Goal: Transaction & Acquisition: Purchase product/service

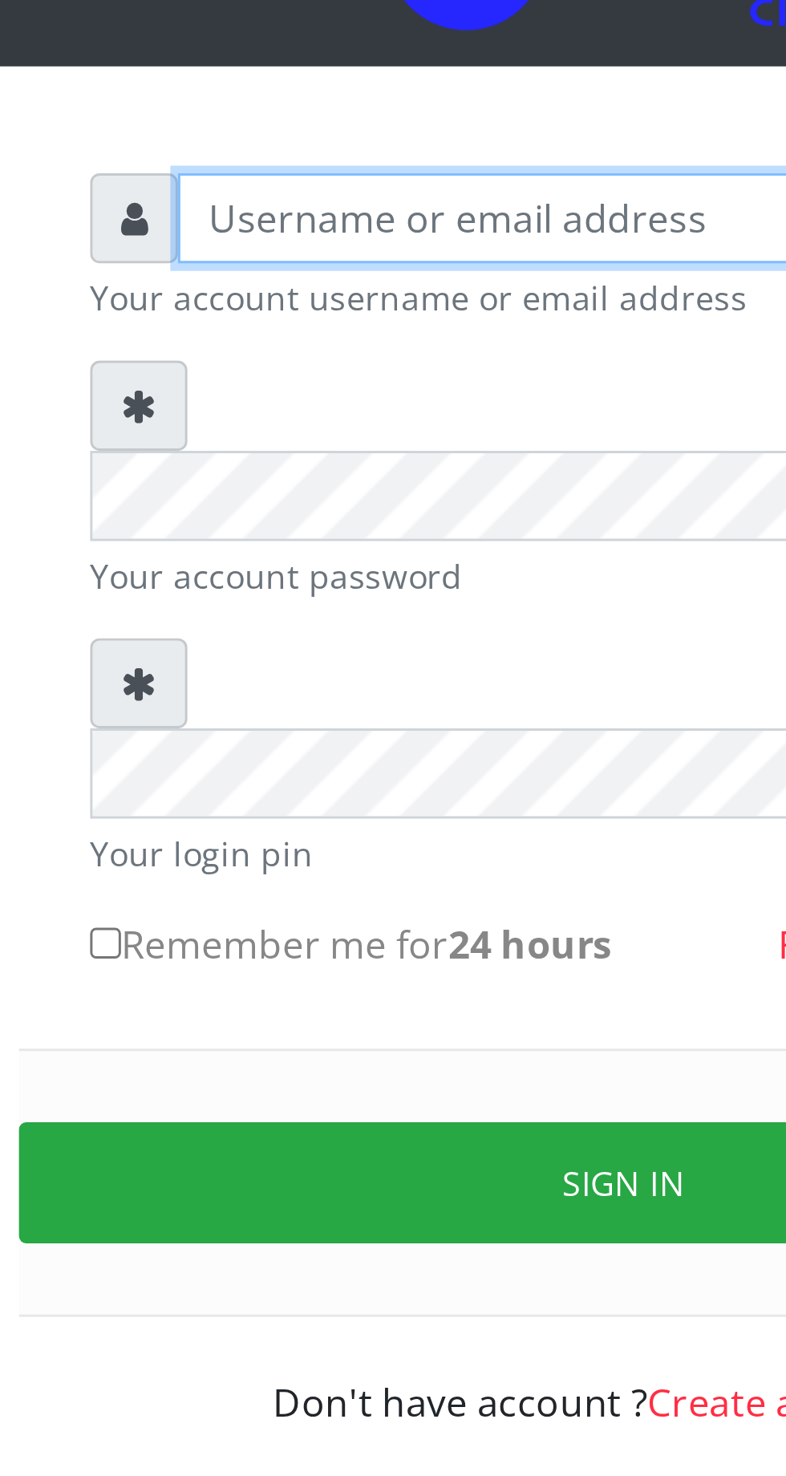
click at [301, 238] on input "text" at bounding box center [407, 236] width 331 height 30
type input "Musluky"
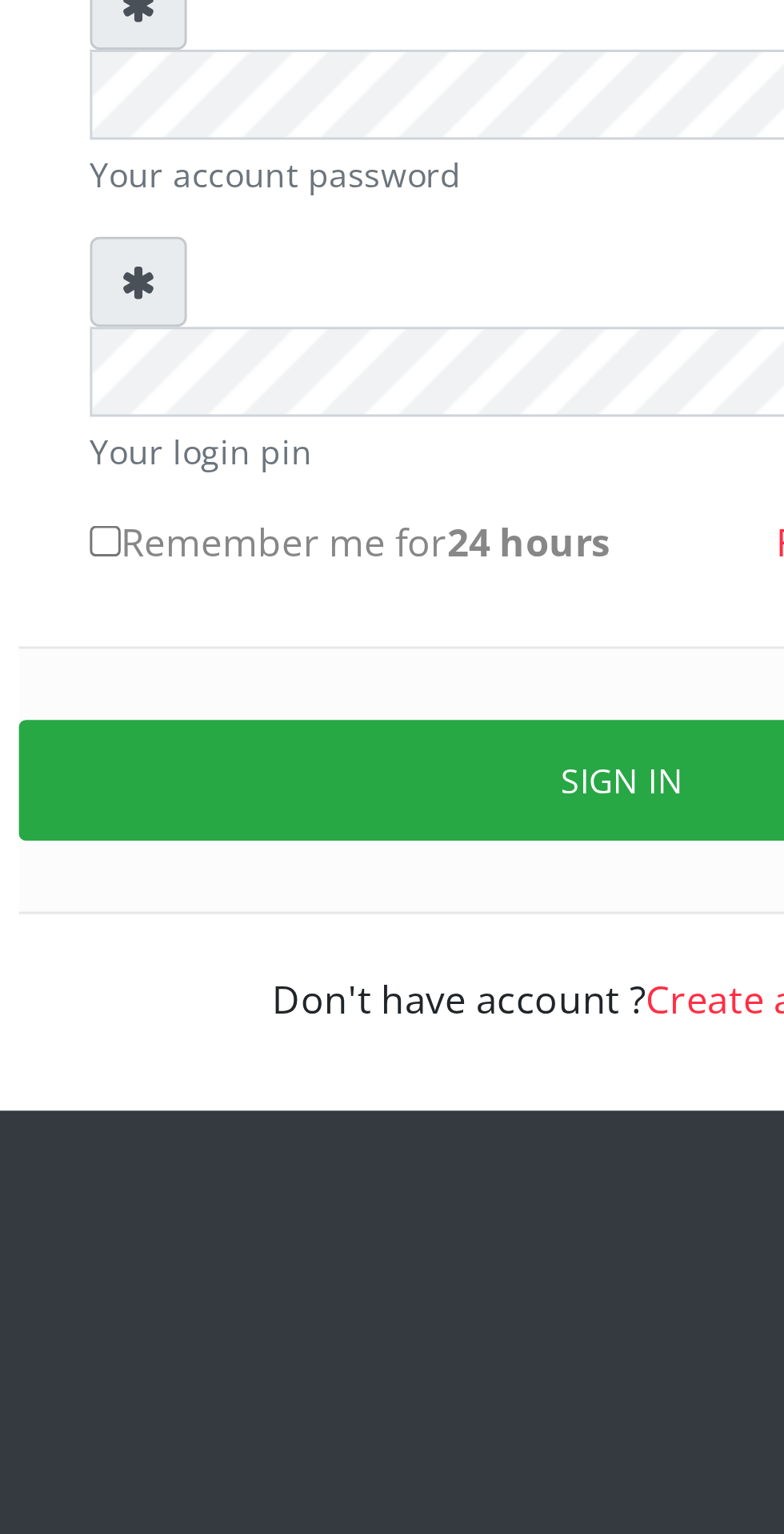
click at [374, 545] on button "Sign in" at bounding box center [391, 565] width 408 height 41
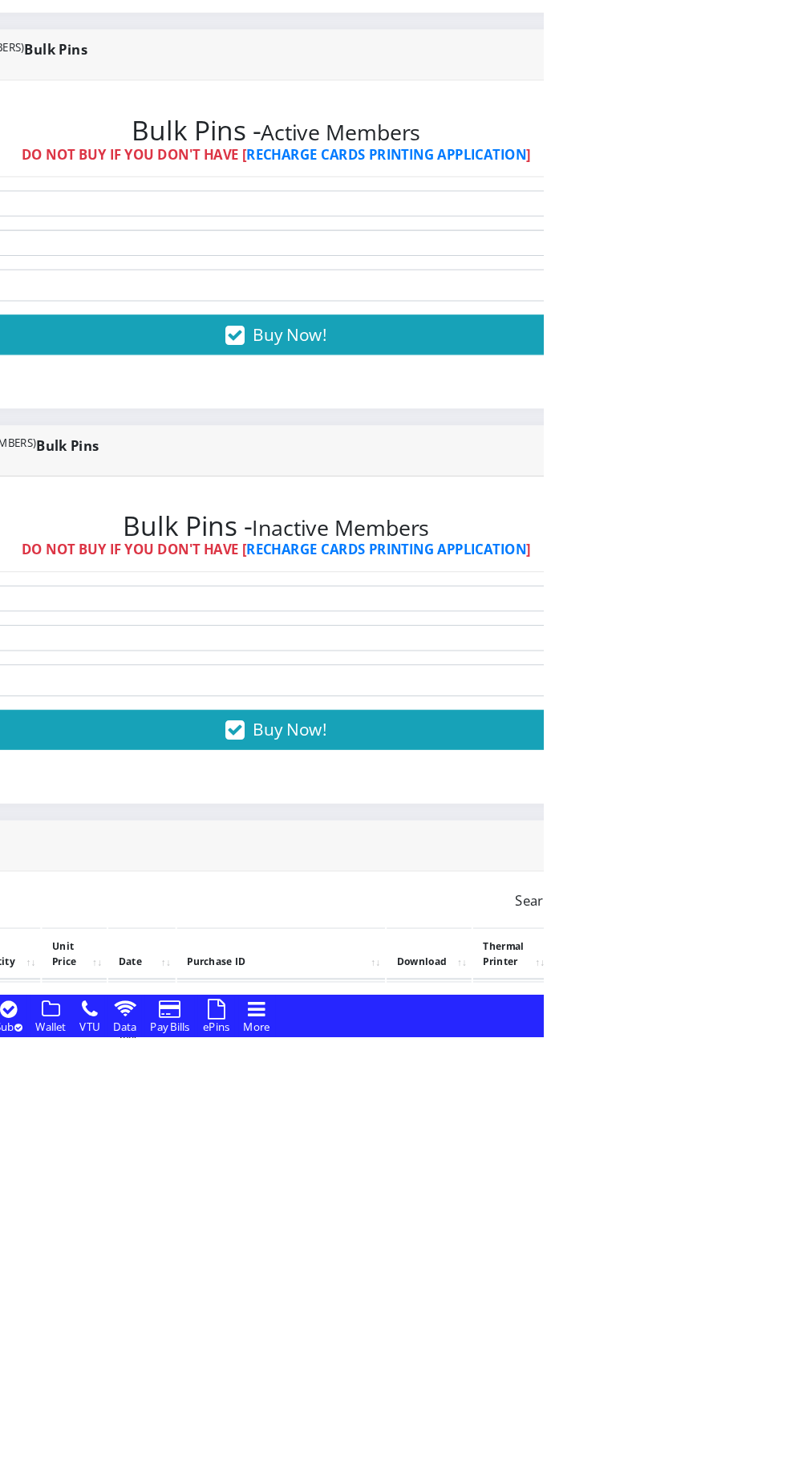
scroll to position [10, 0]
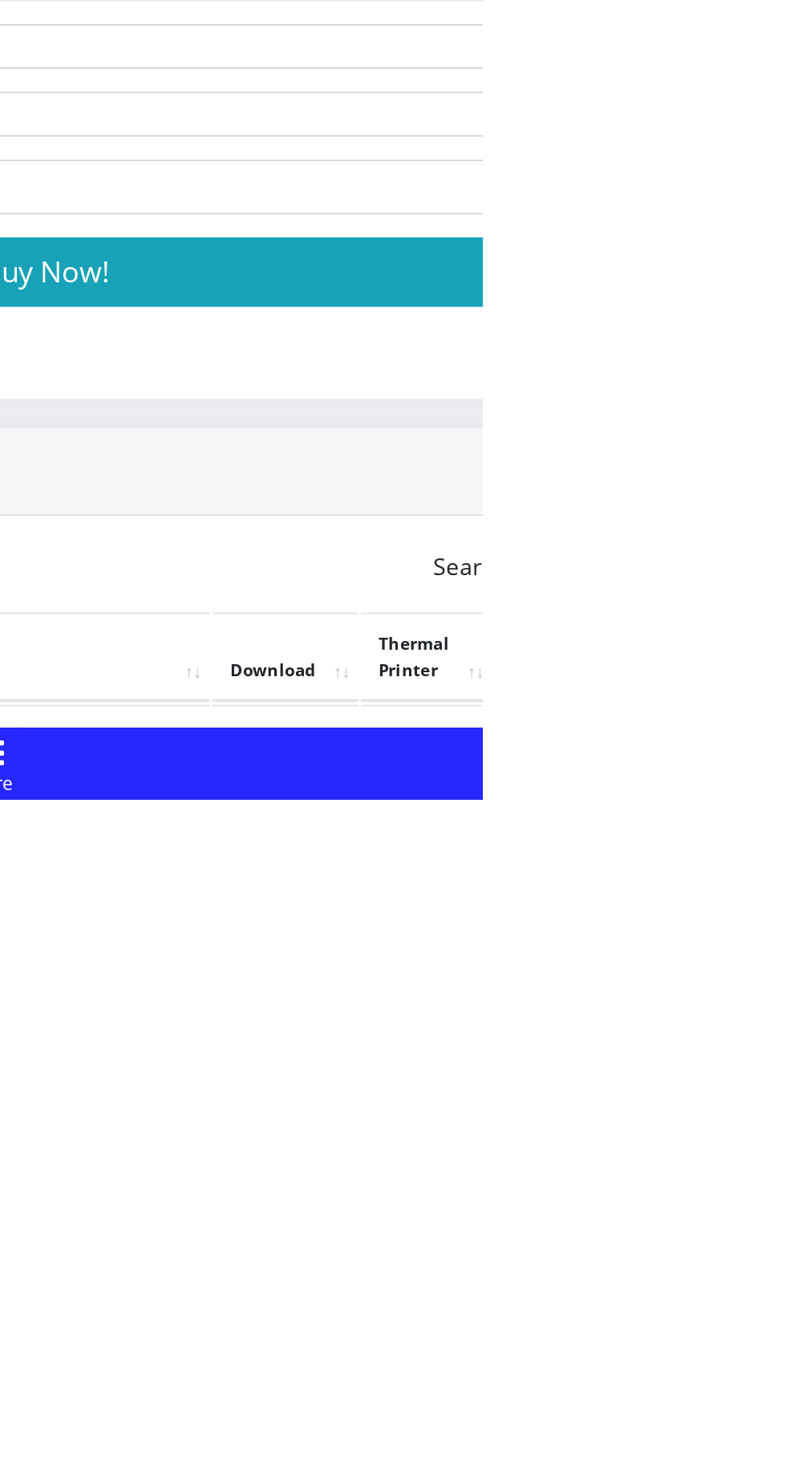
click at [773, 1448] on link "PoS Paper (RawBT)" at bounding box center [750, 1451] width 45 height 30
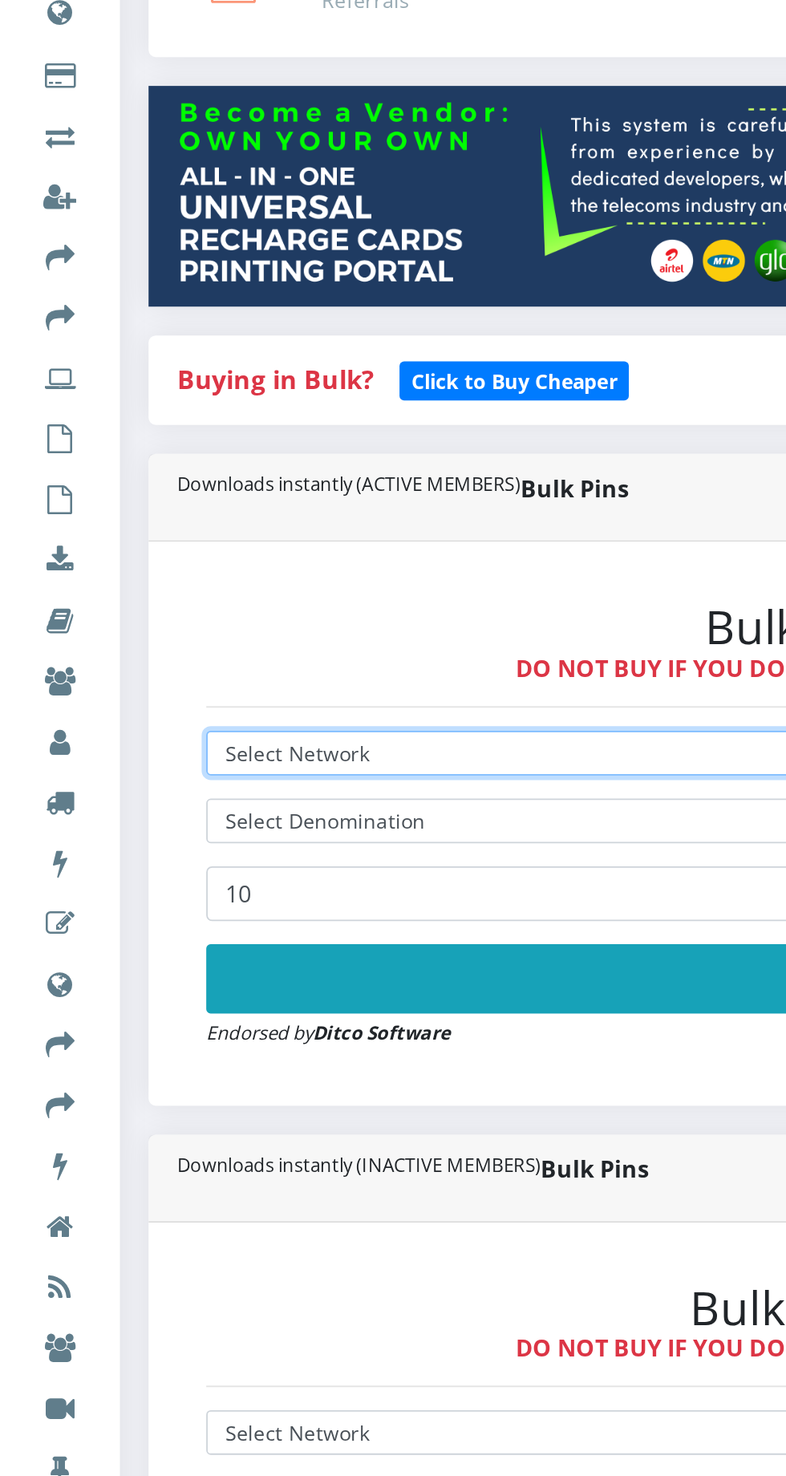
click at [225, 678] on select "Select Network MTN Globacom 9Mobile Airtel" at bounding box center [530, 678] width 831 height 25
select select "MTN"
click at [115, 669] on select "Select Network MTN Globacom 9Mobile Airtel" at bounding box center [530, 678] width 831 height 25
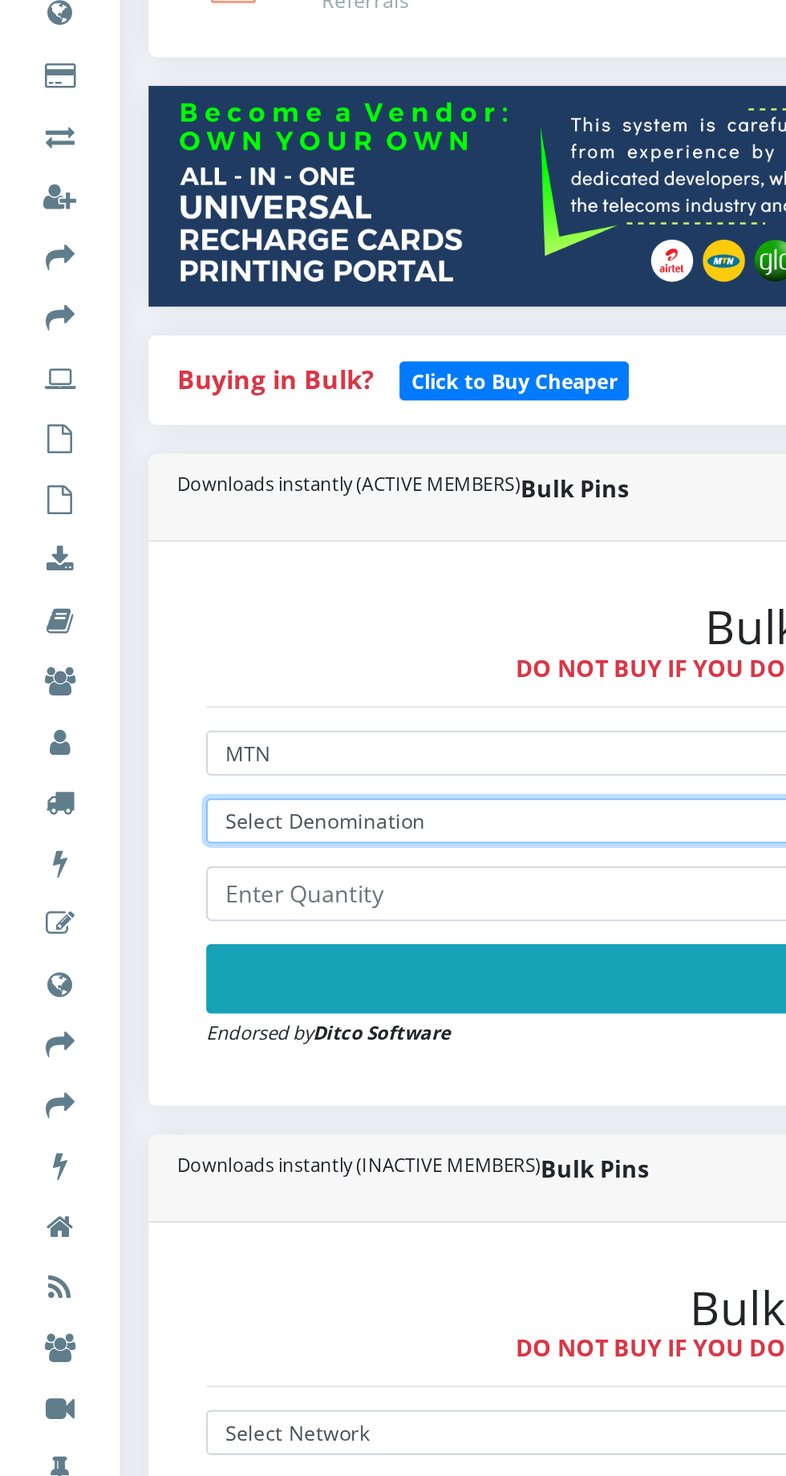
click at [250, 715] on select "Select Denomination MTN NGN100 - ₦96.98 MTN NGN200 - ₦193.96 MTN NGN400 - ₦387.…" at bounding box center [530, 715] width 831 height 25
select select "484.9-500"
click at [115, 707] on select "Select Denomination MTN NGN100 - ₦96.98 MTN NGN200 - ₦193.96 MTN NGN400 - ₦387.…" at bounding box center [530, 715] width 831 height 25
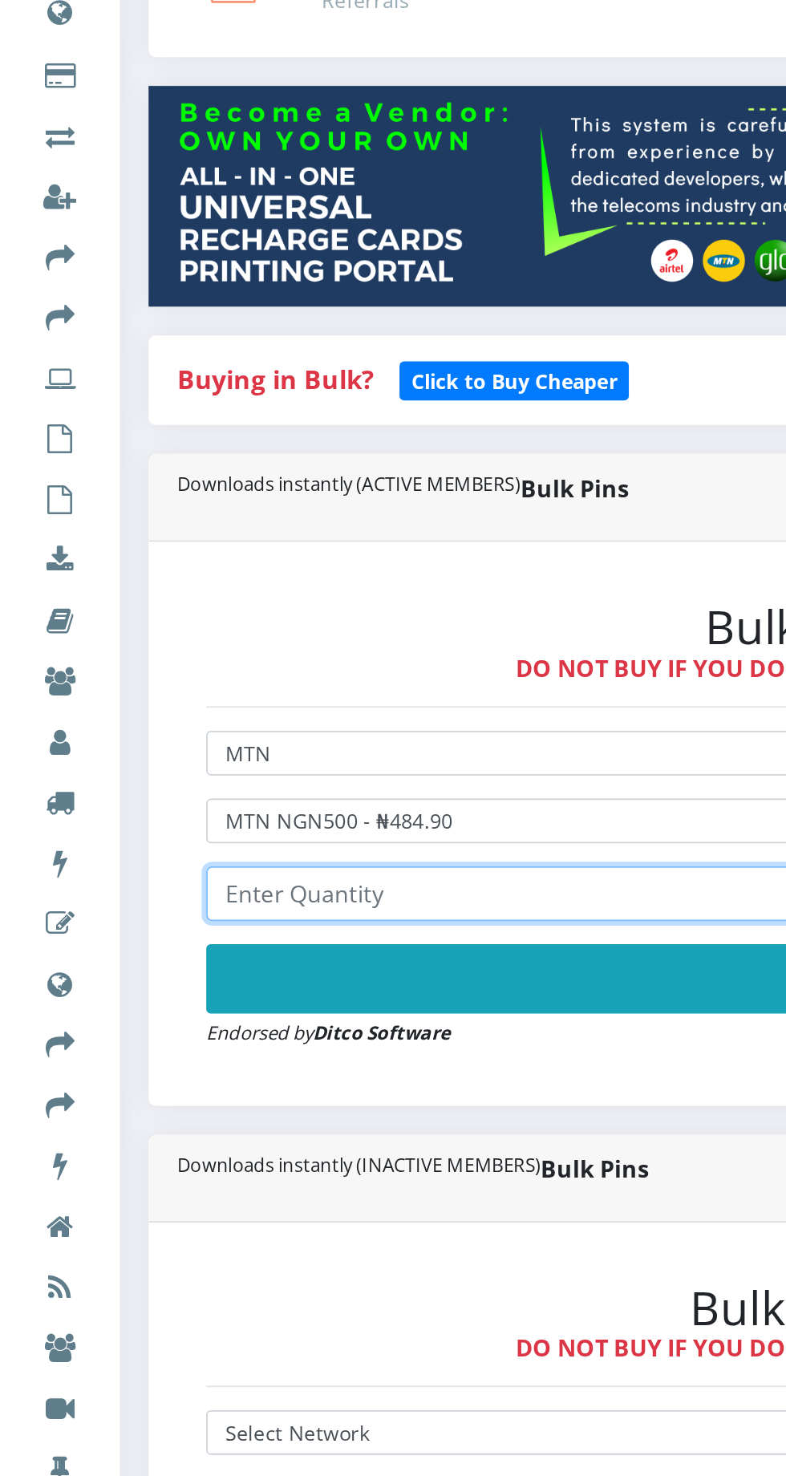
click at [275, 755] on input "number" at bounding box center [530, 756] width 831 height 30
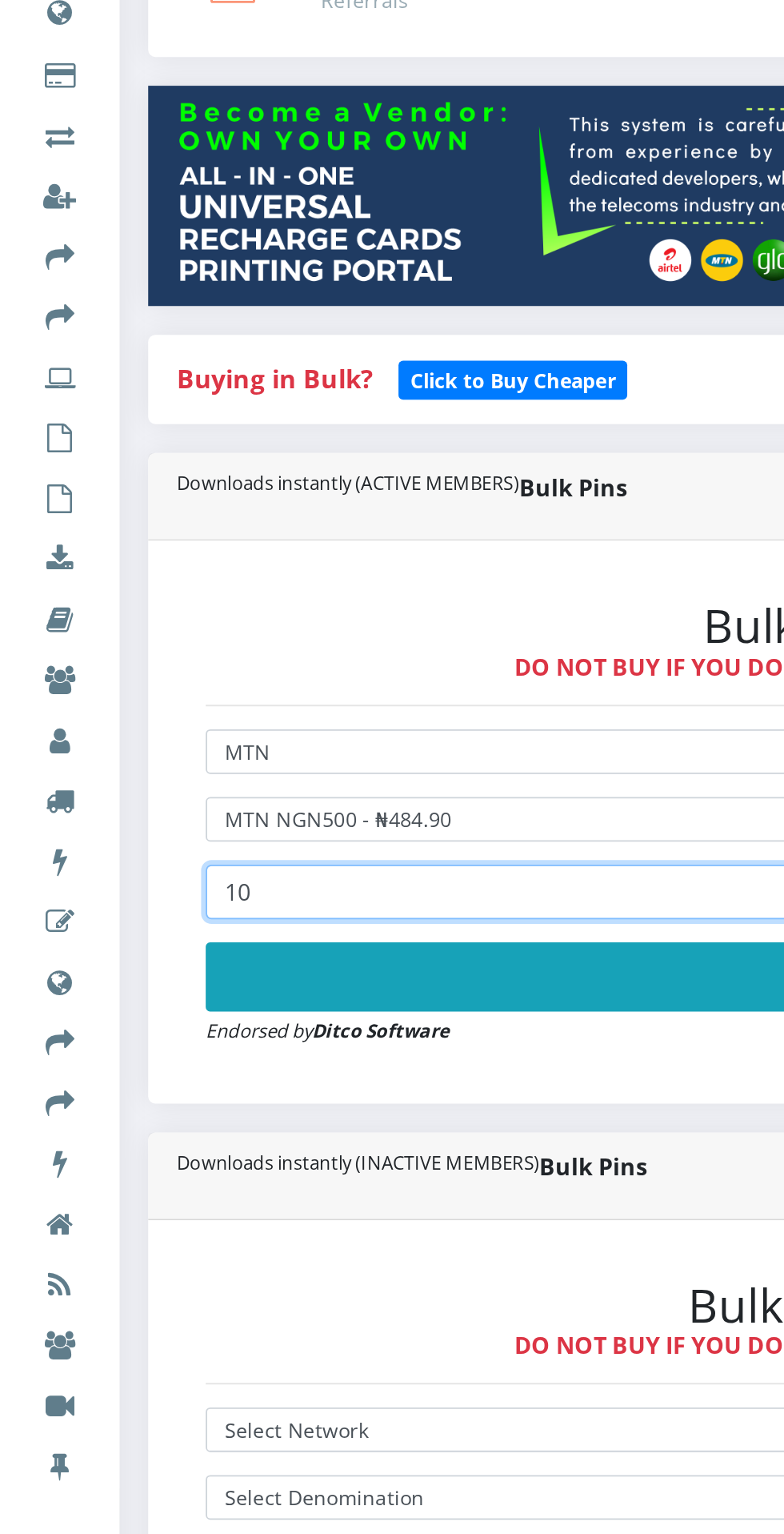
type input "10"
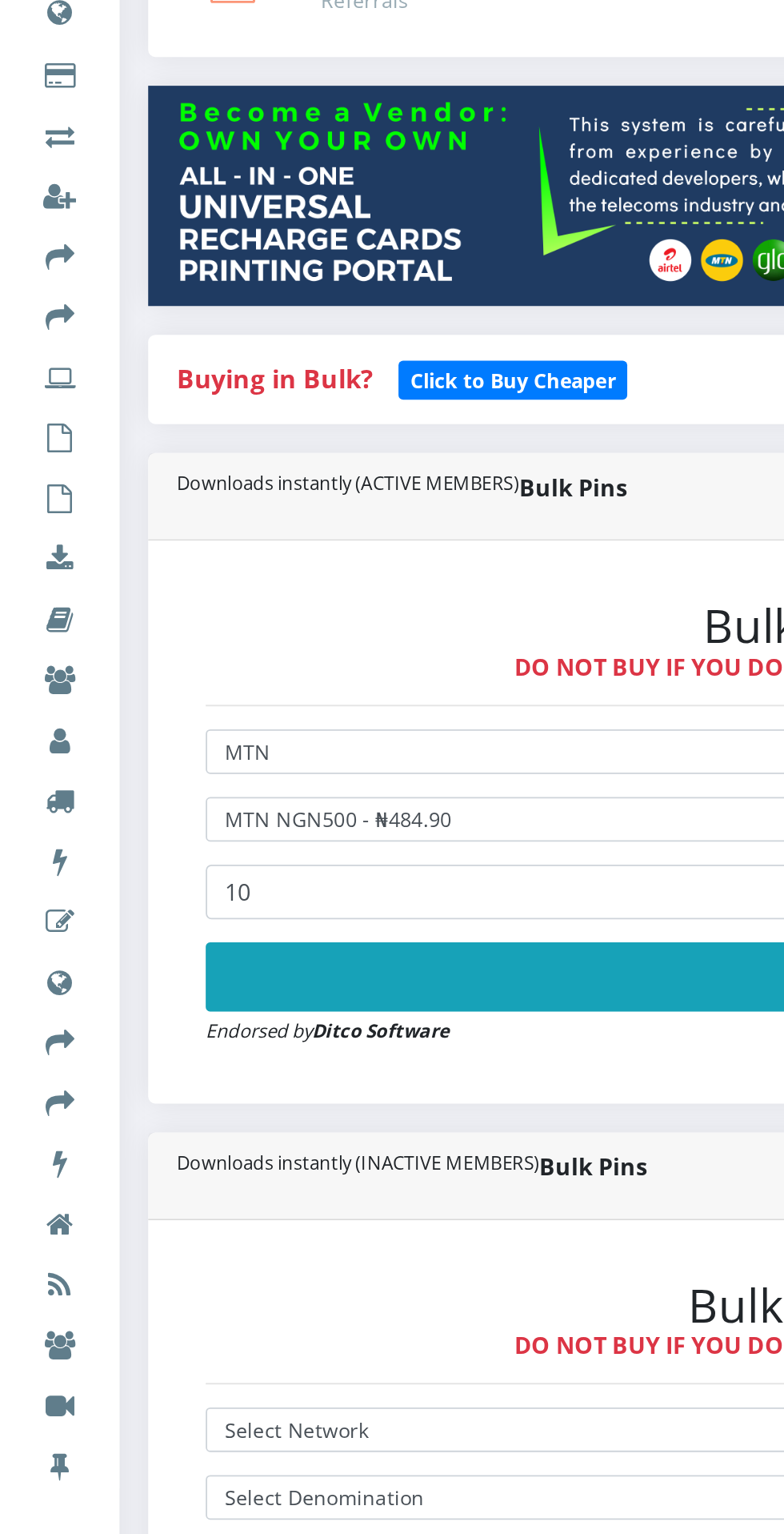
click at [373, 798] on button "Buy Now!" at bounding box center [529, 801] width 829 height 38
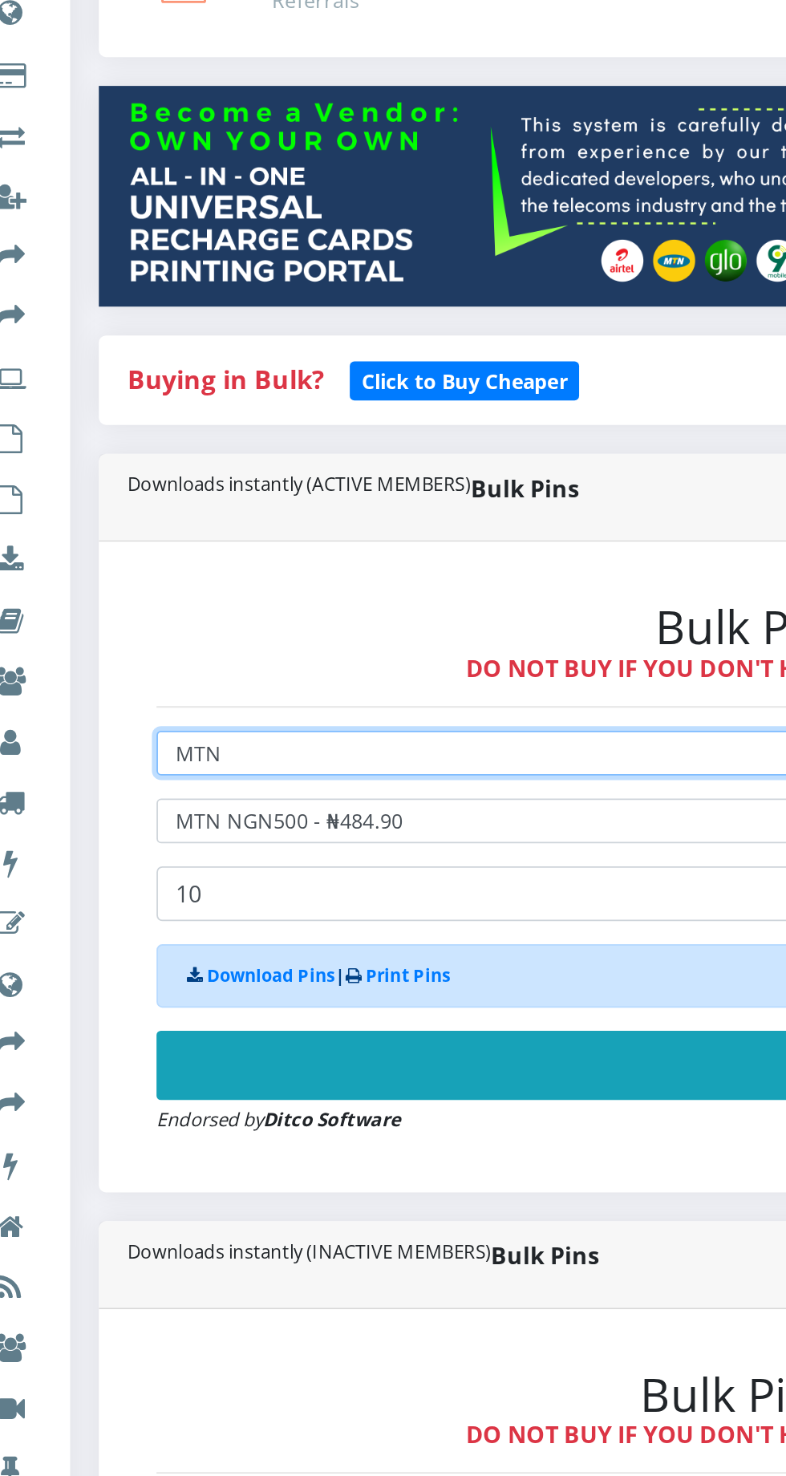
click at [235, 677] on select "Select Network MTN Globacom 9Mobile Airtel" at bounding box center [530, 678] width 831 height 25
click at [115, 669] on select "Select Network MTN Globacom 9Mobile Airtel" at bounding box center [530, 678] width 831 height 25
click at [250, 677] on select "Select Network MTN Globacom 9Mobile Airtel" at bounding box center [530, 678] width 831 height 25
select select "Glo"
click at [115, 669] on select "Select Network MTN Globacom 9Mobile Airtel" at bounding box center [530, 678] width 831 height 25
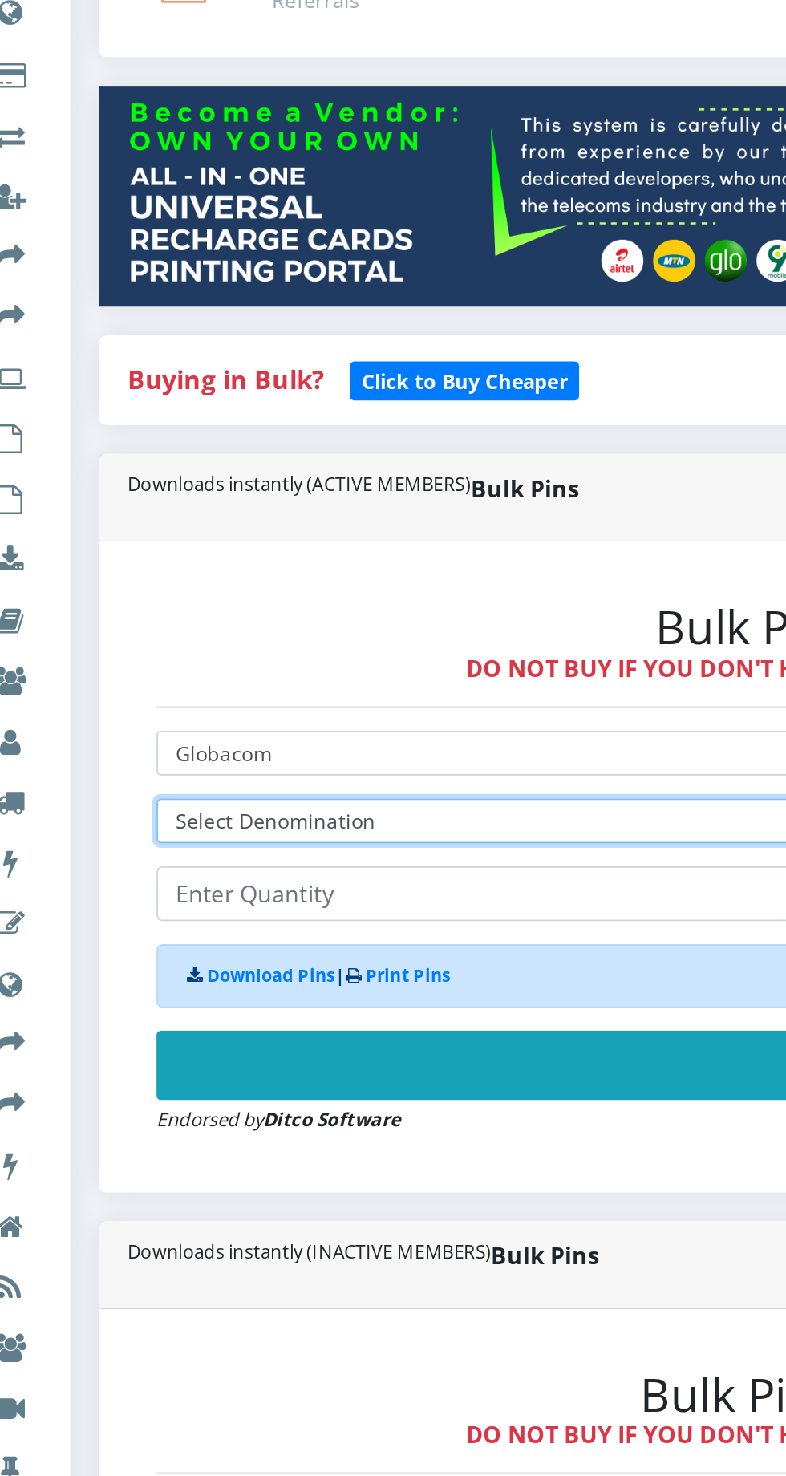
click at [265, 707] on select "Select Denomination Glo NGN100 - ₦96.50 Glo NGN200 - ₦193.00 Glo NGN500 - ₦482.…" at bounding box center [530, 715] width 831 height 25
select select "482.5-500"
click at [115, 707] on select "Select Denomination Glo NGN100 - ₦96.50 Glo NGN200 - ₦193.00 Glo NGN500 - ₦482.…" at bounding box center [530, 715] width 831 height 25
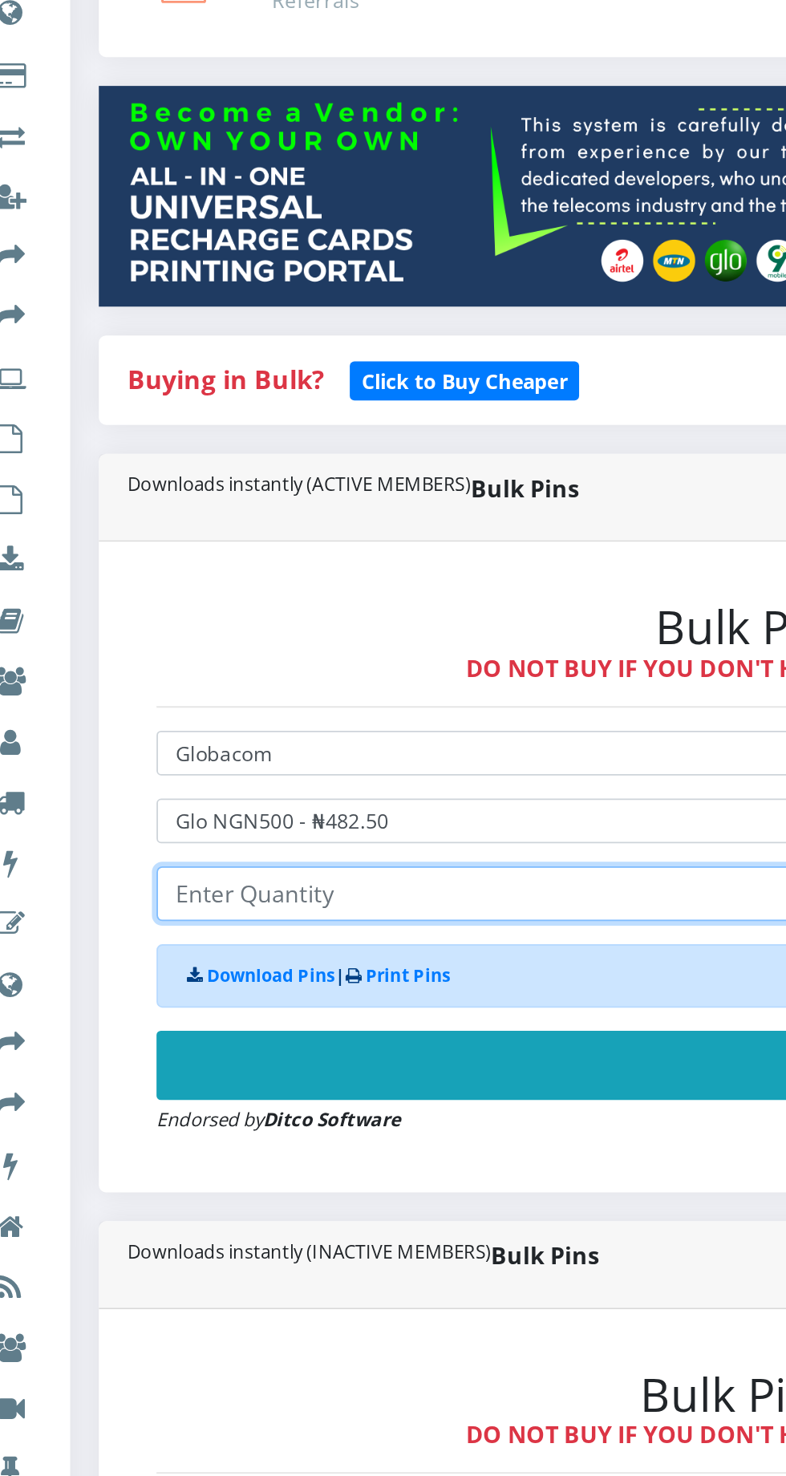
click at [266, 756] on input "number" at bounding box center [530, 756] width 831 height 30
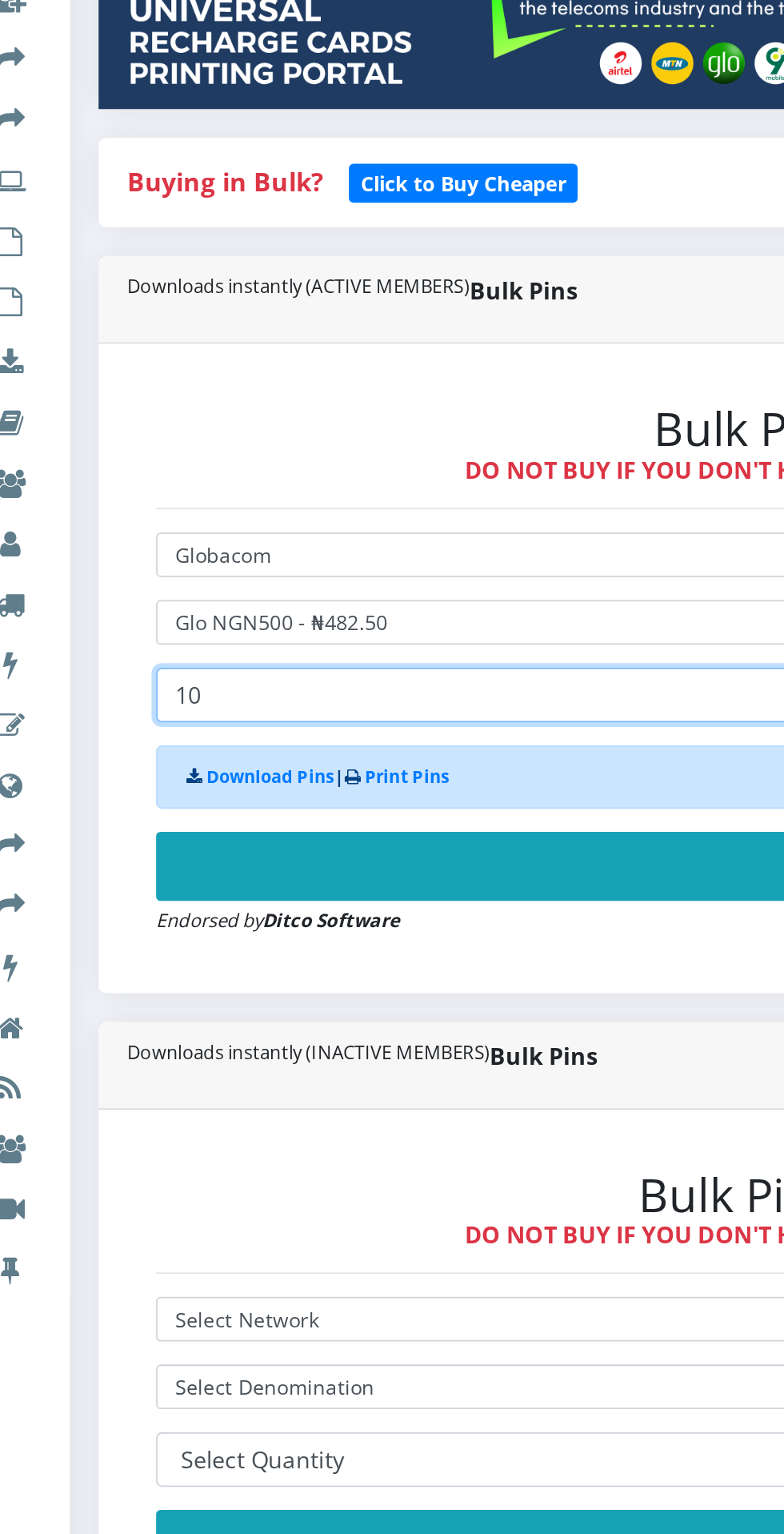
type input "10"
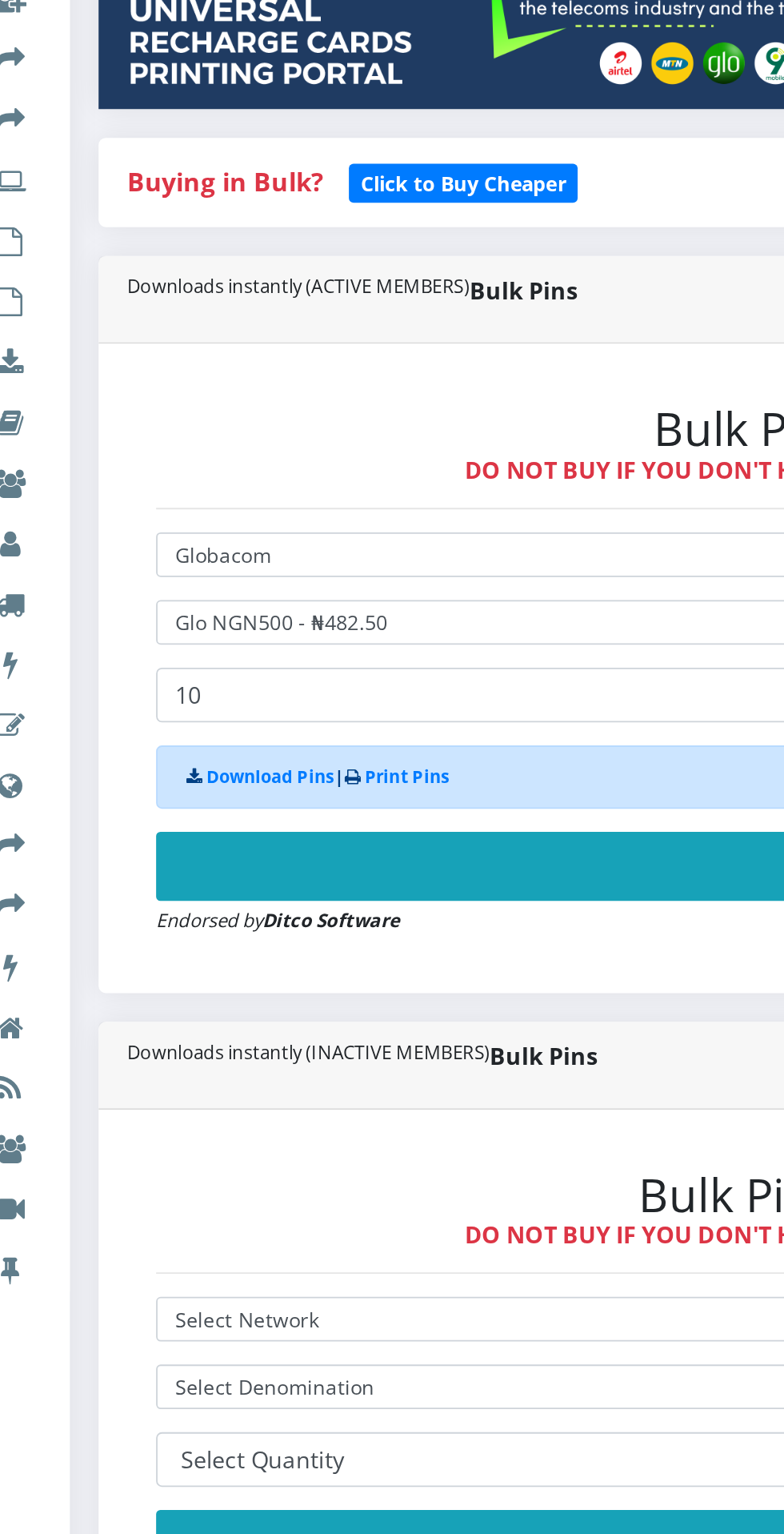
click at [374, 847] on button "Buy Now!" at bounding box center [529, 849] width 829 height 38
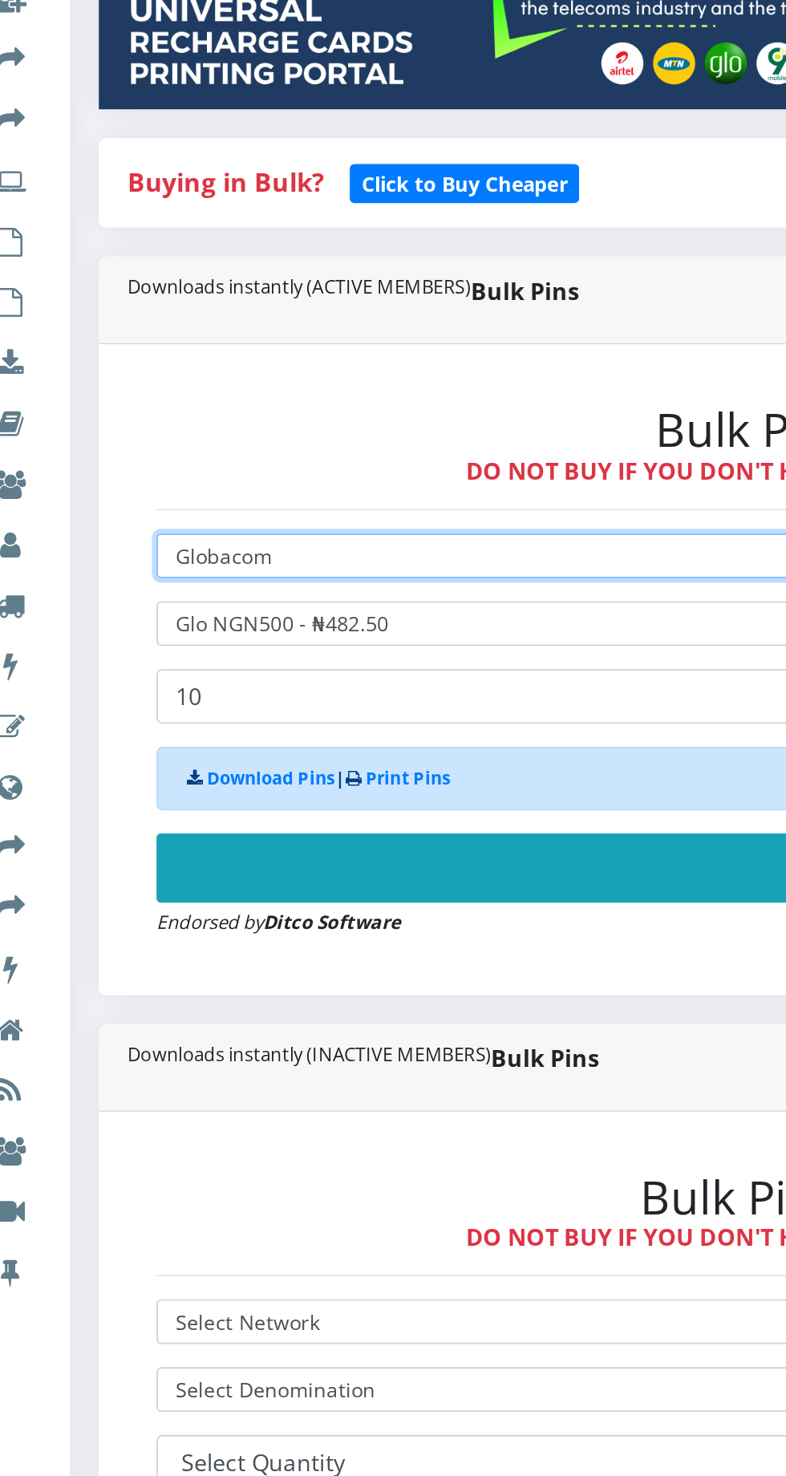
click at [228, 676] on select "Select Network MTN Globacom 9Mobile Airtel" at bounding box center [530, 678] width 831 height 25
select select "Airtel"
click at [115, 669] on select "Select Network MTN Globacom 9Mobile Airtel" at bounding box center [530, 678] width 831 height 25
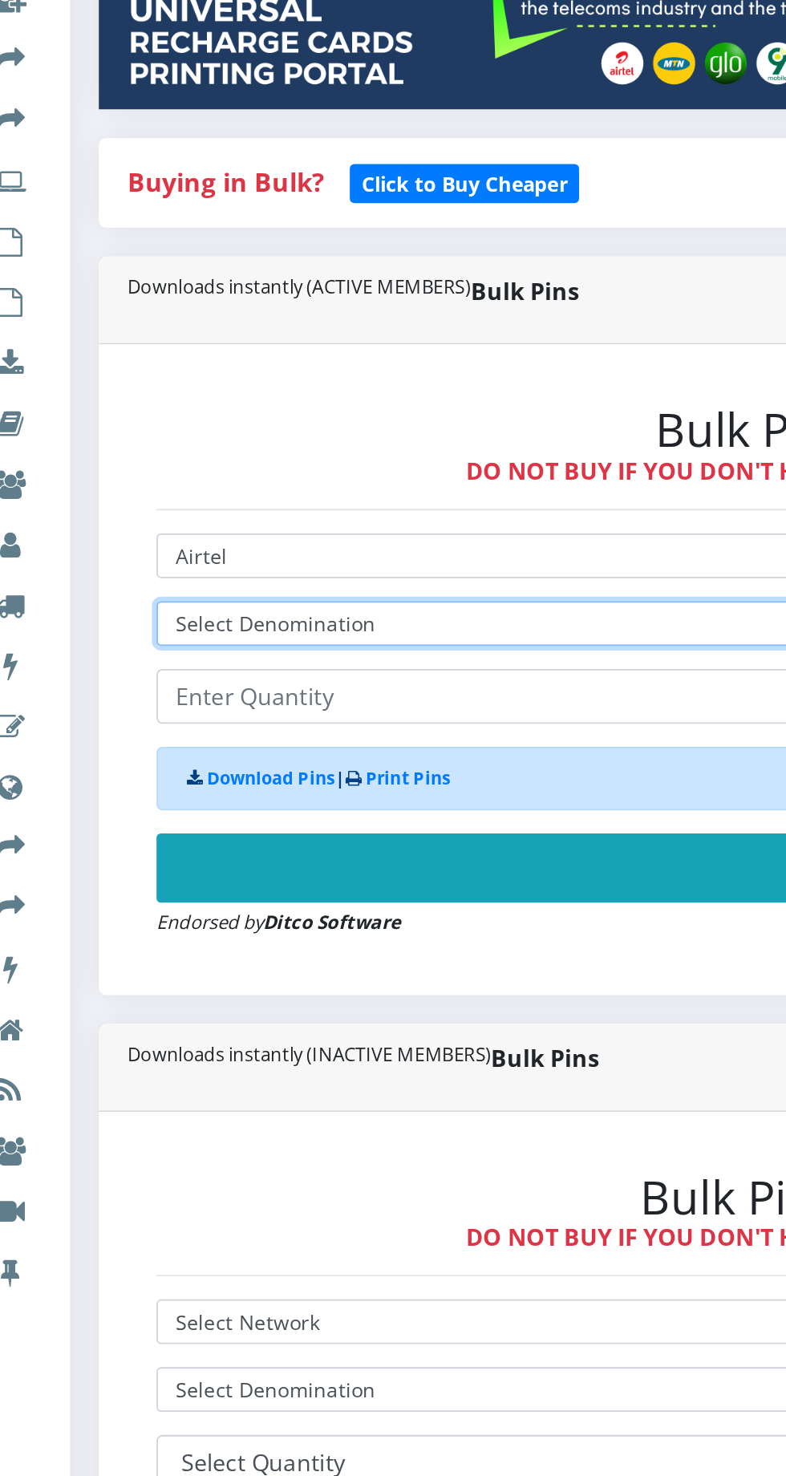
click at [290, 711] on select "Select Denomination Airtel NGN100 - ₦96.37 Airtel NGN200 - ₦192.74 Airtel NGN50…" at bounding box center [530, 715] width 831 height 25
select select "481.85-500"
click at [115, 707] on select "Select Denomination Airtel NGN100 - ₦96.37 Airtel NGN200 - ₦192.74 Airtel NGN50…" at bounding box center [530, 715] width 831 height 25
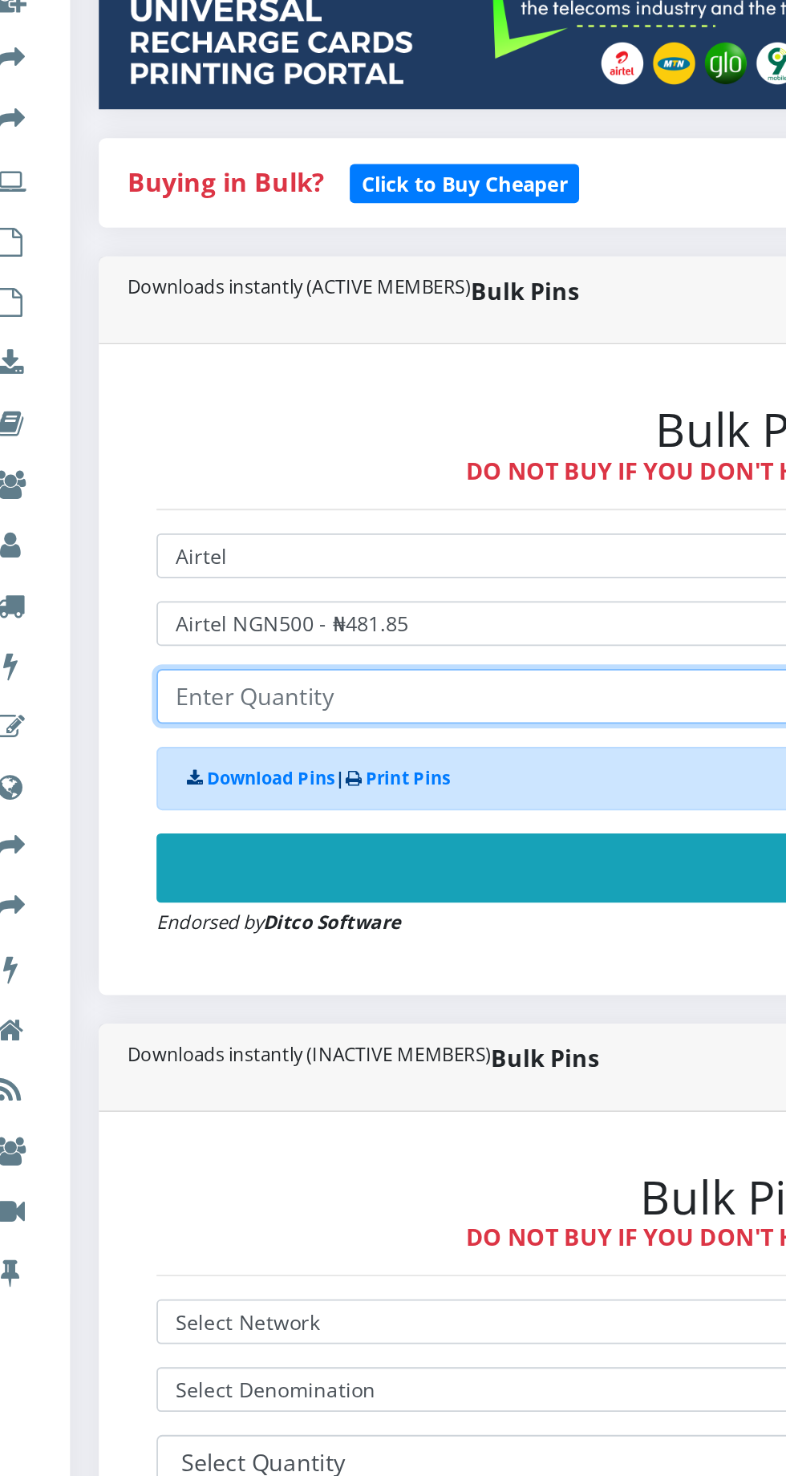
click at [274, 755] on input "number" at bounding box center [530, 756] width 831 height 30
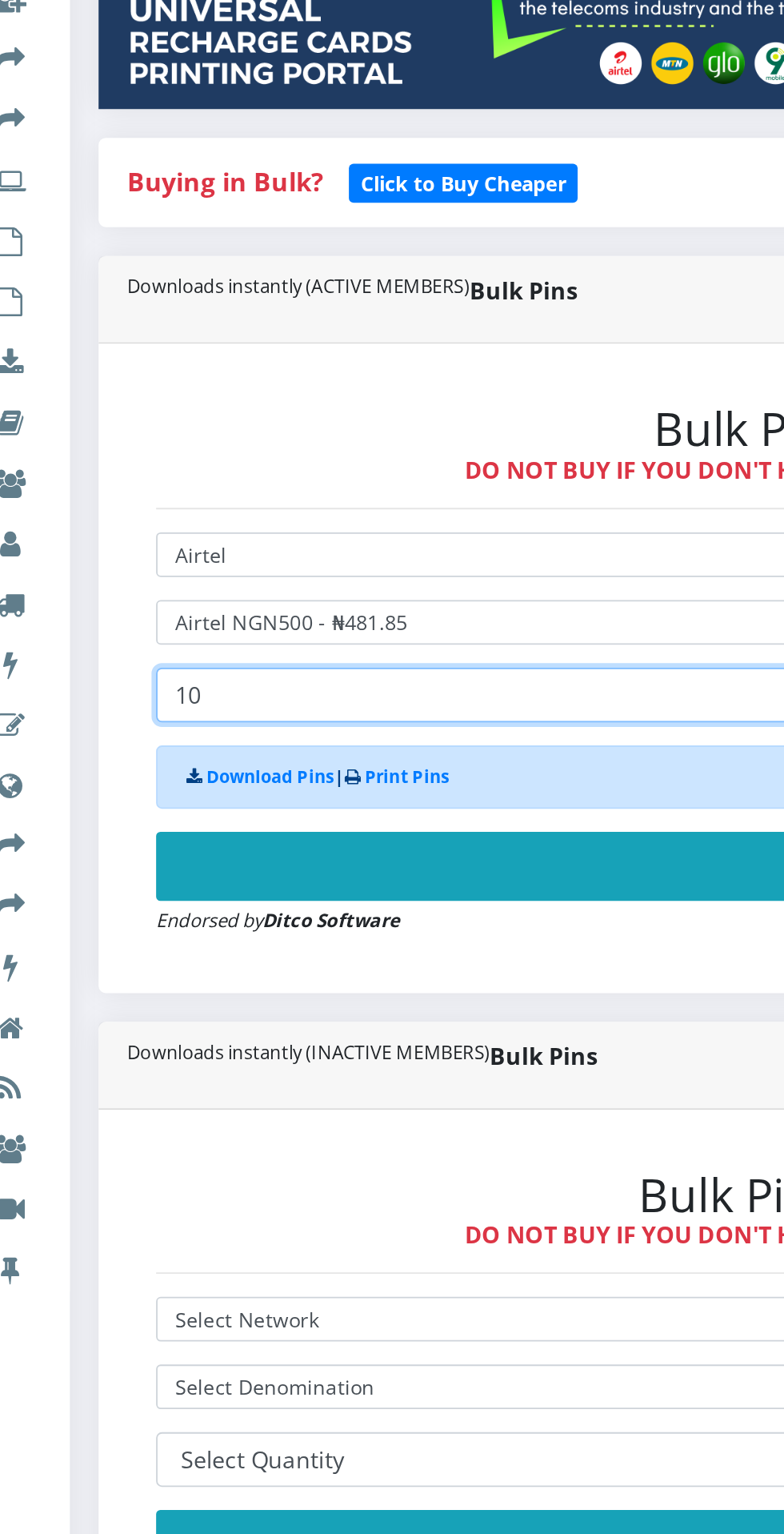
type input "10"
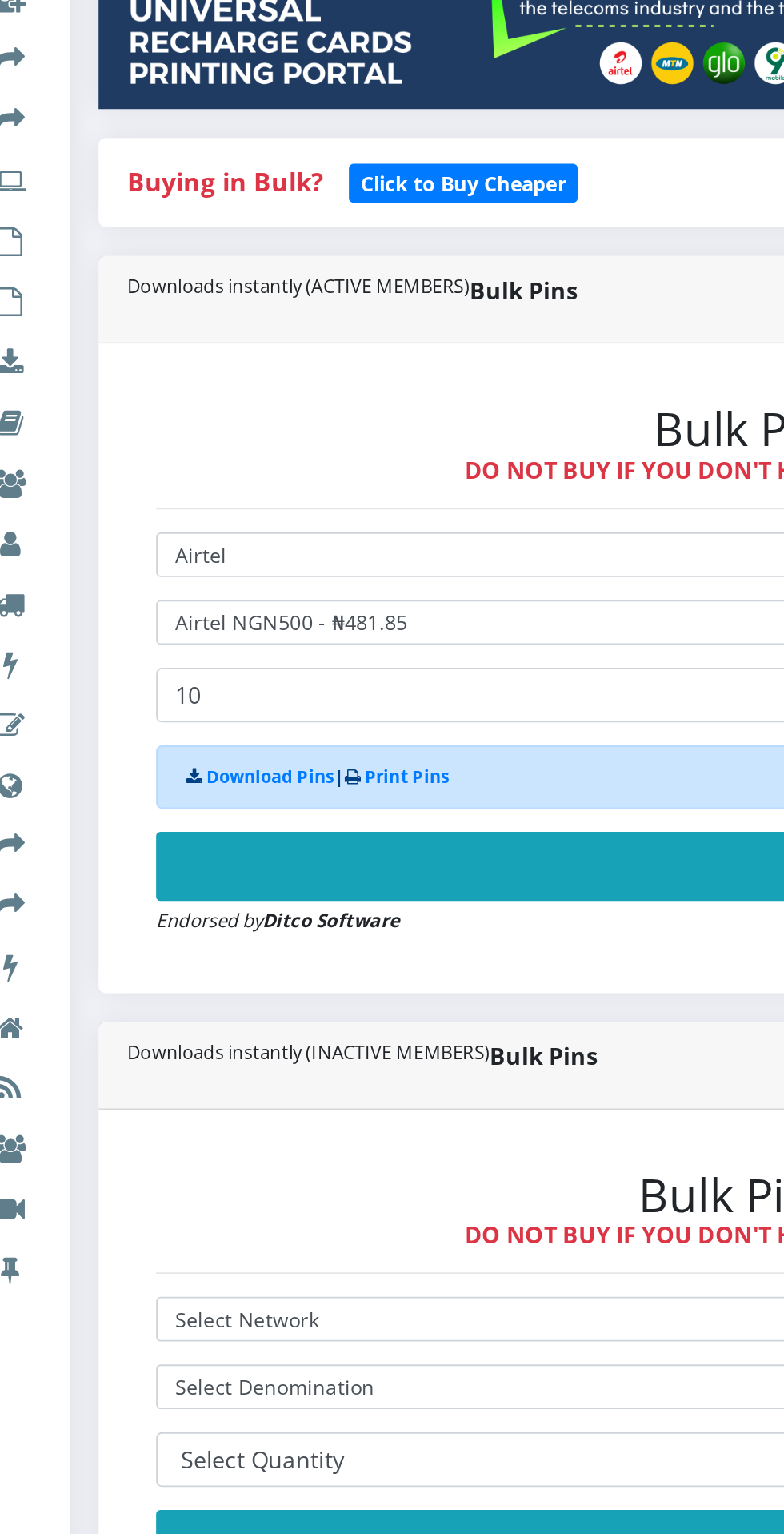
click at [374, 850] on button "Buy Now!" at bounding box center [529, 849] width 829 height 38
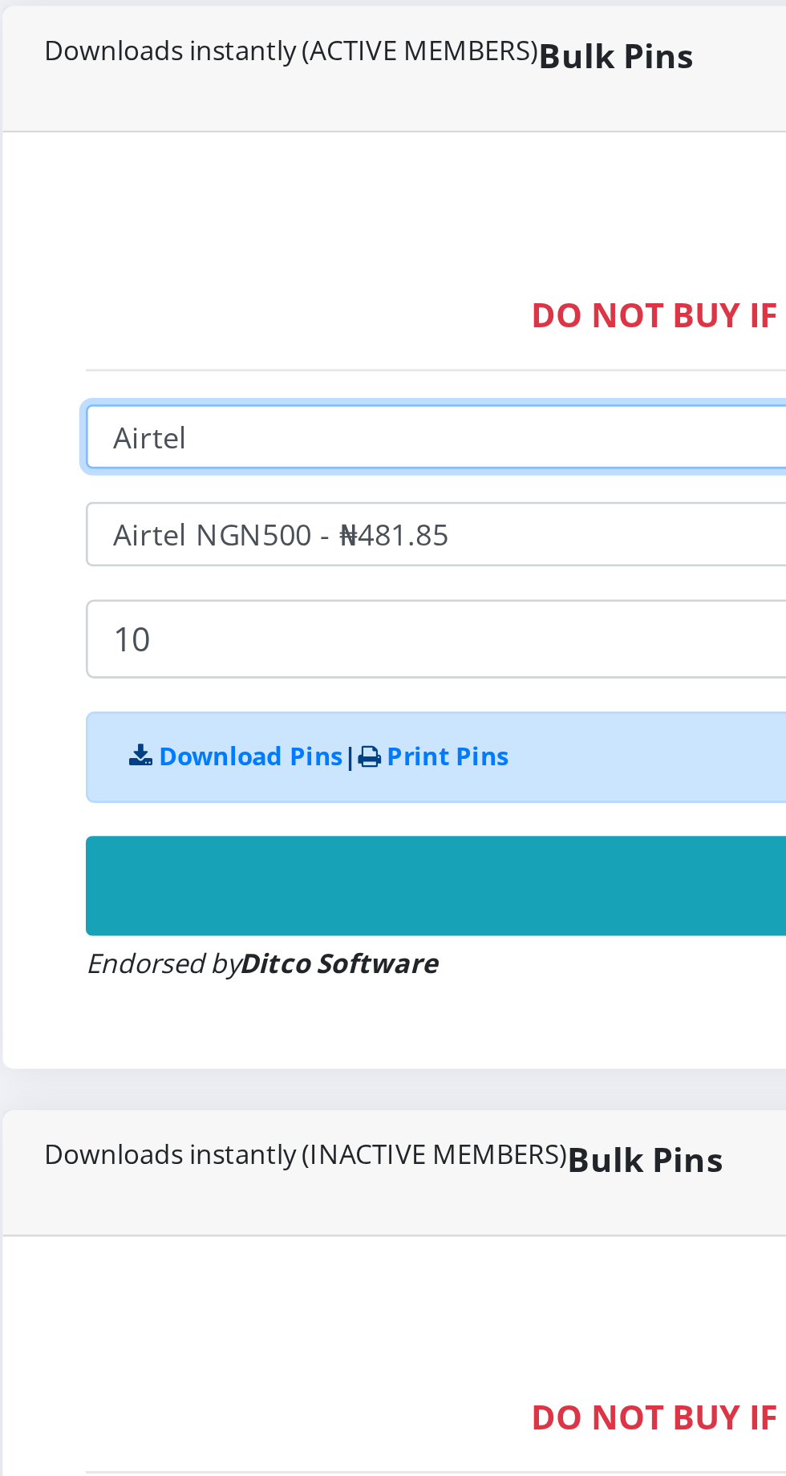
click at [217, 674] on select "Select Network MTN Globacom 9Mobile Airtel" at bounding box center [530, 678] width 831 height 25
click at [249, 678] on select "Select Network MTN Globacom 9Mobile Airtel" at bounding box center [530, 678] width 831 height 25
select select "MTN"
click at [115, 669] on select "Select Network MTN Globacom 9Mobile Airtel" at bounding box center [530, 678] width 831 height 25
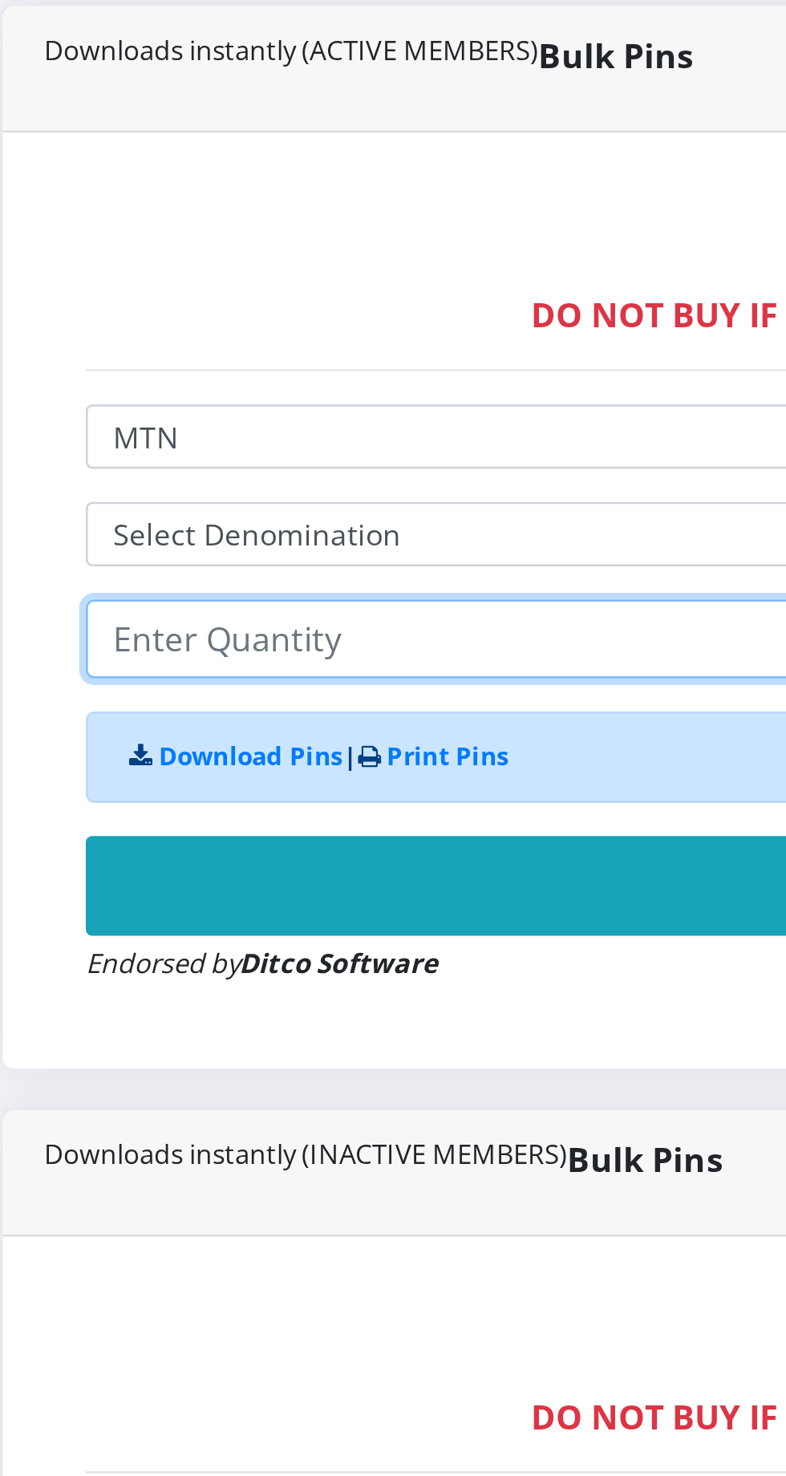
click at [253, 752] on input "number" at bounding box center [530, 756] width 831 height 30
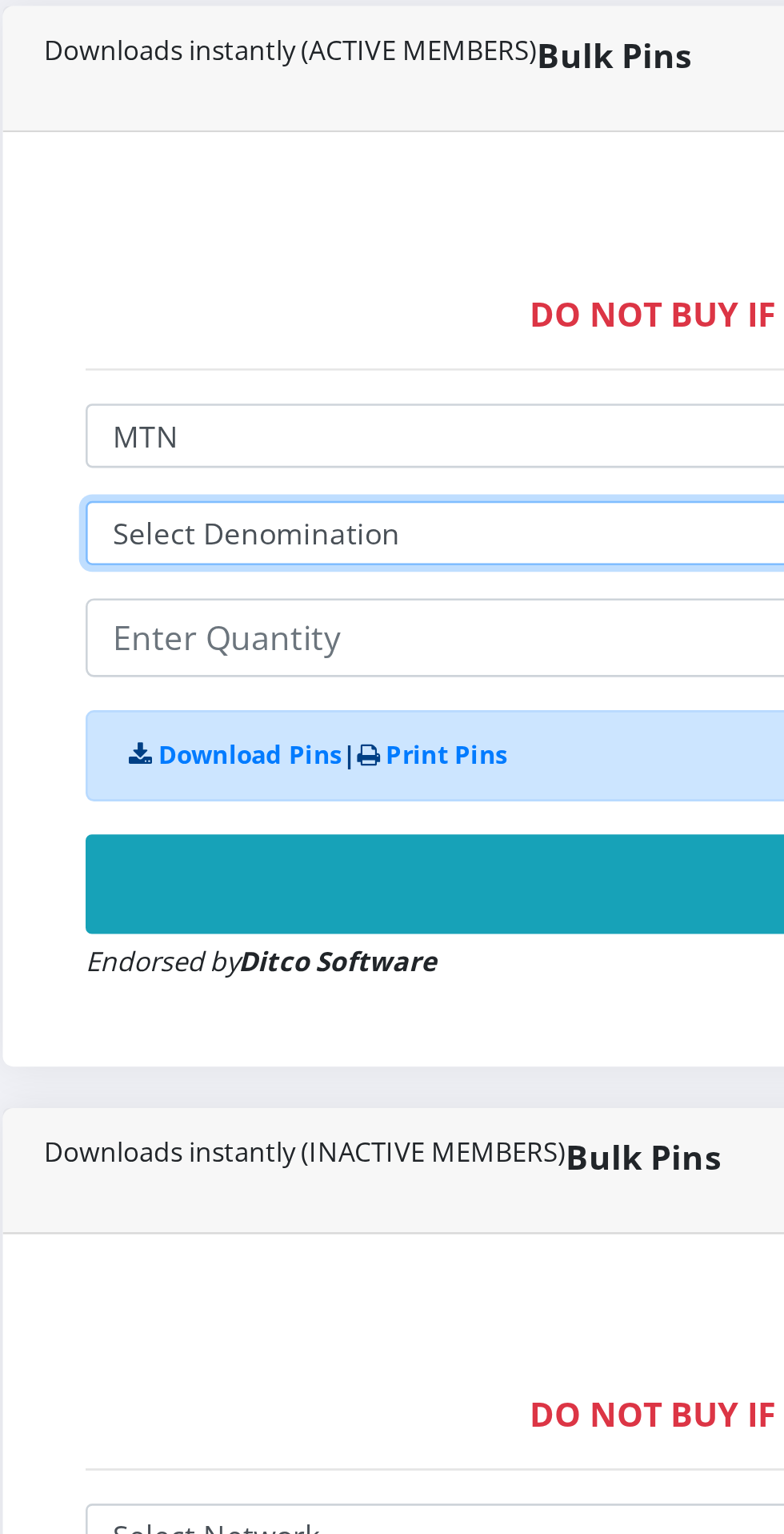
click at [250, 710] on select "Select Denomination MTN NGN100 - ₦96.98 MTN NGN200 - ₦193.96 MTN NGN400 - ₦387.…" at bounding box center [529, 714] width 829 height 25
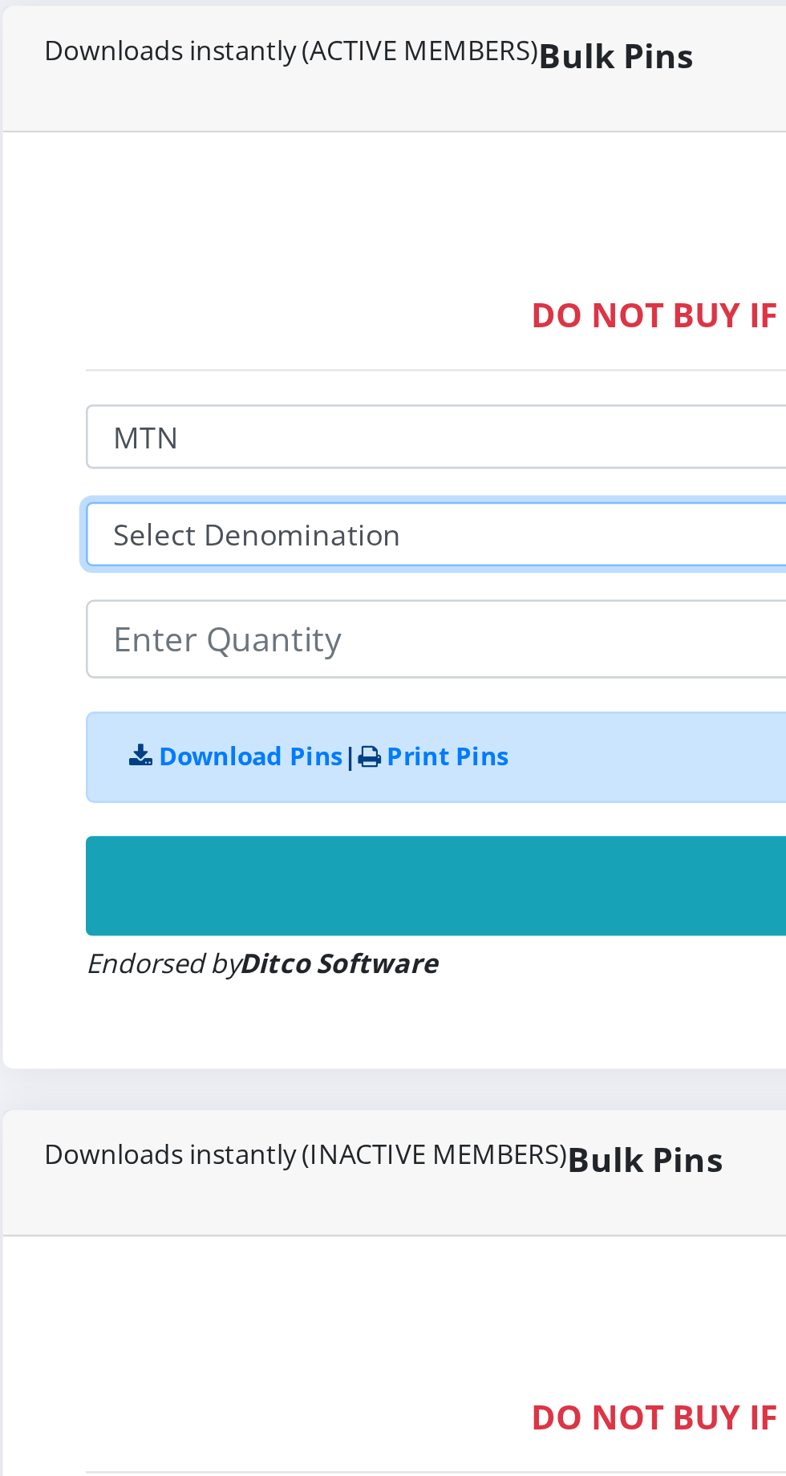
select select "96.98-100"
click at [115, 707] on select "Select Denomination MTN NGN100 - ₦96.98 MTN NGN200 - ₦193.96 MTN NGN400 - ₦387.…" at bounding box center [530, 715] width 831 height 25
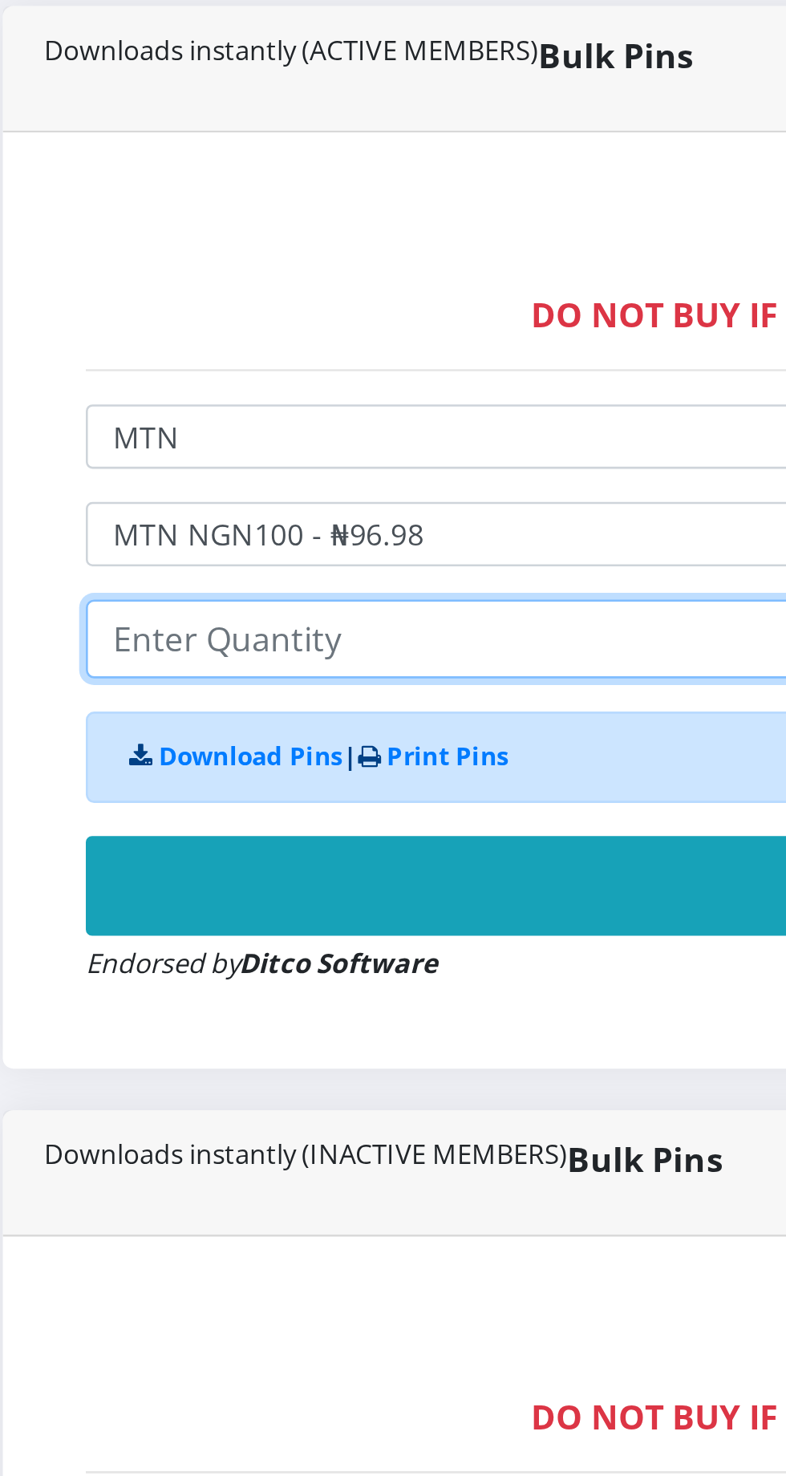
click at [251, 758] on input "number" at bounding box center [530, 756] width 831 height 30
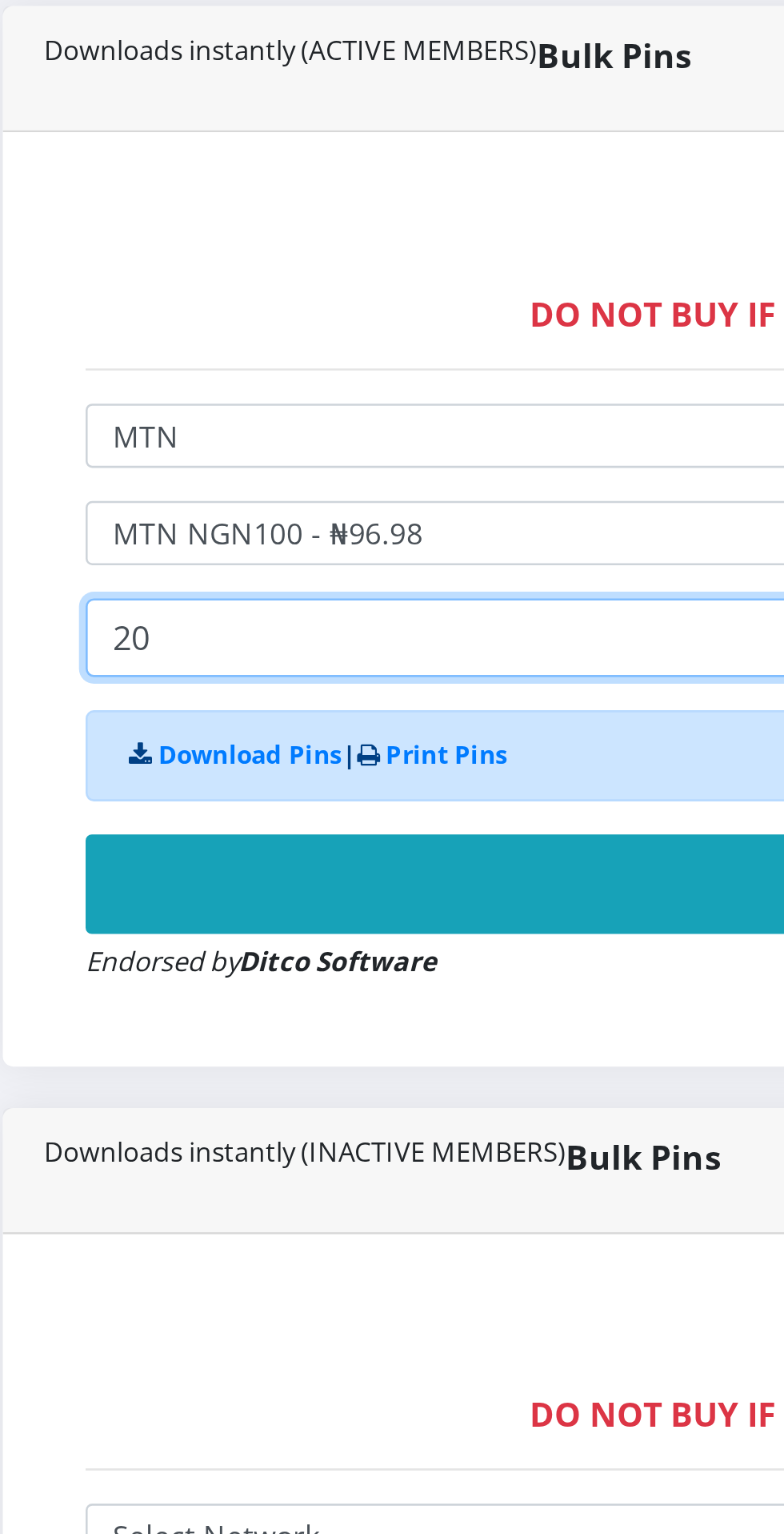
type input "20"
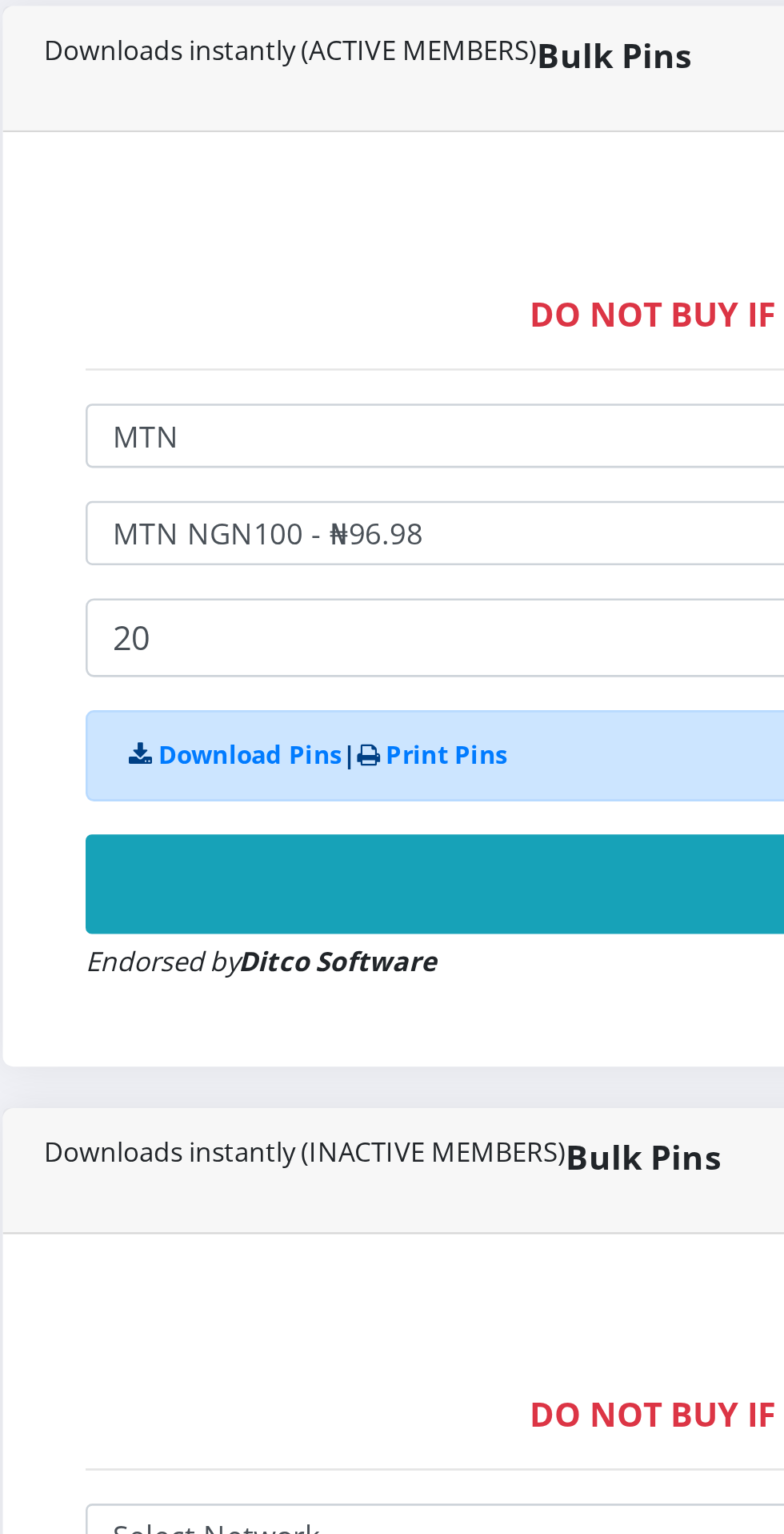
click at [300, 839] on button "Buy Now!" at bounding box center [529, 849] width 829 height 38
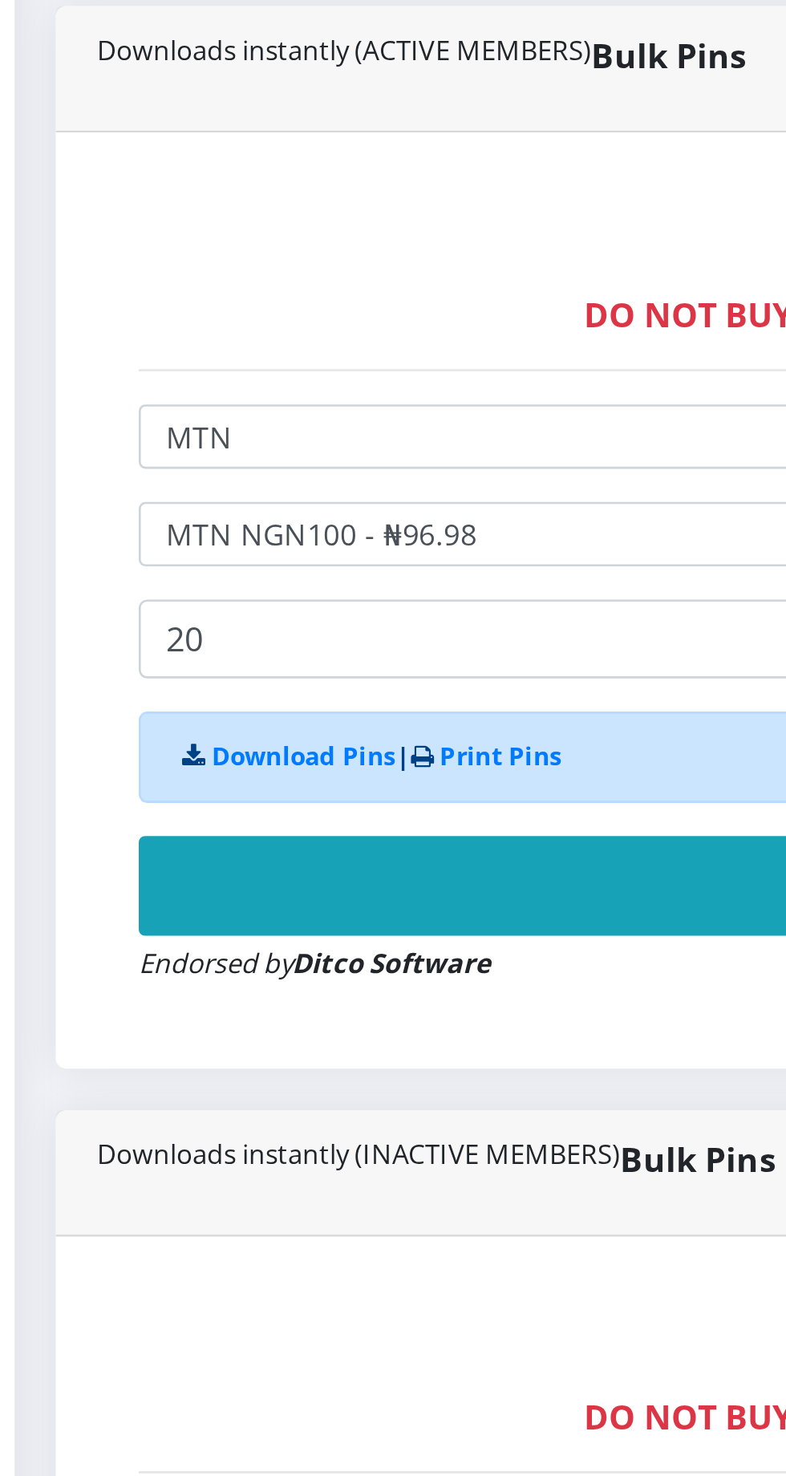
click at [299, 844] on button "Buy Now!" at bounding box center [530, 851] width 831 height 38
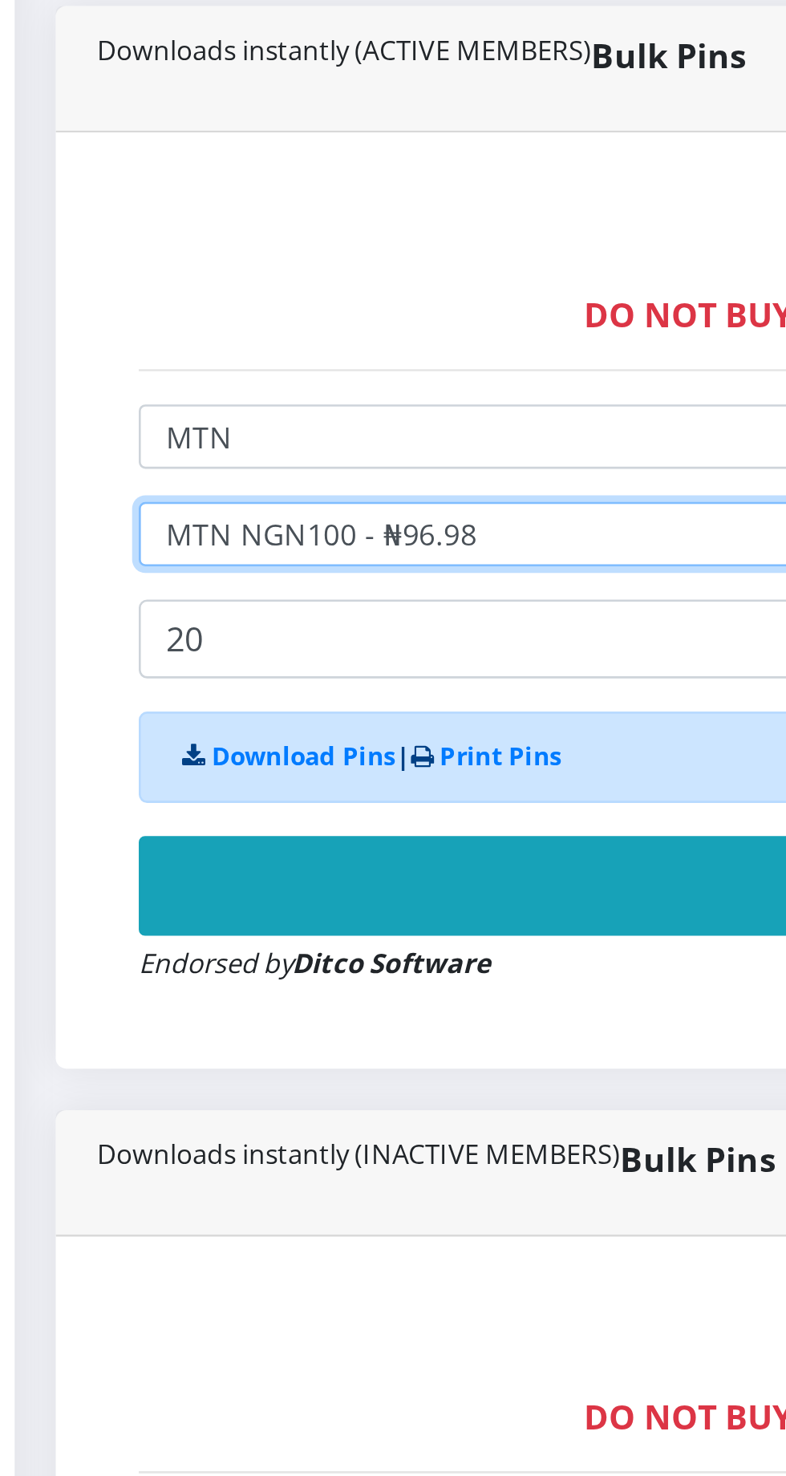
click at [254, 718] on select "Select Denomination MTN NGN100 - ₦96.98 MTN NGN200 - ₦193.96 MTN NGN400 - ₦387.…" at bounding box center [530, 715] width 831 height 25
click at [115, 707] on select "Select Denomination MTN NGN100 - ₦96.98 MTN NGN200 - ₦193.96 MTN NGN400 - ₦387.…" at bounding box center [530, 715] width 831 height 25
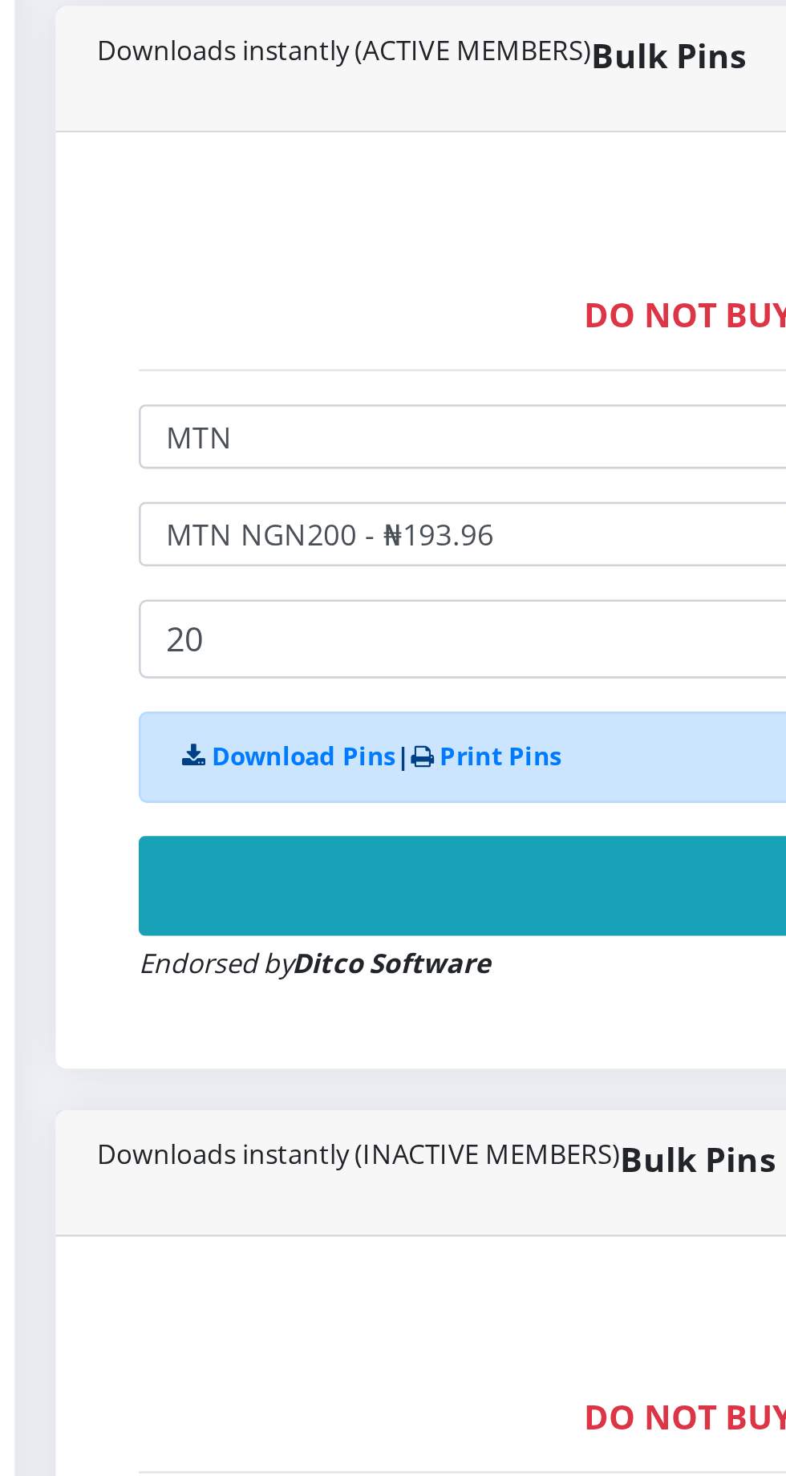
click at [290, 844] on button "Buy Now!" at bounding box center [530, 851] width 831 height 38
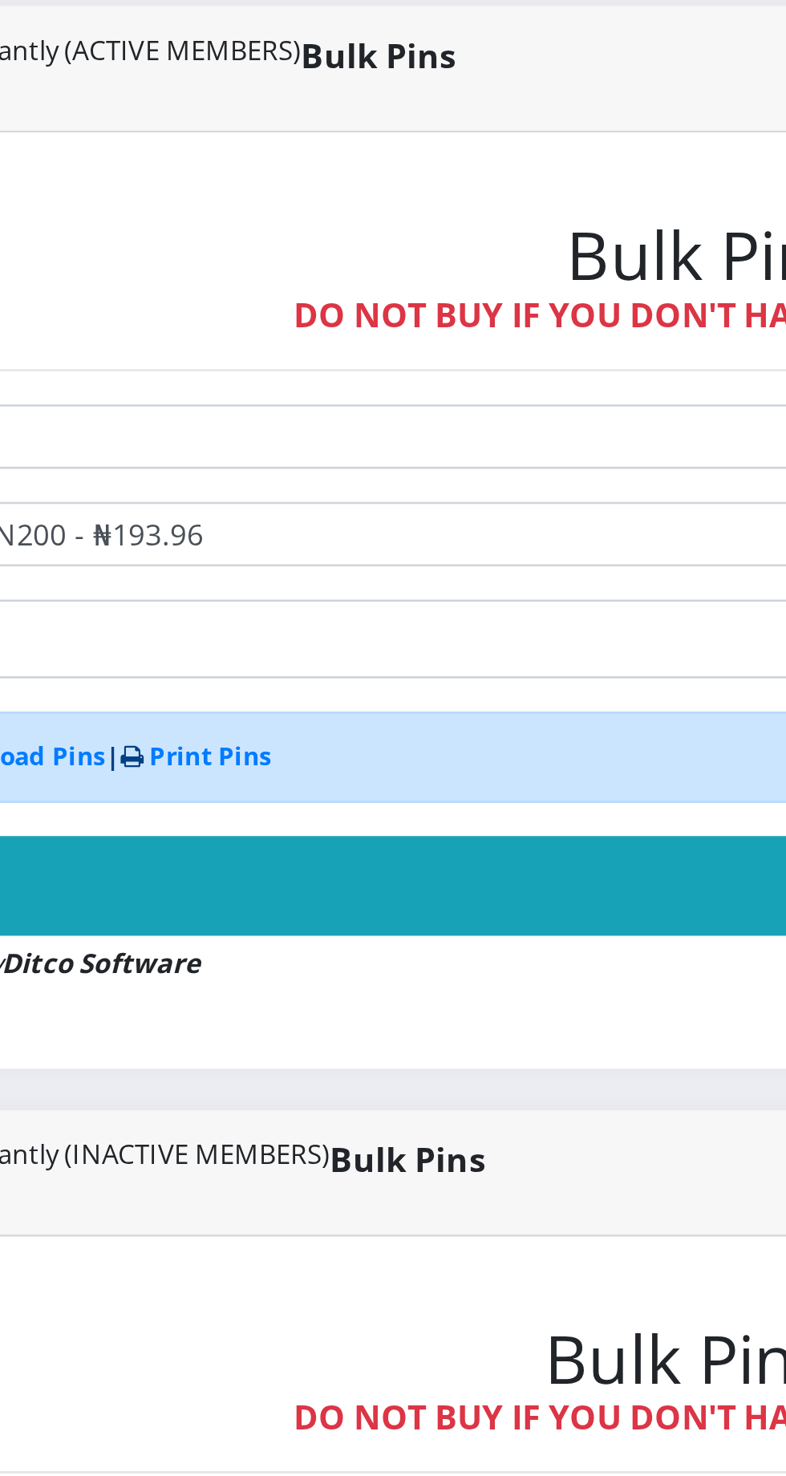
click at [399, 851] on button "Buy Now!" at bounding box center [530, 851] width 831 height 38
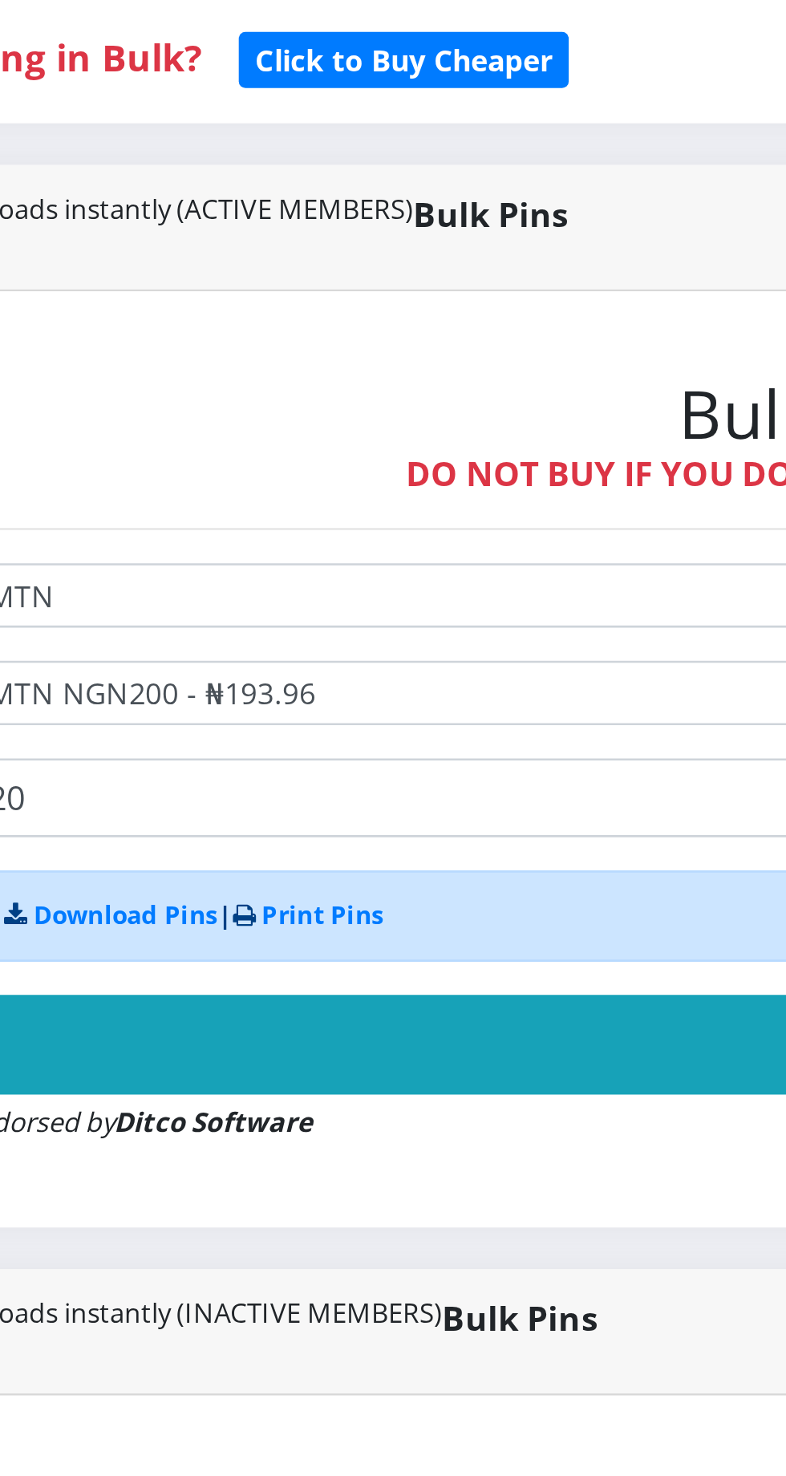
click at [368, 845] on button "Buy Now!" at bounding box center [530, 851] width 831 height 38
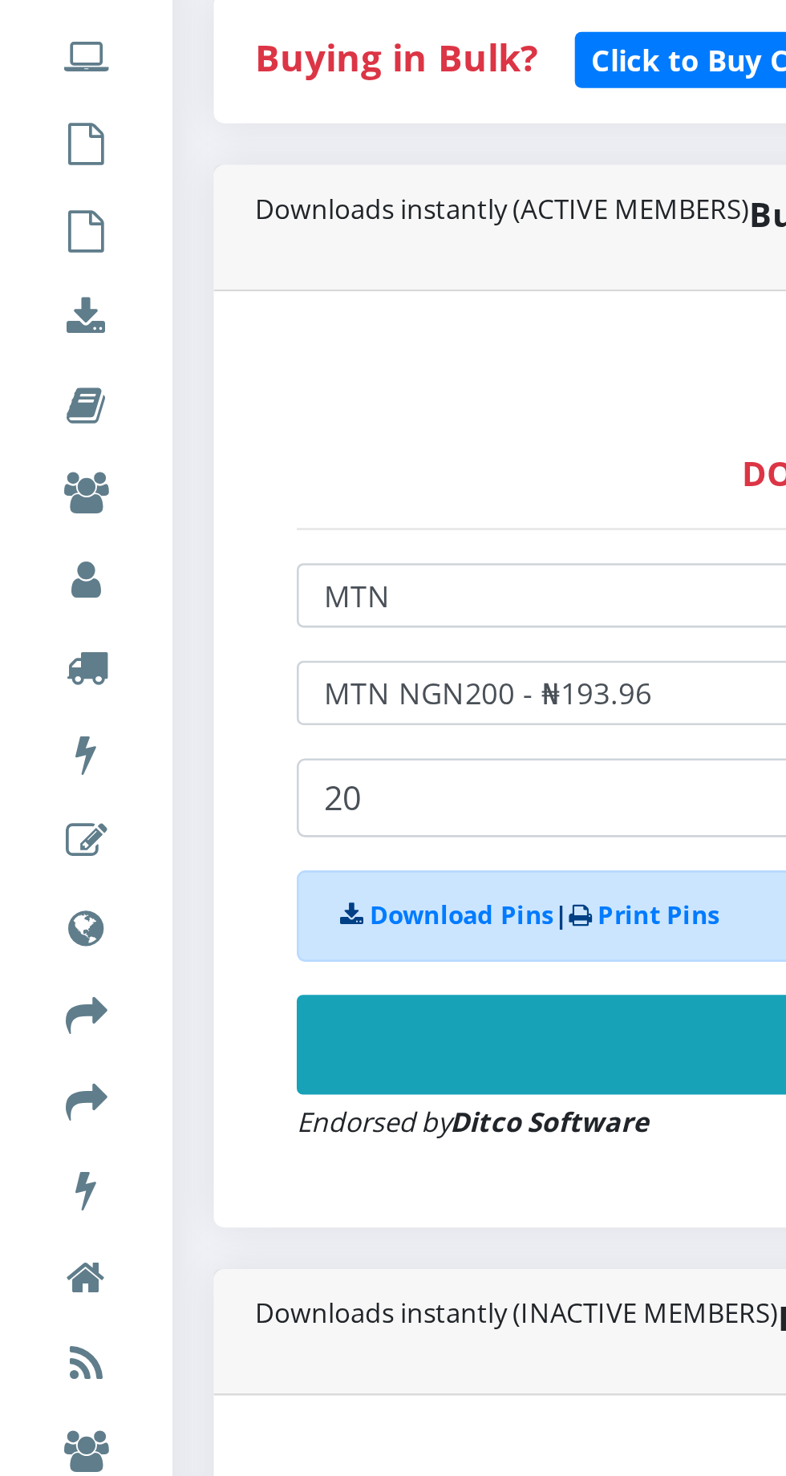
click at [251, 851] on button "Buy Now!" at bounding box center [530, 851] width 831 height 38
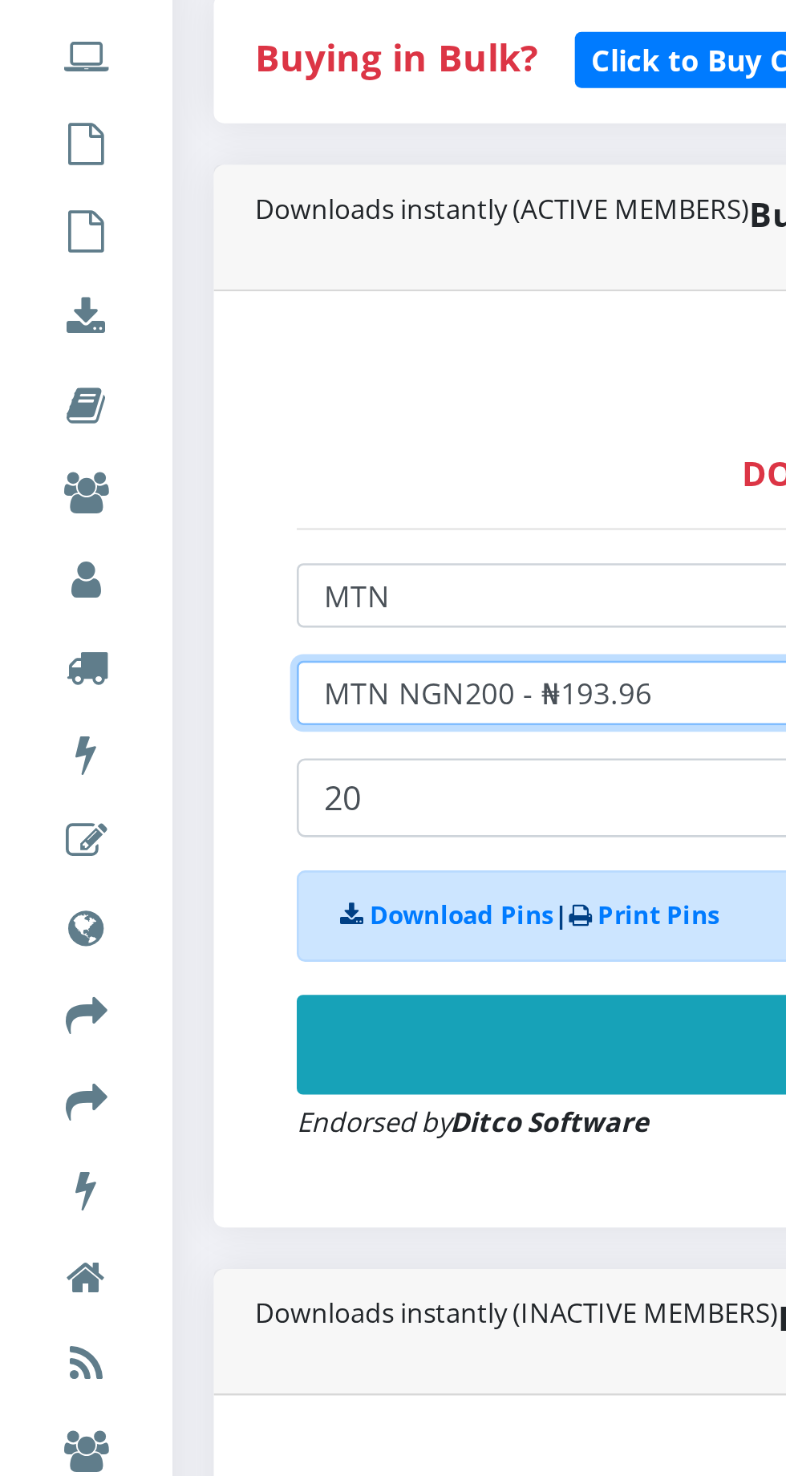
click at [241, 707] on select "Select Denomination MTN NGN100 - ₦96.98 MTN NGN200 - ₦193.96 MTN NGN400 - ₦387.…" at bounding box center [530, 715] width 831 height 25
select select "96.98-100"
click at [115, 707] on select "Select Denomination MTN NGN100 - ₦96.98 MTN NGN200 - ₦193.96 MTN NGN400 - ₦387.…" at bounding box center [530, 715] width 831 height 25
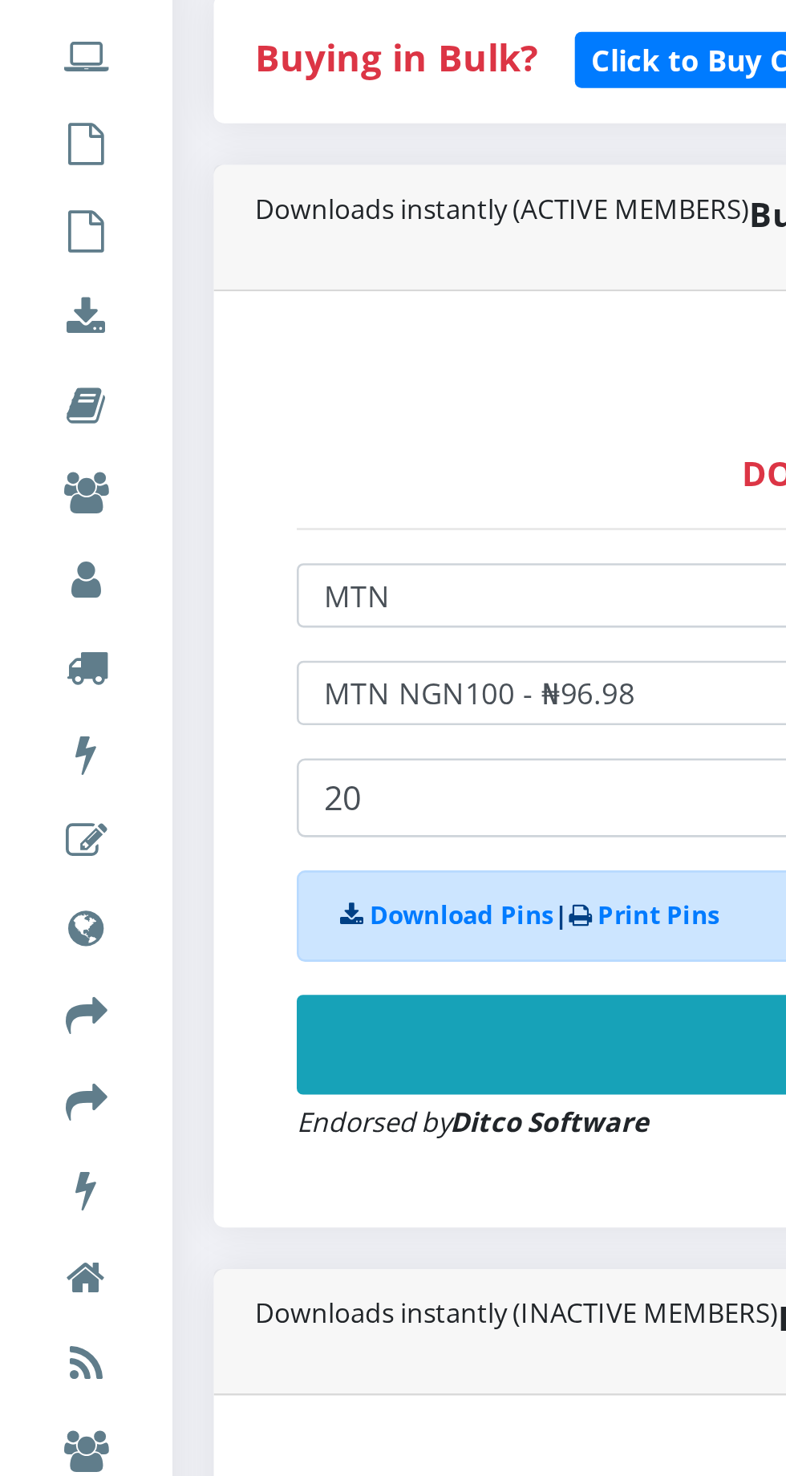
click at [225, 838] on button "Buy Now!" at bounding box center [530, 851] width 831 height 38
click at [263, 848] on button "Buy Now!" at bounding box center [530, 851] width 831 height 38
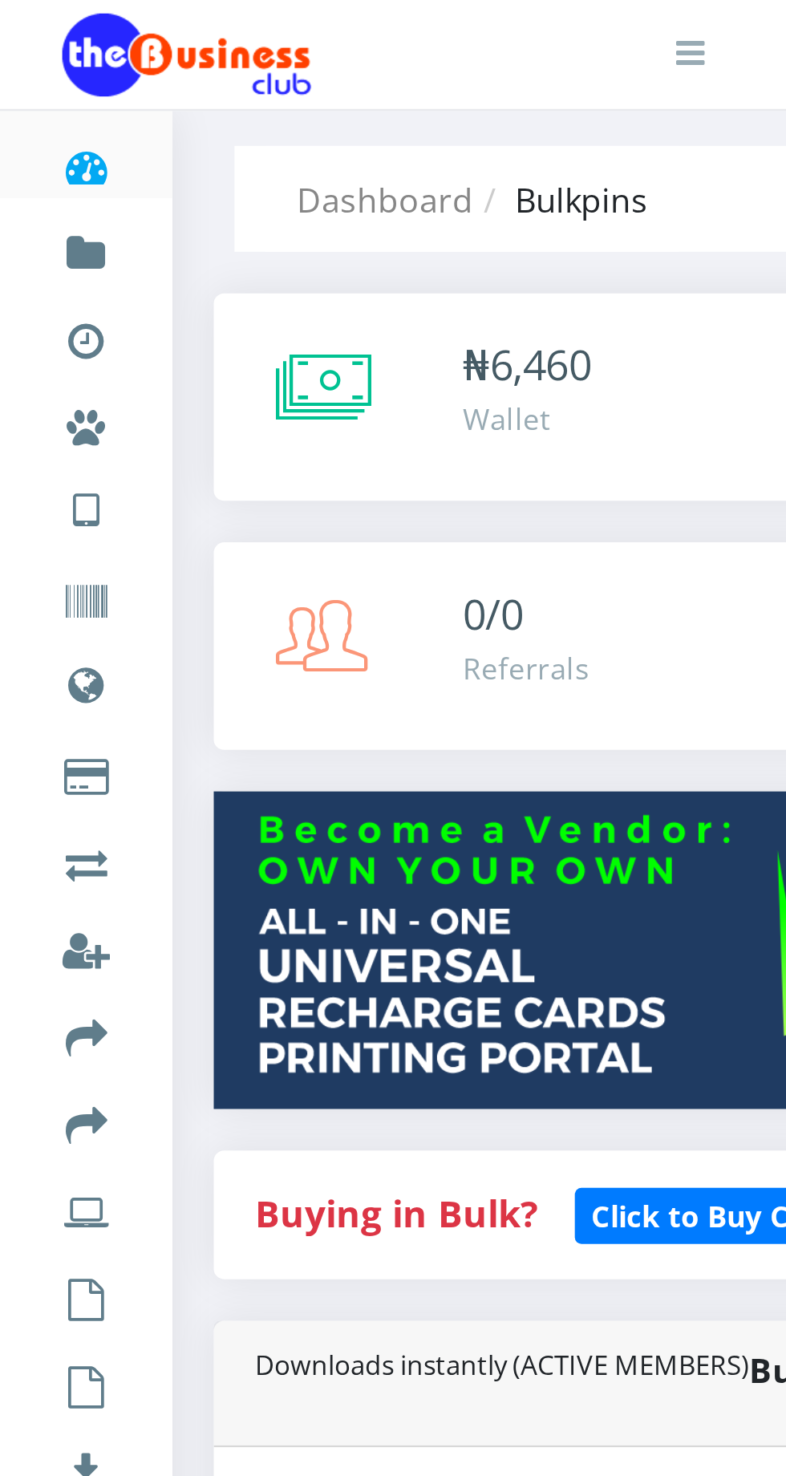
scroll to position [0, 0]
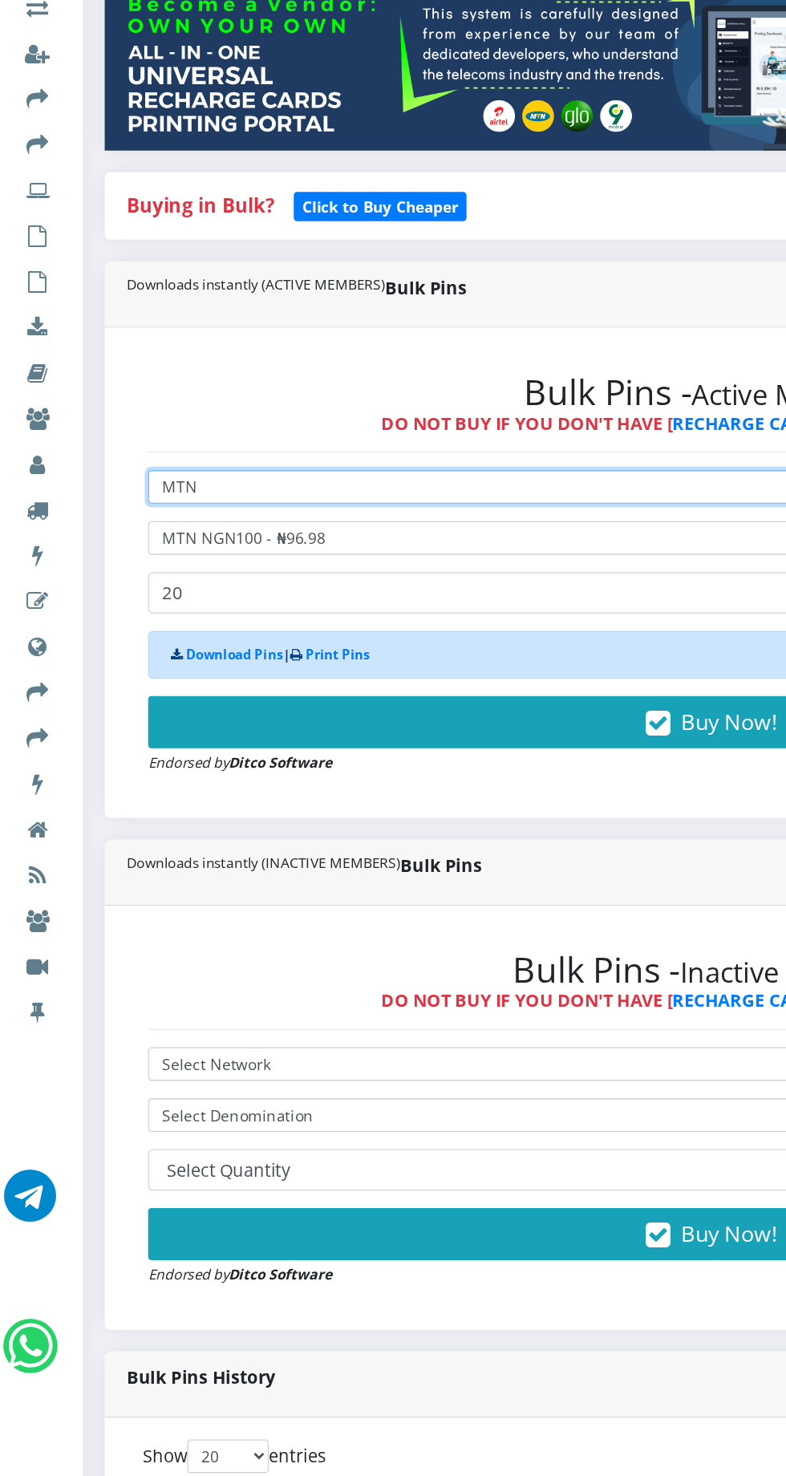
click at [225, 688] on select "Select Network MTN Globacom 9Mobile Airtel" at bounding box center [530, 688] width 831 height 25
select select "Airtel"
click at [115, 679] on select "Select Network MTN Globacom 9Mobile Airtel" at bounding box center [530, 688] width 831 height 25
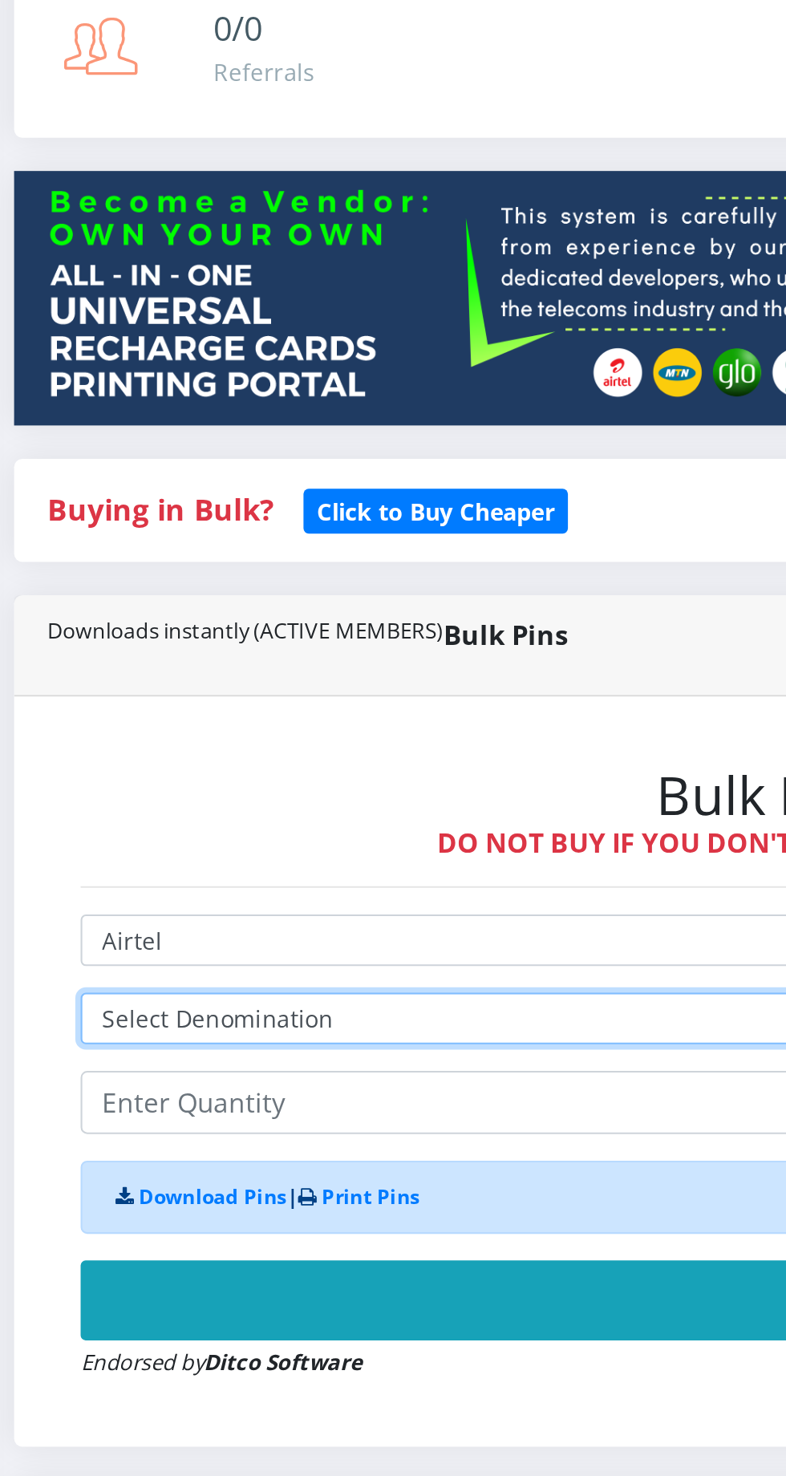
click at [275, 723] on select "Select Denomination Airtel NGN100 - ₦96.37 Airtel NGN200 - ₦192.74 Airtel NGN50…" at bounding box center [530, 726] width 831 height 25
select select "96.37-100"
click at [115, 717] on select "Select Denomination Airtel NGN100 - ₦96.37 Airtel NGN200 - ₦192.74 Airtel NGN50…" at bounding box center [530, 726] width 831 height 25
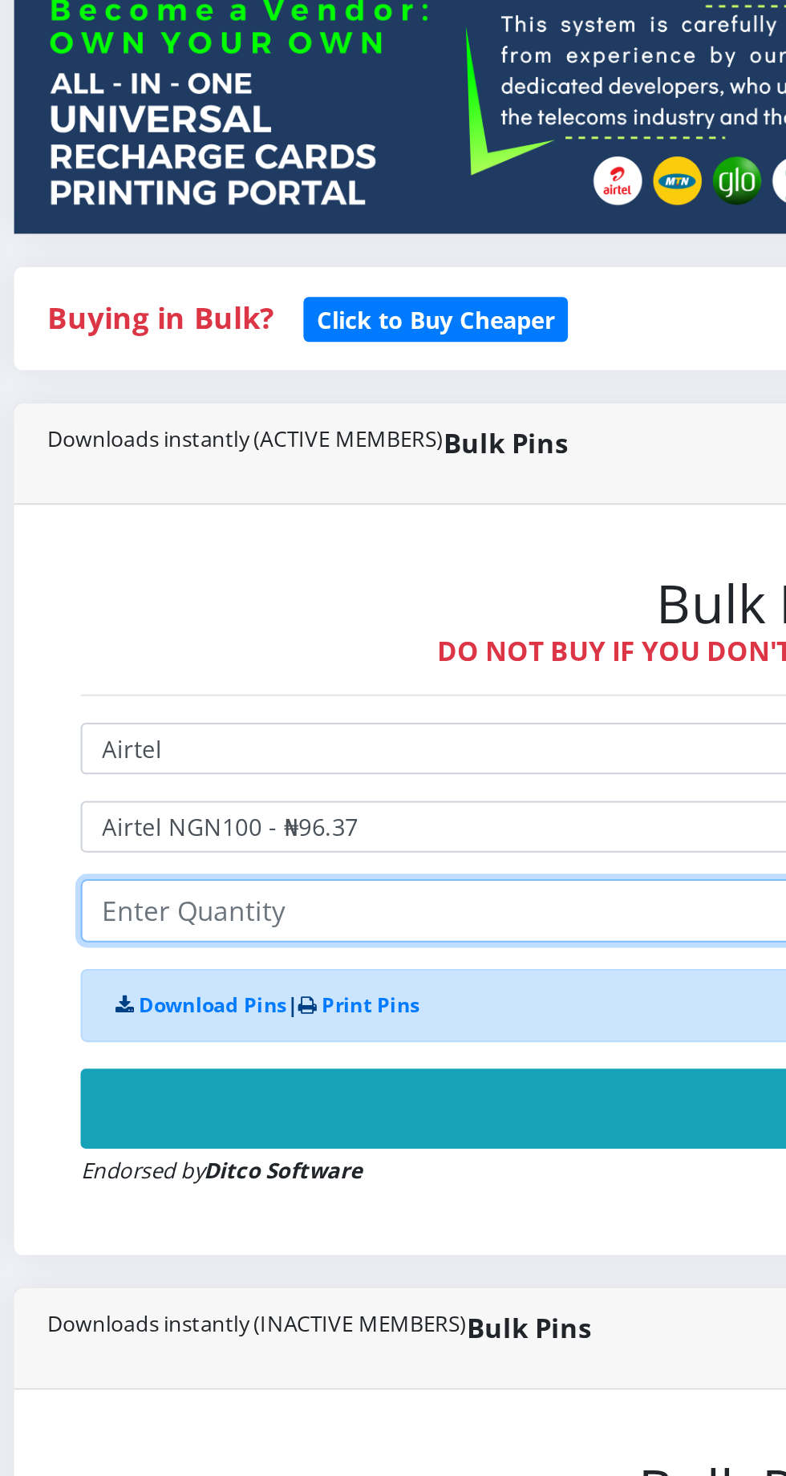
click at [239, 765] on input "number" at bounding box center [530, 766] width 831 height 30
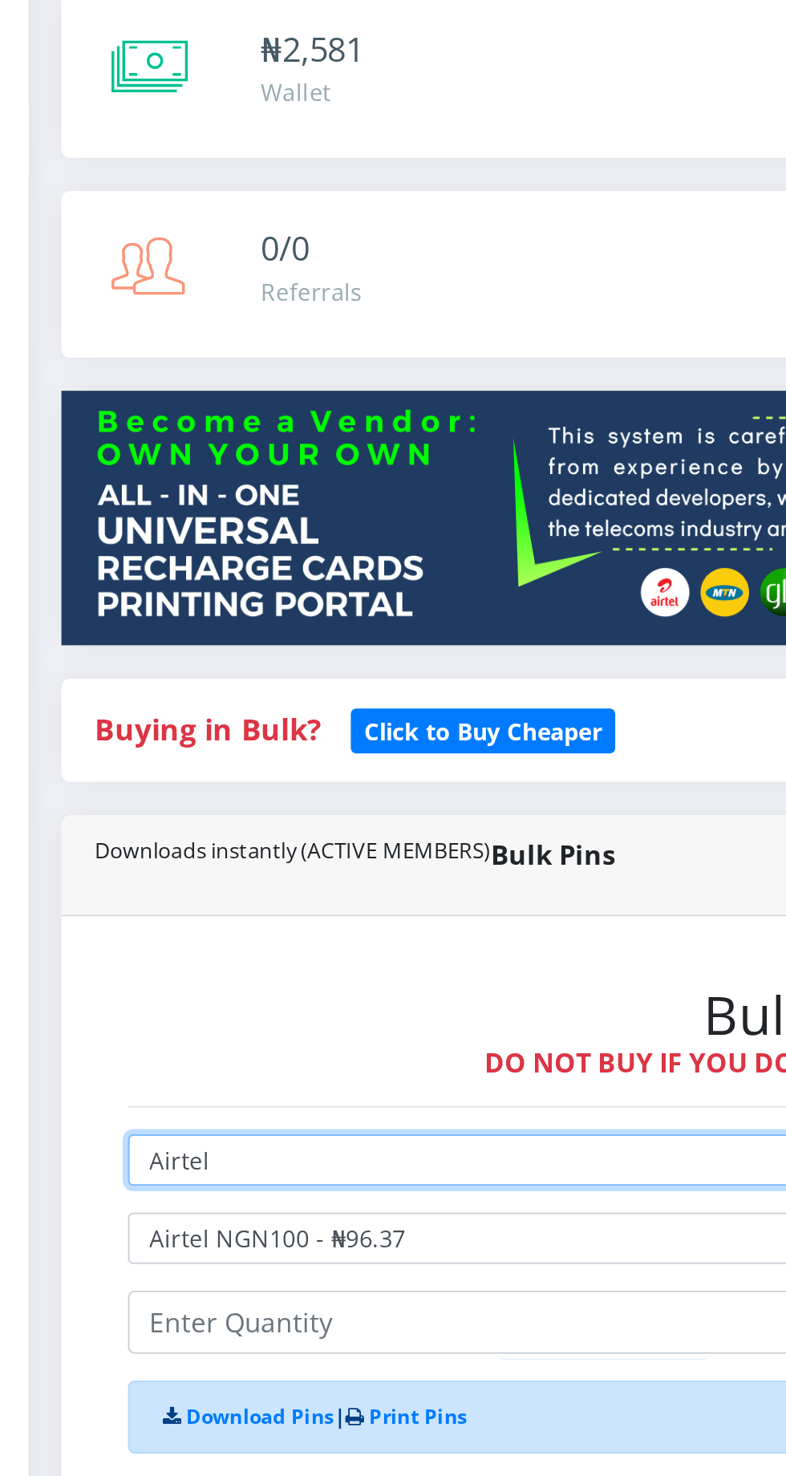
click at [215, 696] on select "Select Network MTN Globacom 9Mobile Airtel" at bounding box center [530, 688] width 831 height 25
select select "MTN"
click at [115, 679] on select "Select Network MTN Globacom 9Mobile Airtel" at bounding box center [530, 688] width 831 height 25
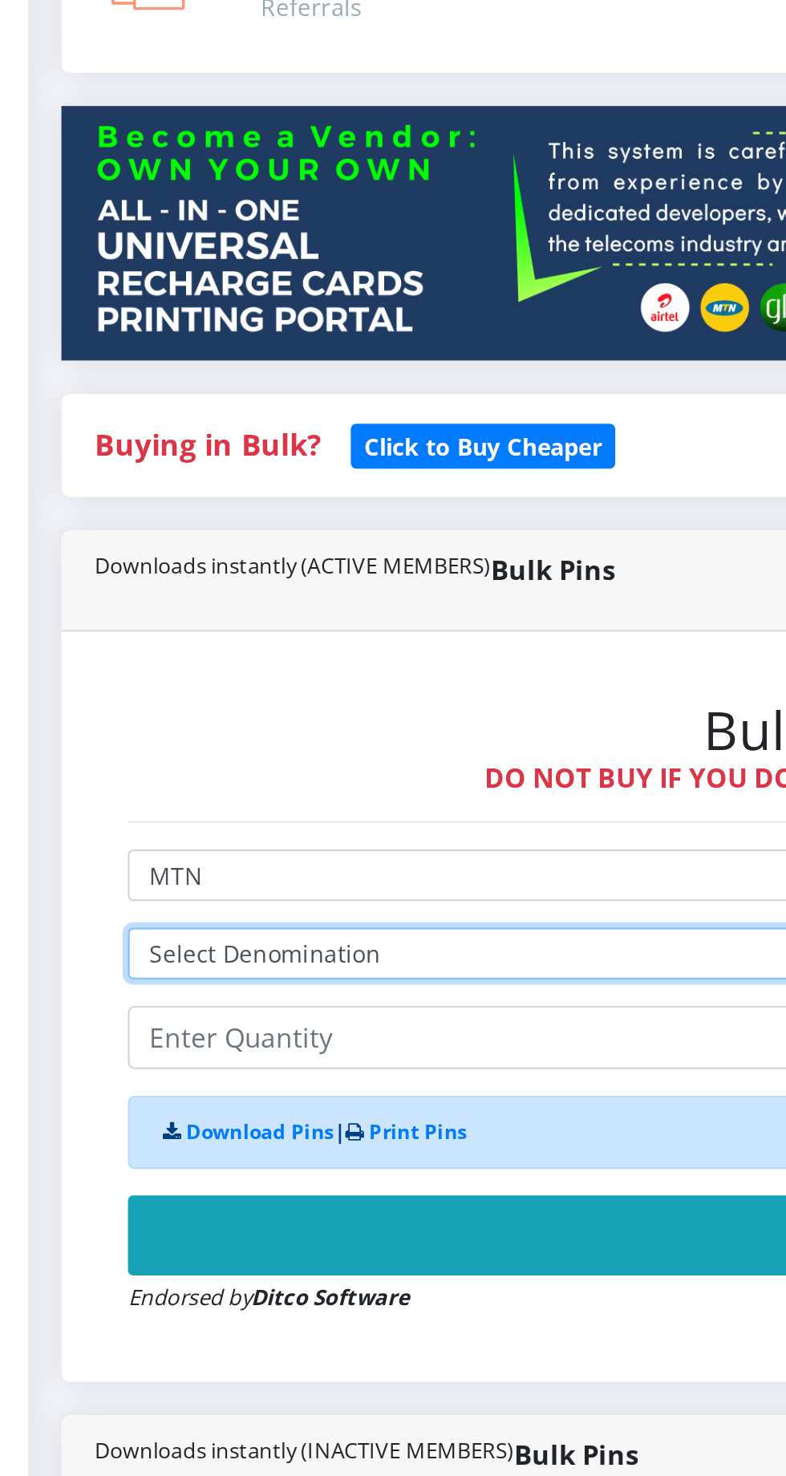
click at [241, 724] on select "Select Denomination MTN NGN100 - ₦96.98 MTN NGN200 - ₦193.96 MTN NGN400 - ₦387.…" at bounding box center [530, 726] width 831 height 25
select select "193.96-200"
click at [115, 717] on select "Select Denomination MTN NGN100 - ₦96.98 MTN NGN200 - ₦193.96 MTN NGN400 - ₦387.…" at bounding box center [530, 726] width 831 height 25
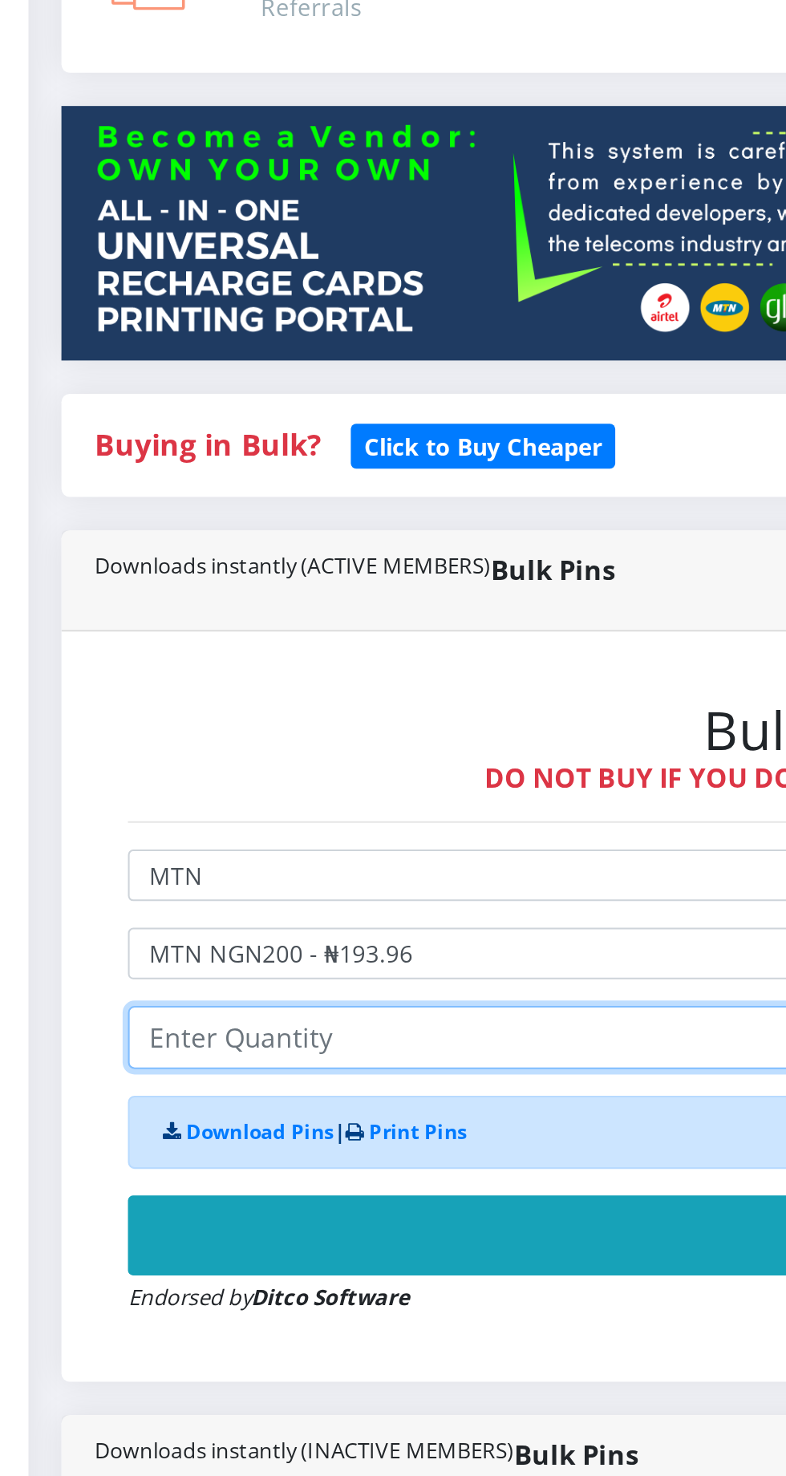
click at [217, 774] on input "number" at bounding box center [530, 766] width 831 height 30
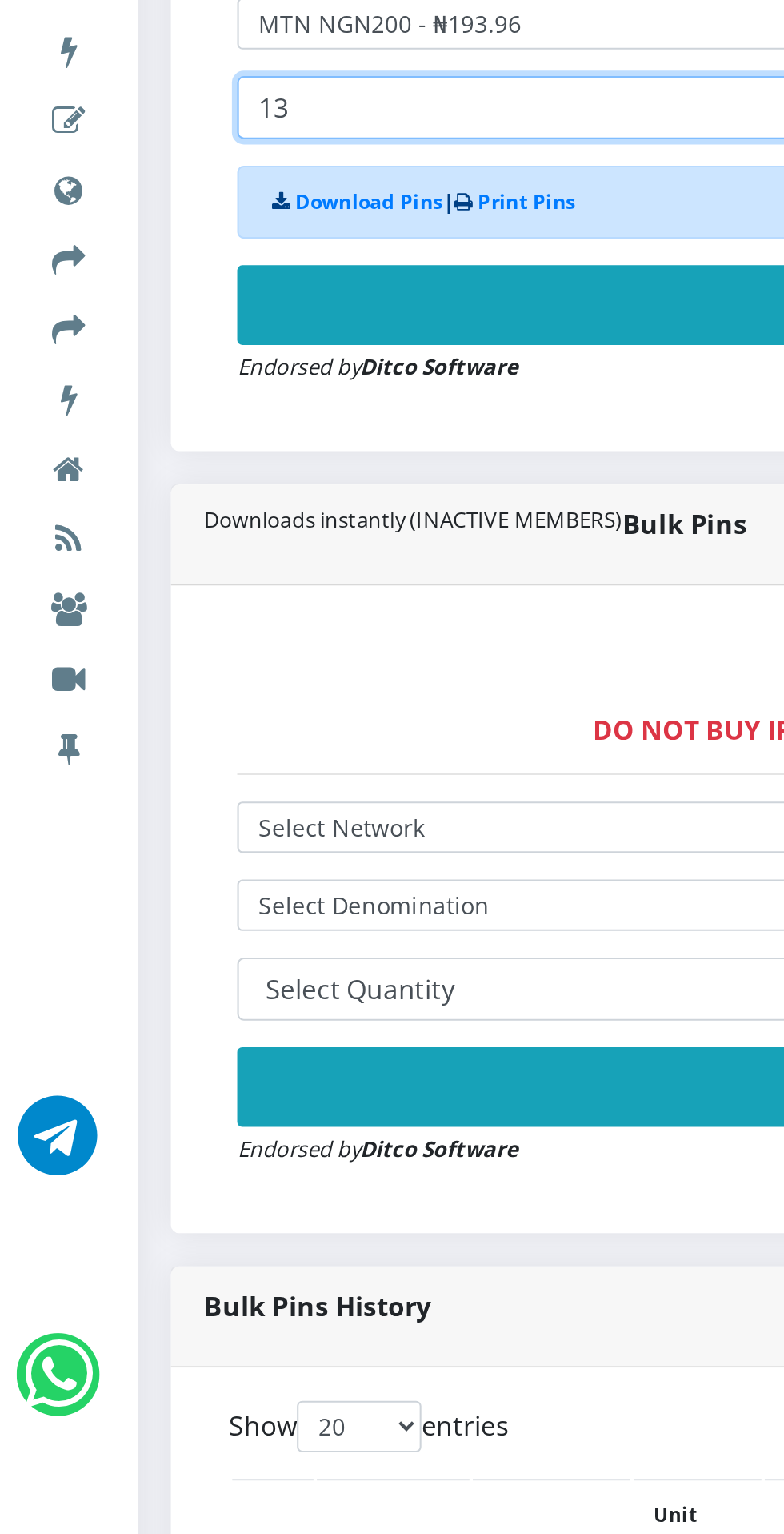
type input "13"
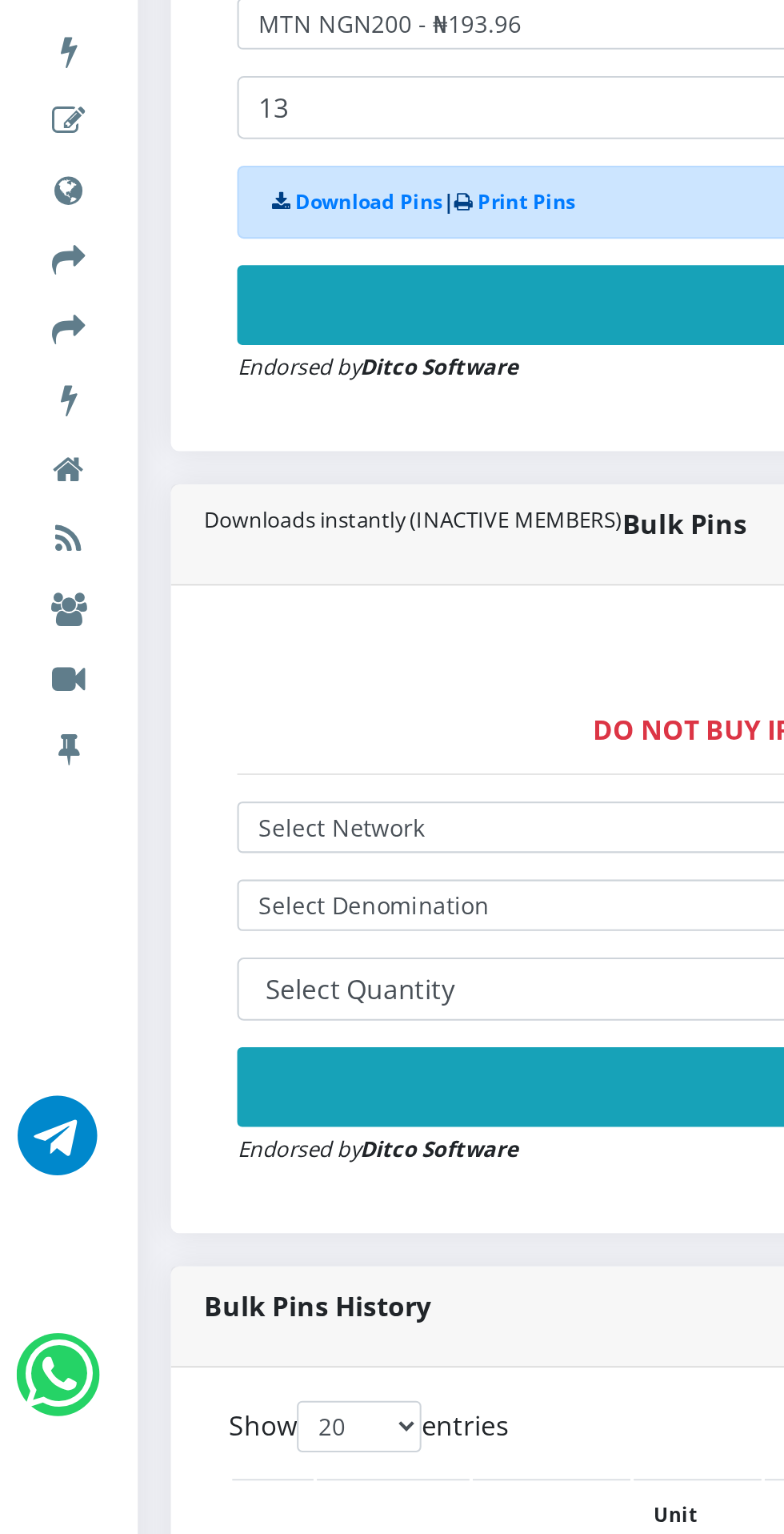
click at [300, 853] on button "Buy Now!" at bounding box center [529, 860] width 829 height 38
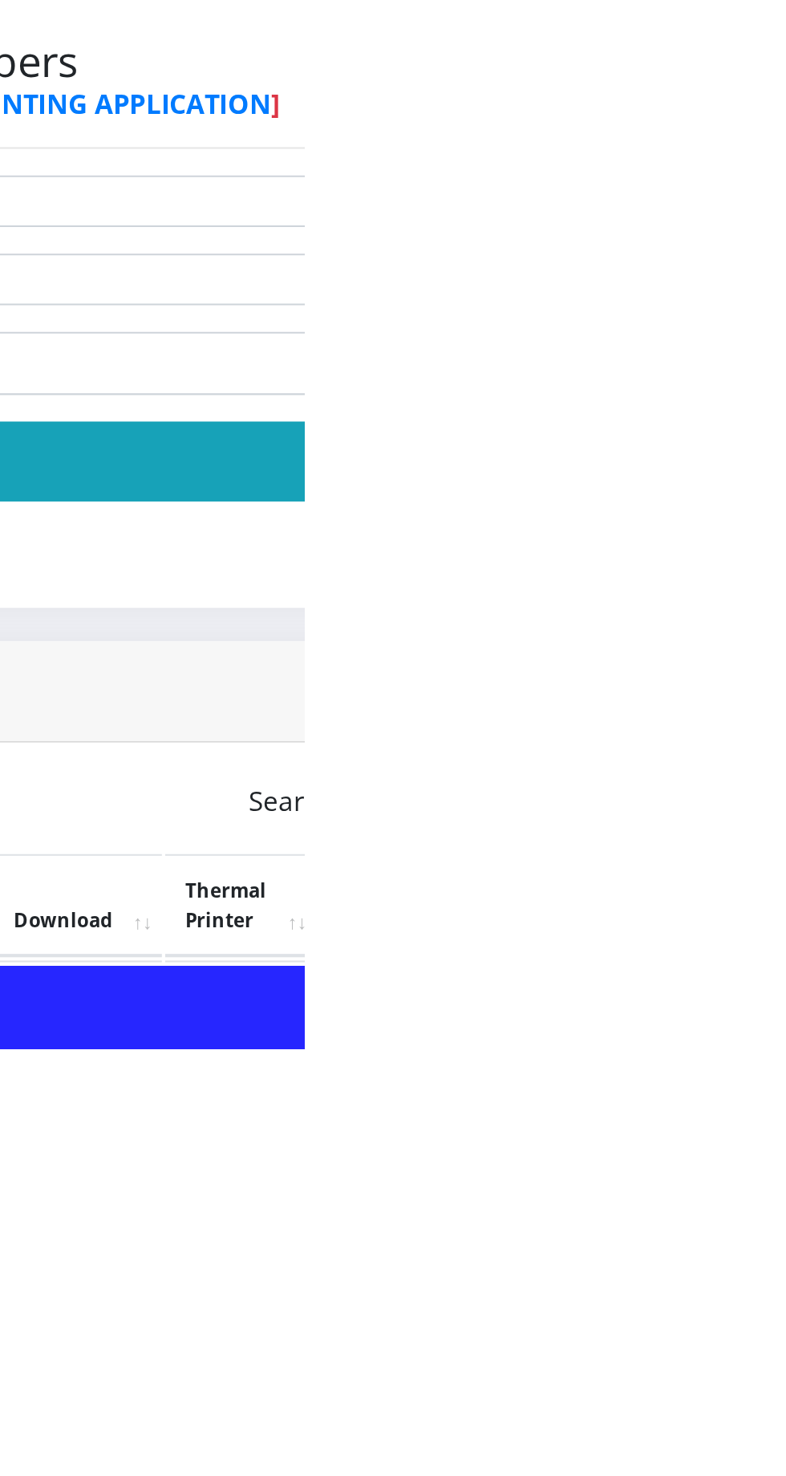
click at [773, 1457] on link "PoS Paper (RawBT)" at bounding box center [750, 1461] width 45 height 30
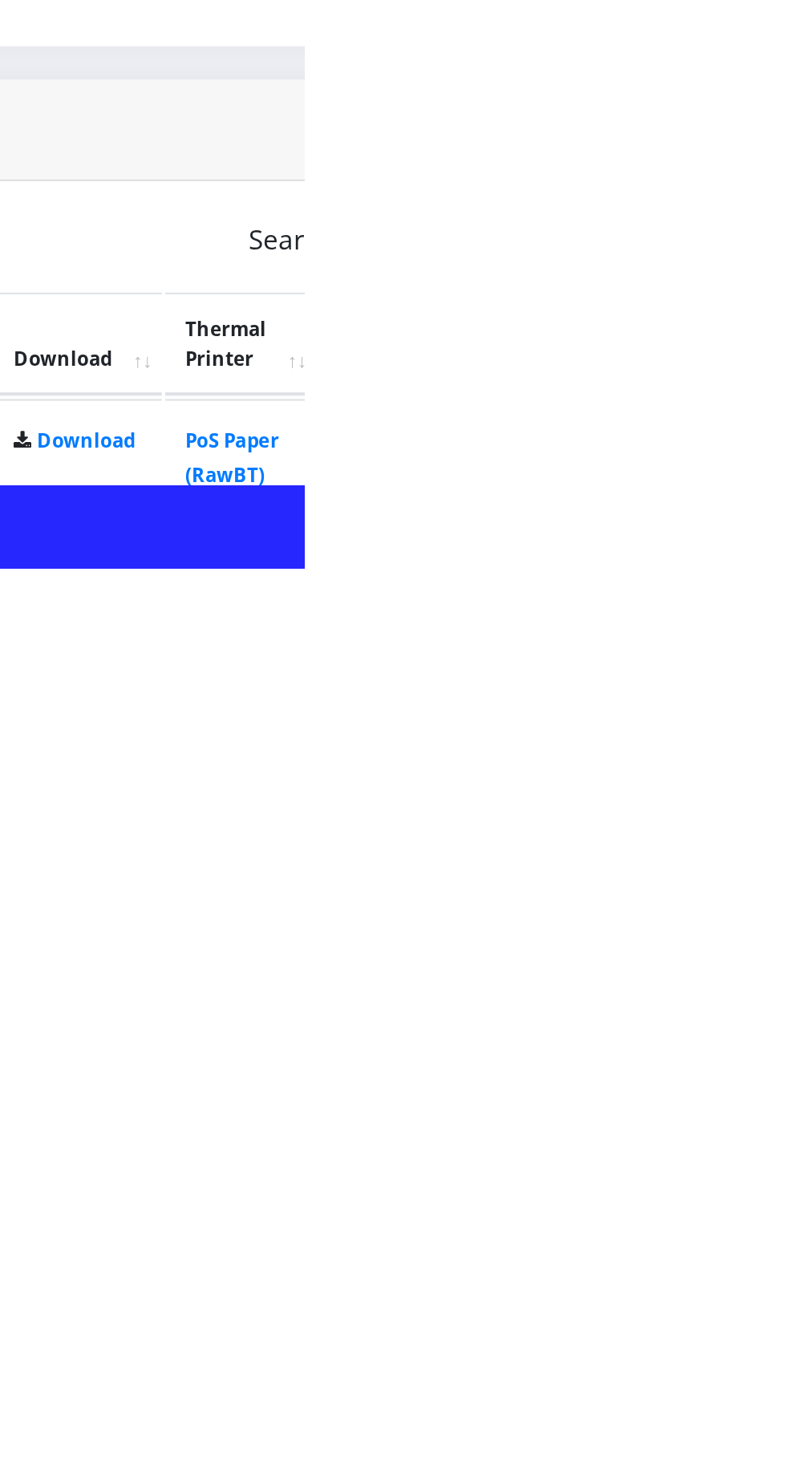
scroll to position [40, 0]
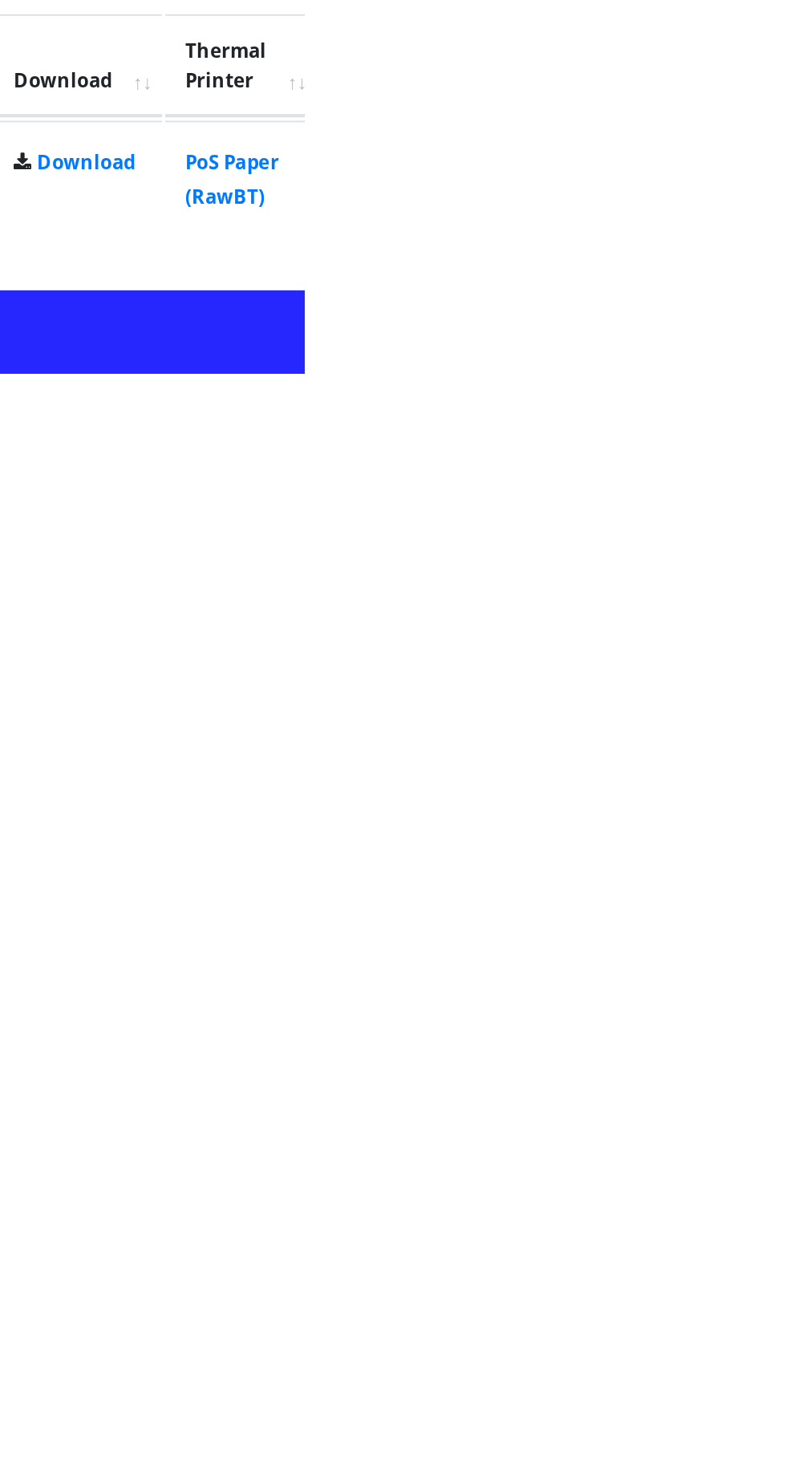
scroll to position [80, 0]
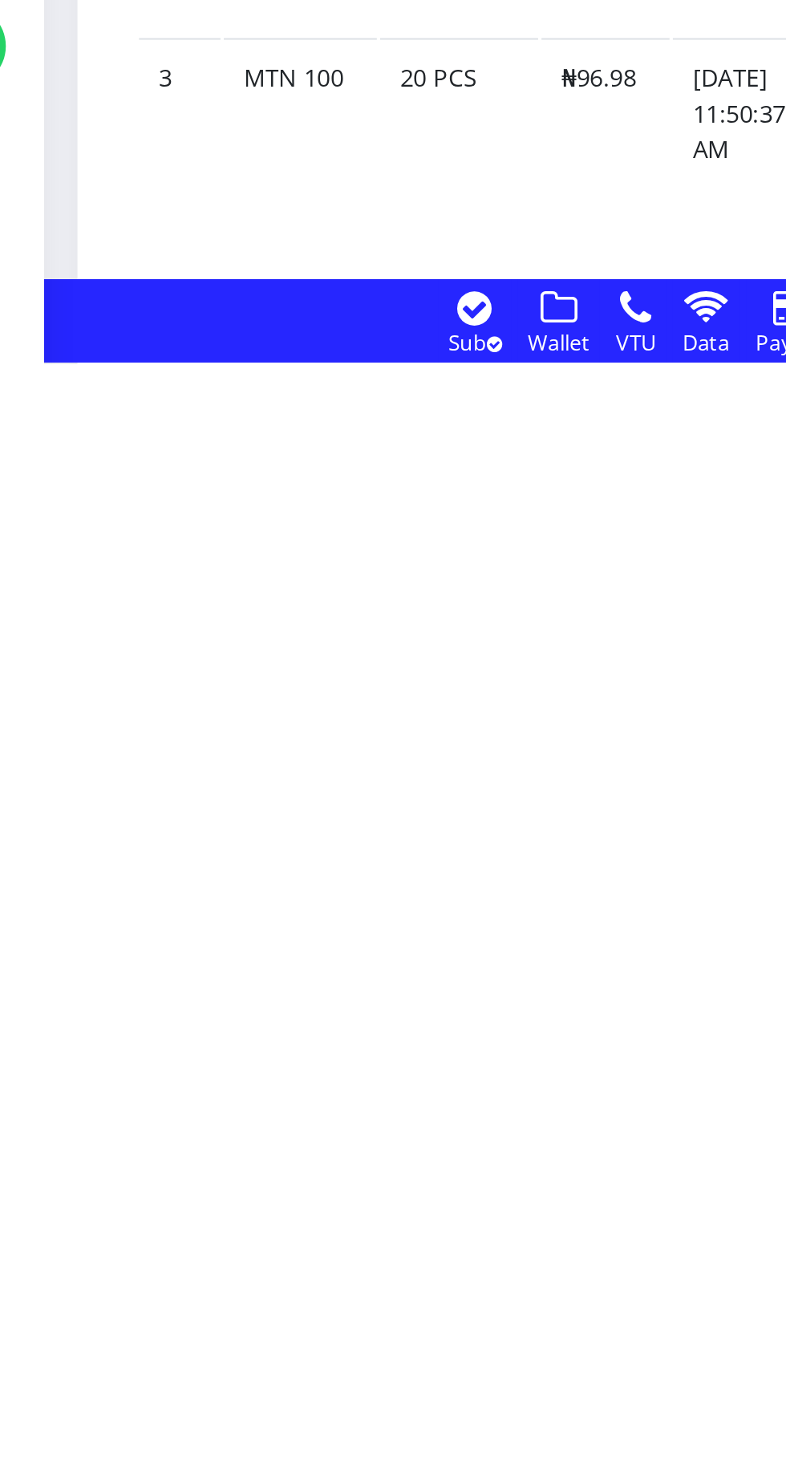
scroll to position [367, 0]
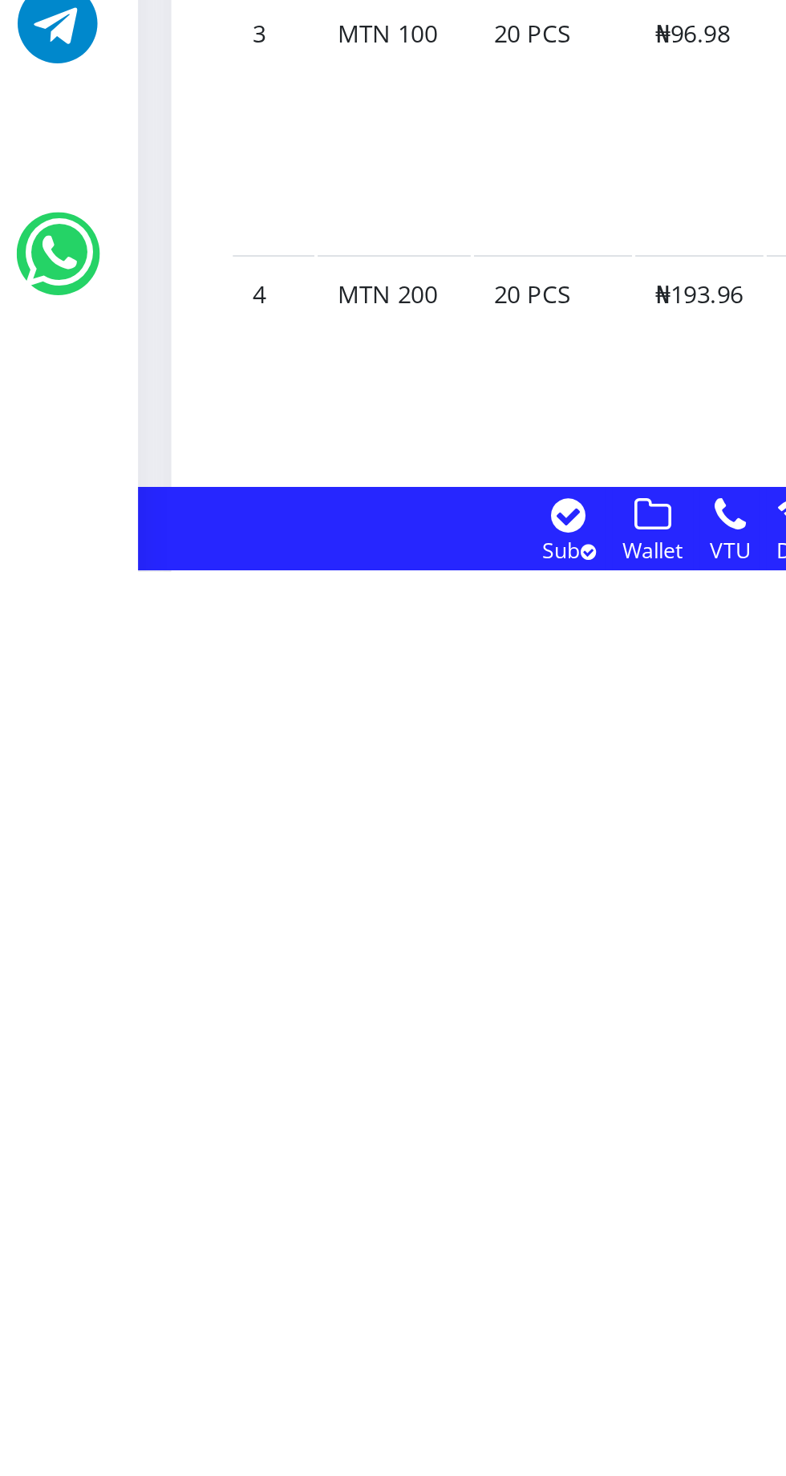
scroll to position [488, 0]
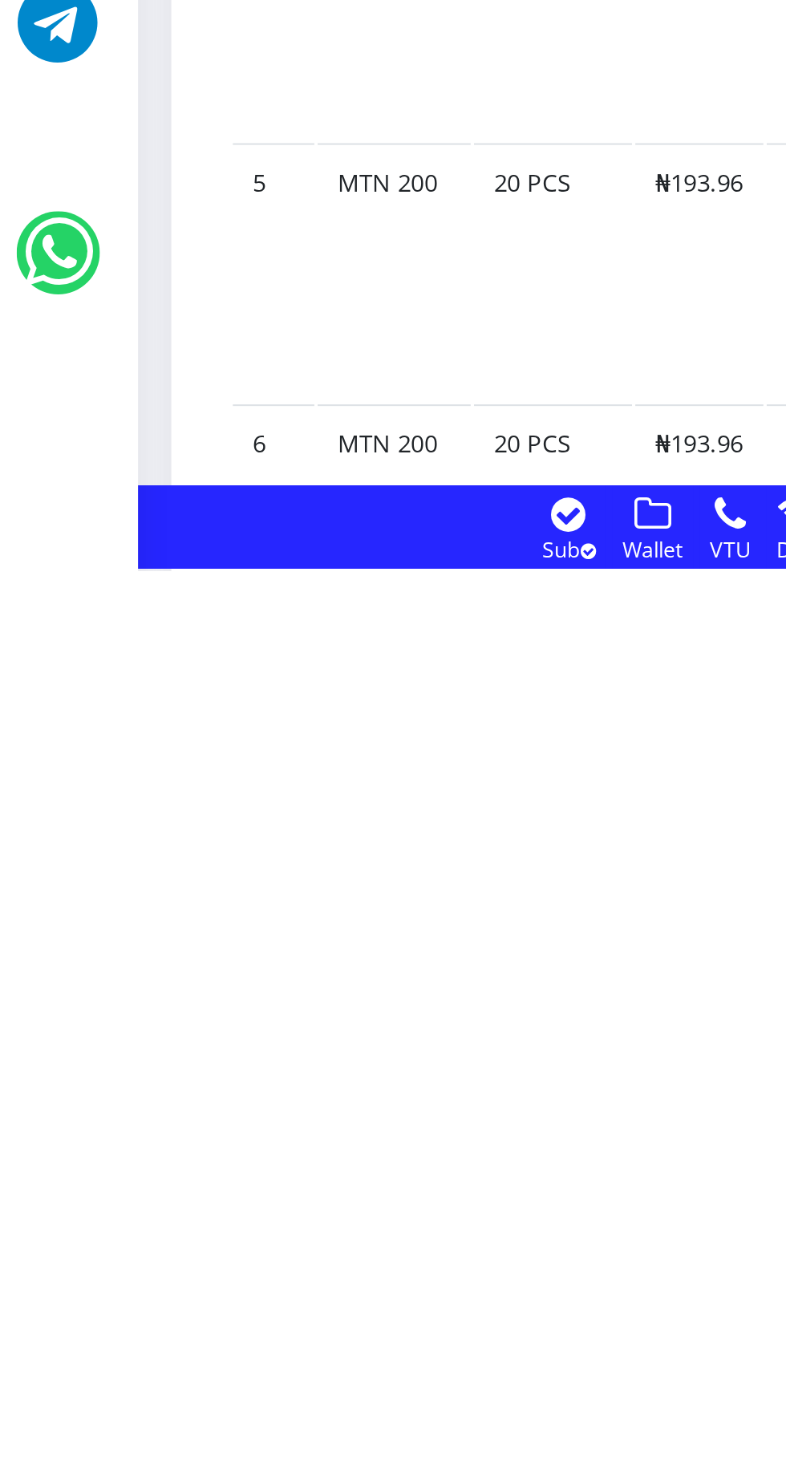
scroll to position [667, 0]
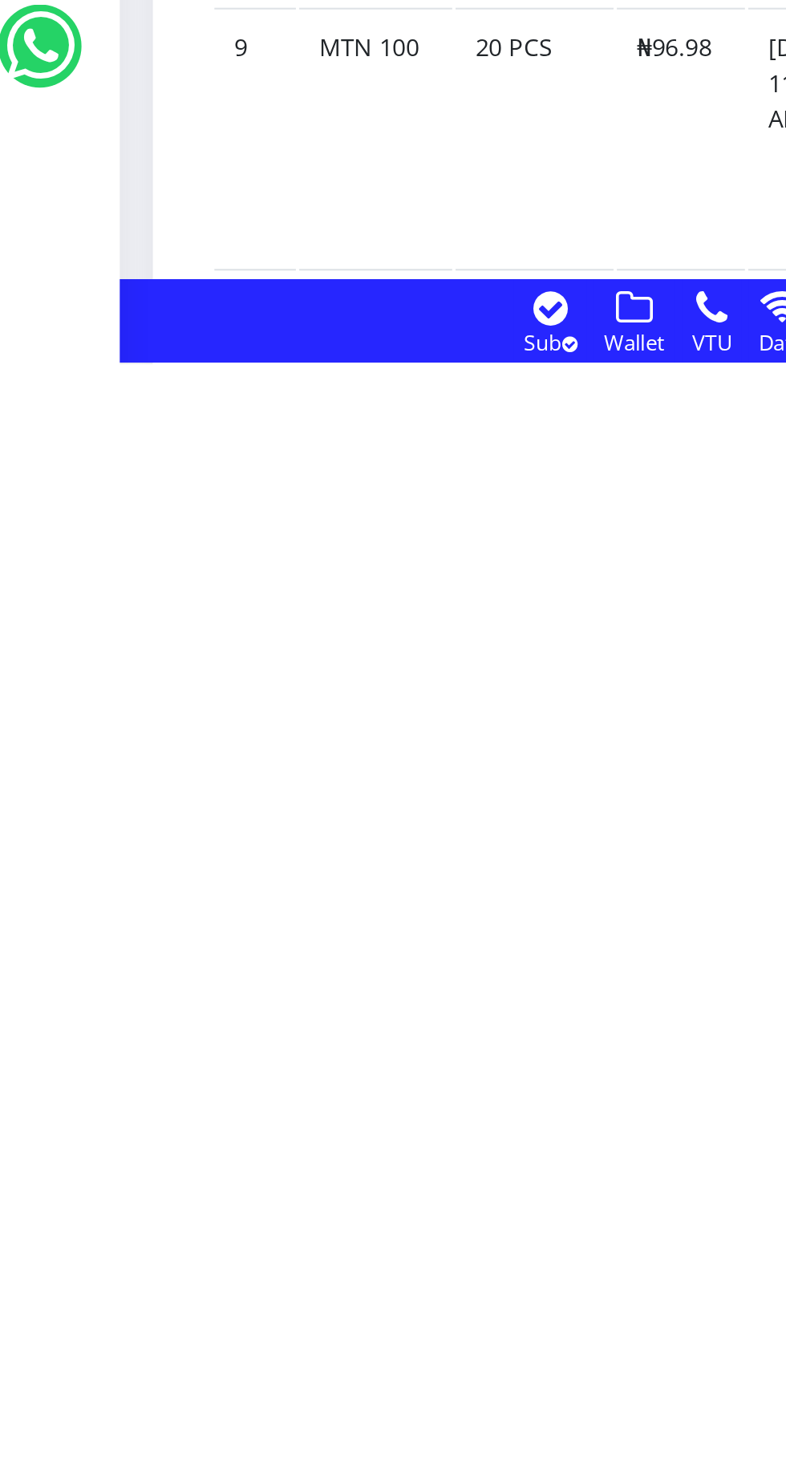
scroll to position [1132, 0]
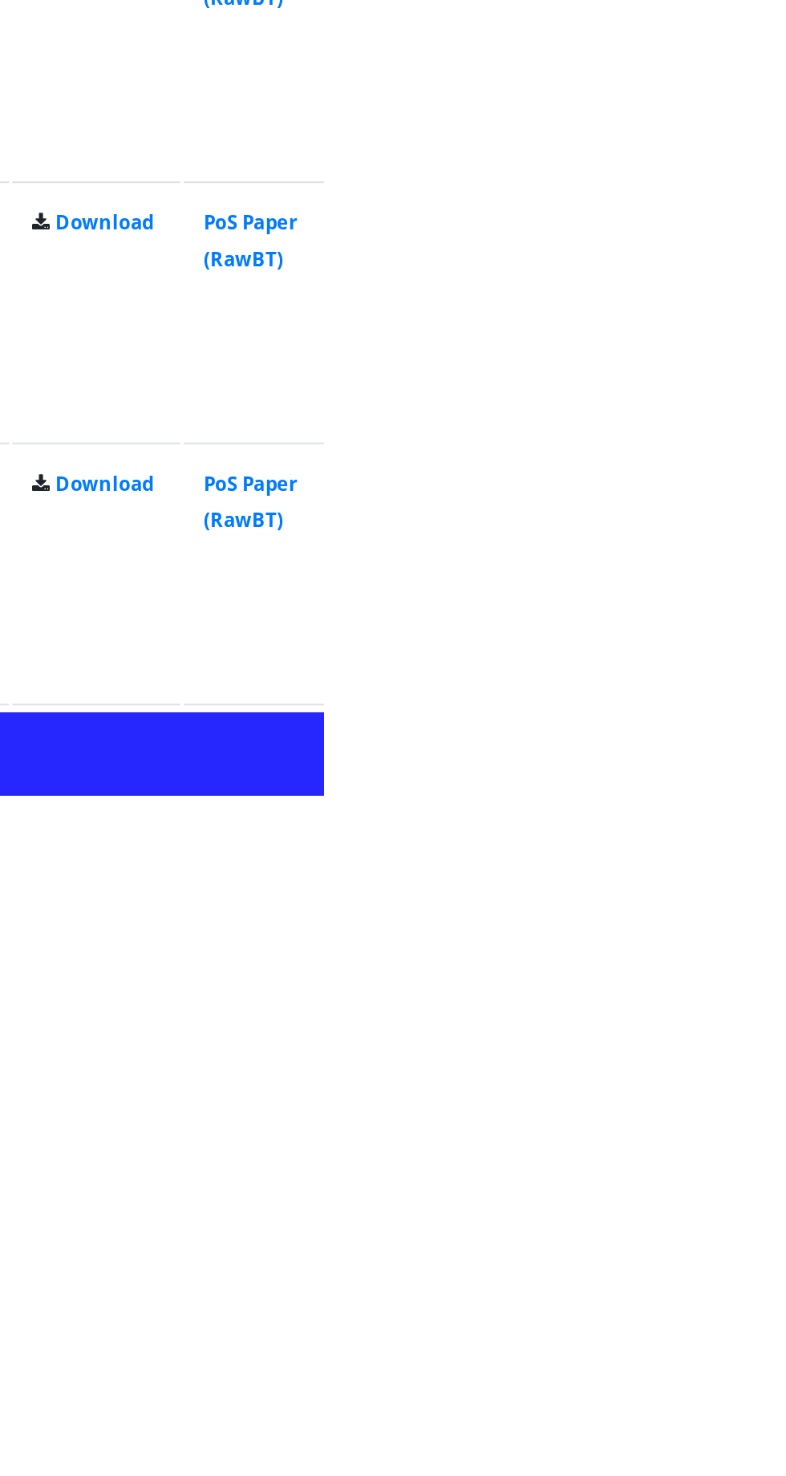
click at [773, 1459] on link "PoS Paper (RawBT)" at bounding box center [750, 1459] width 45 height 30
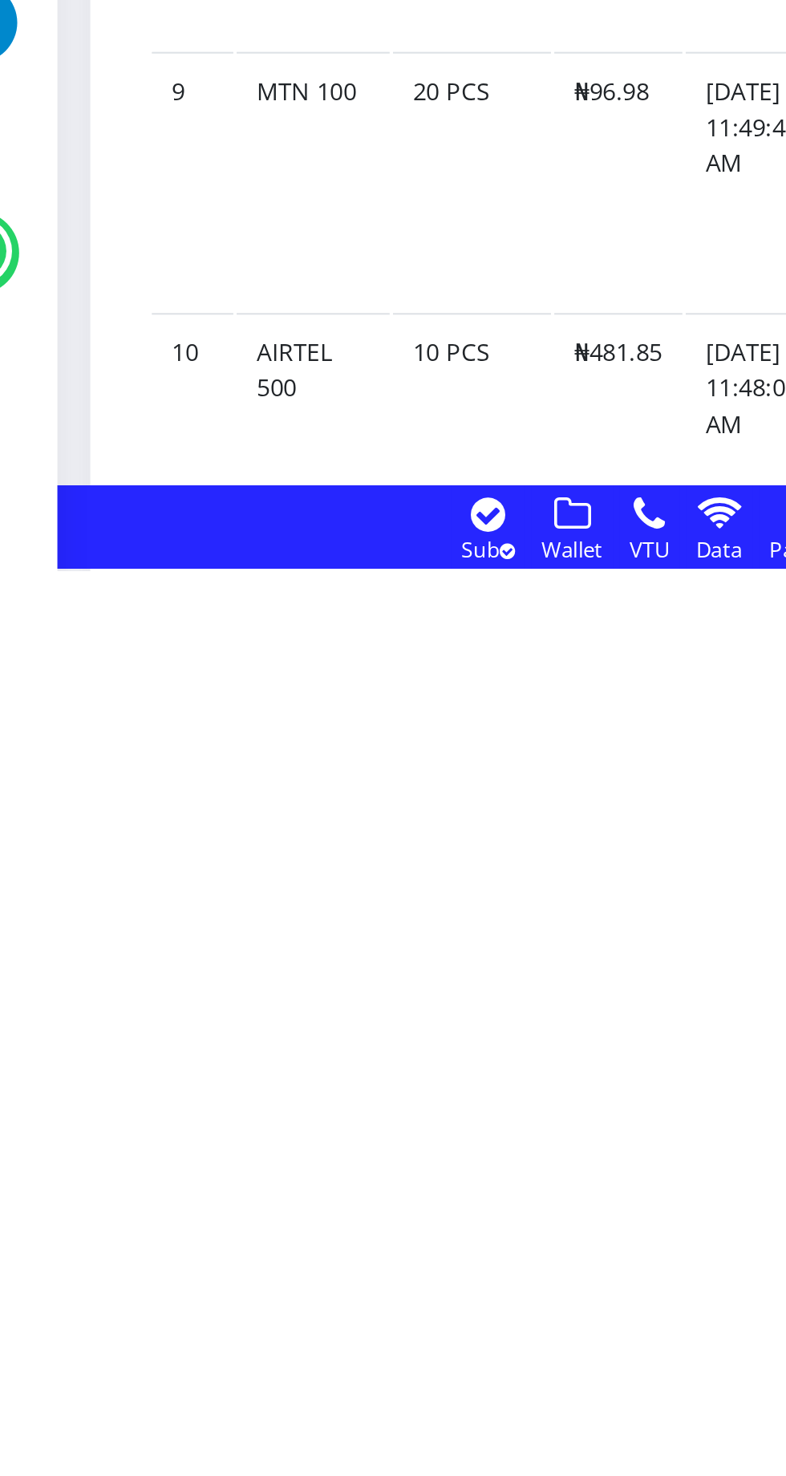
scroll to position [1227, 0]
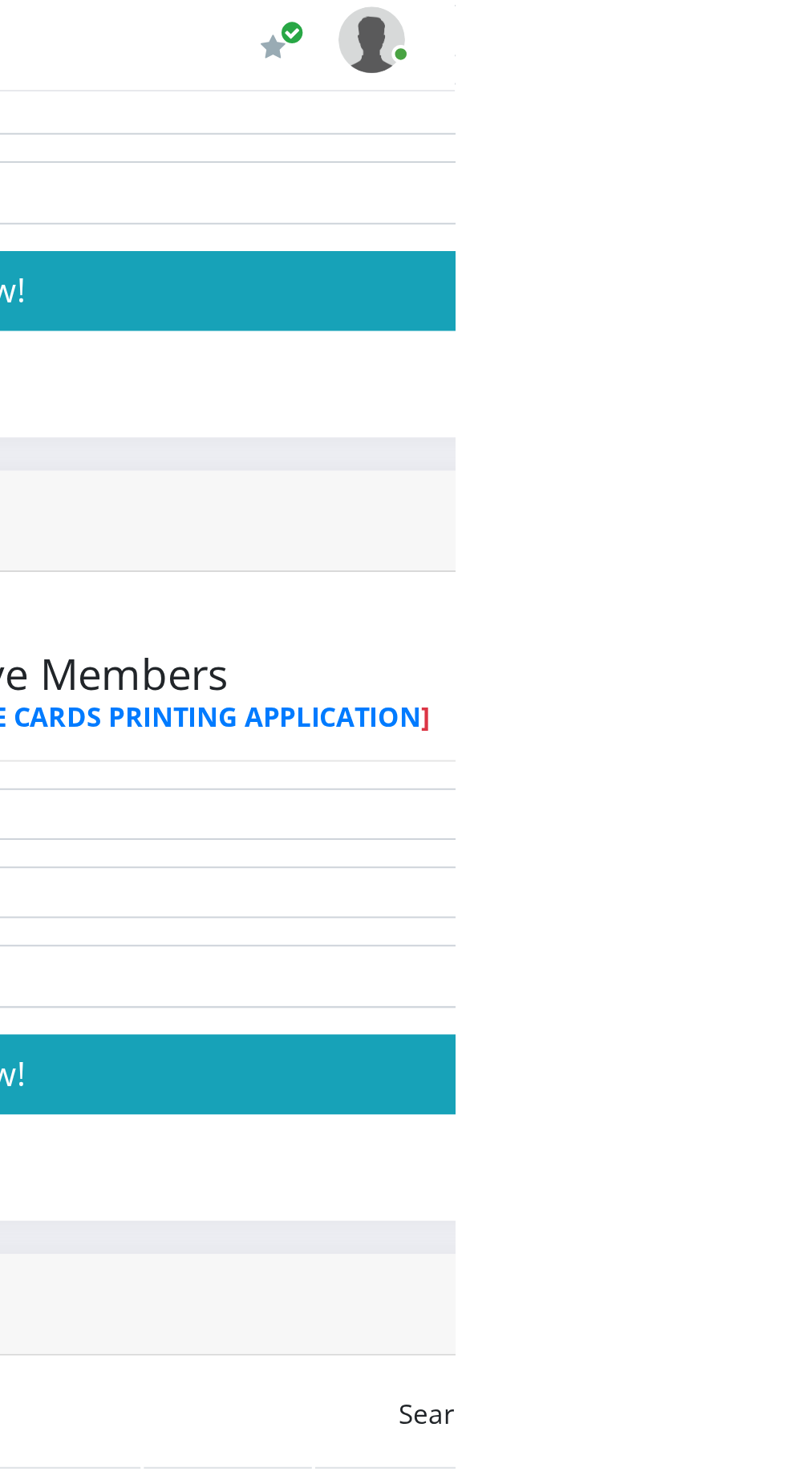
scroll to position [0, 0]
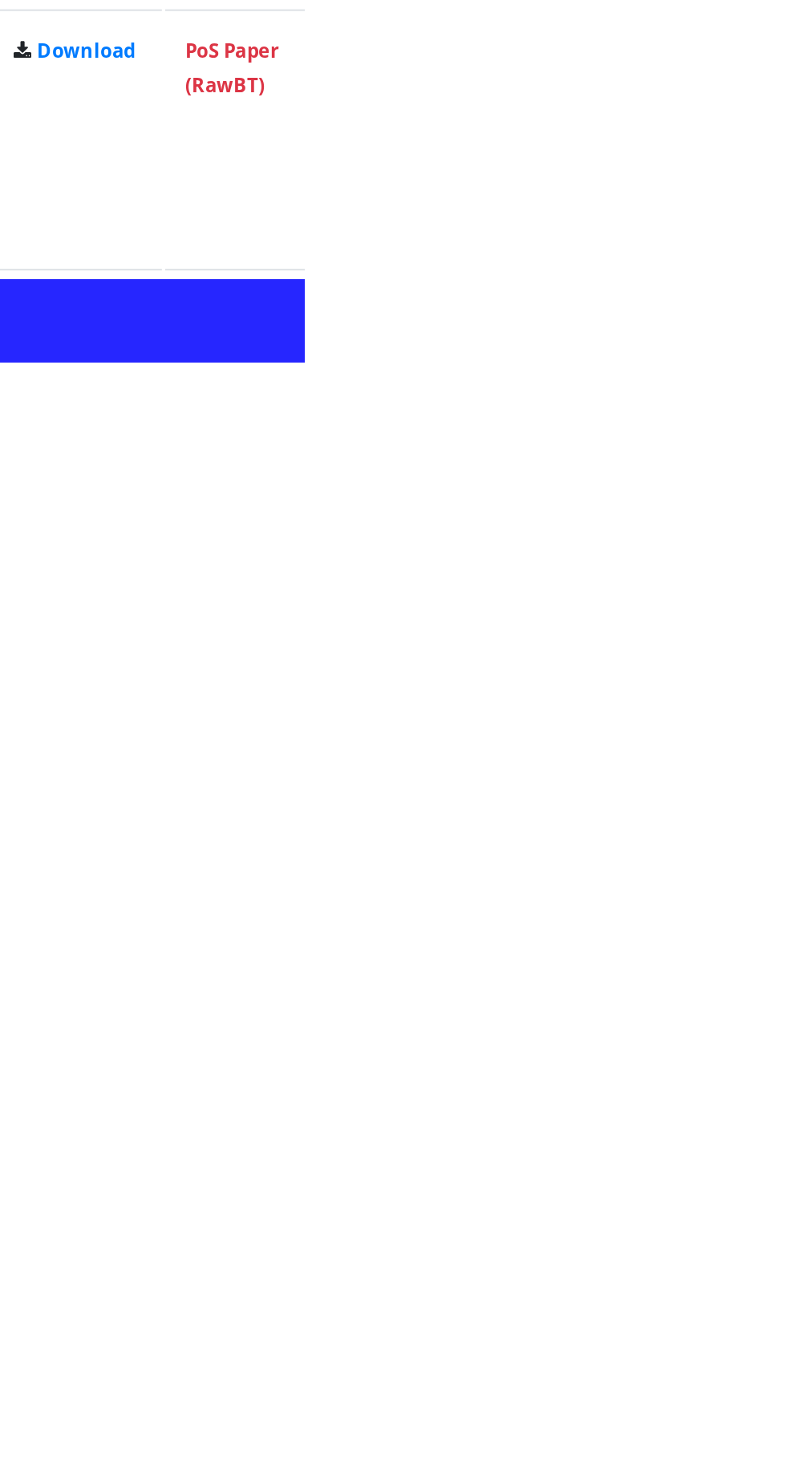
scroll to position [881, 0]
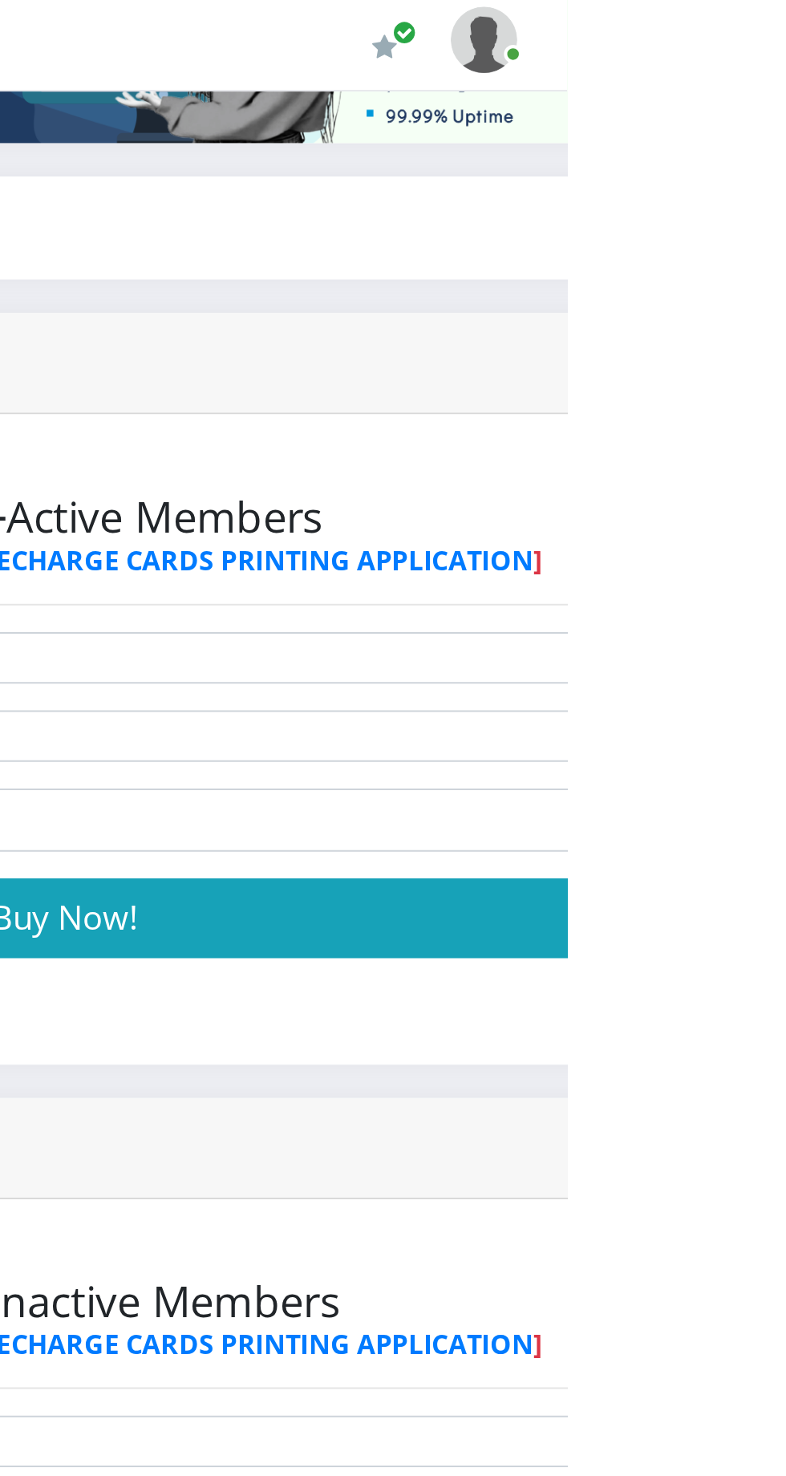
scroll to position [0, 0]
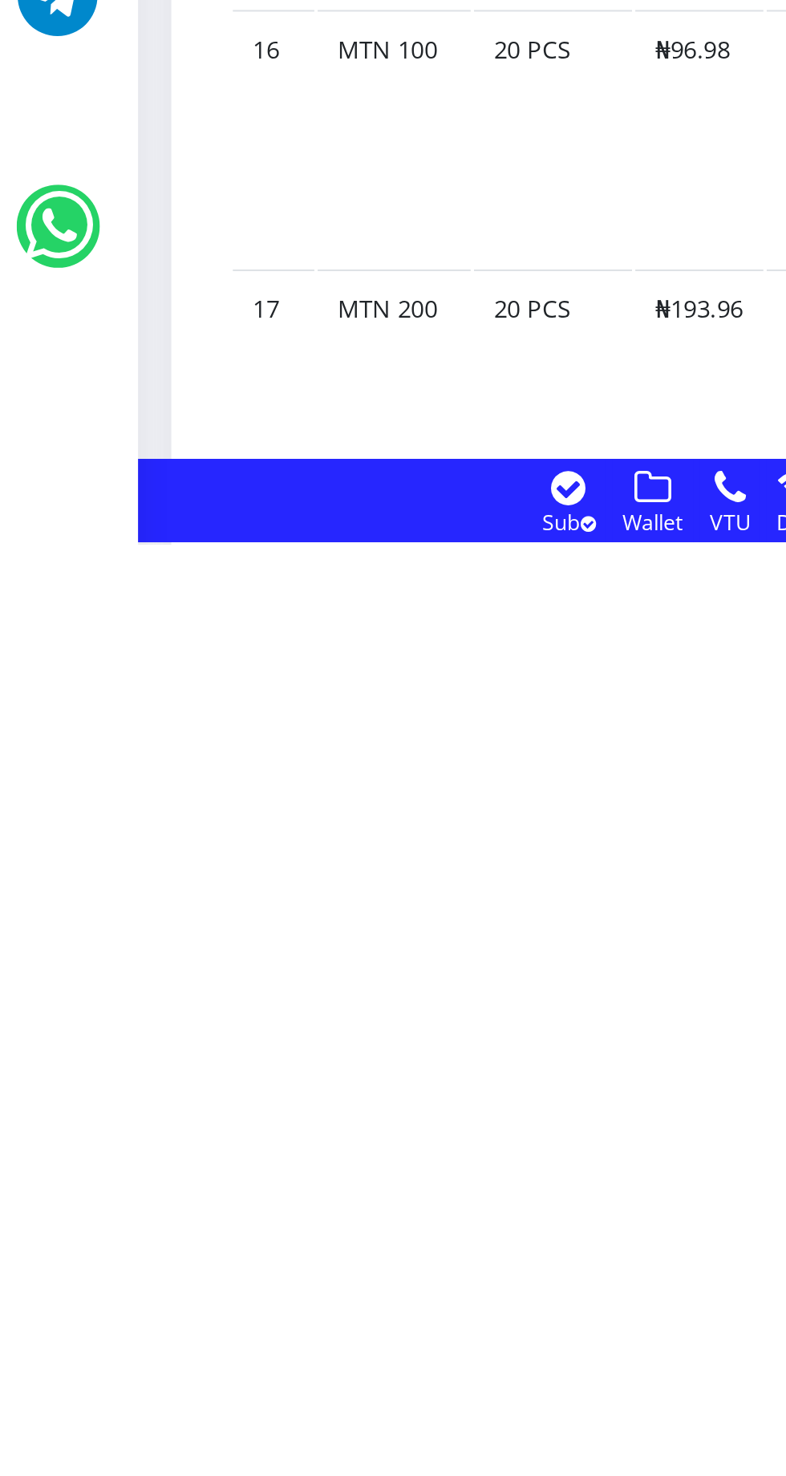
scroll to position [2108, 0]
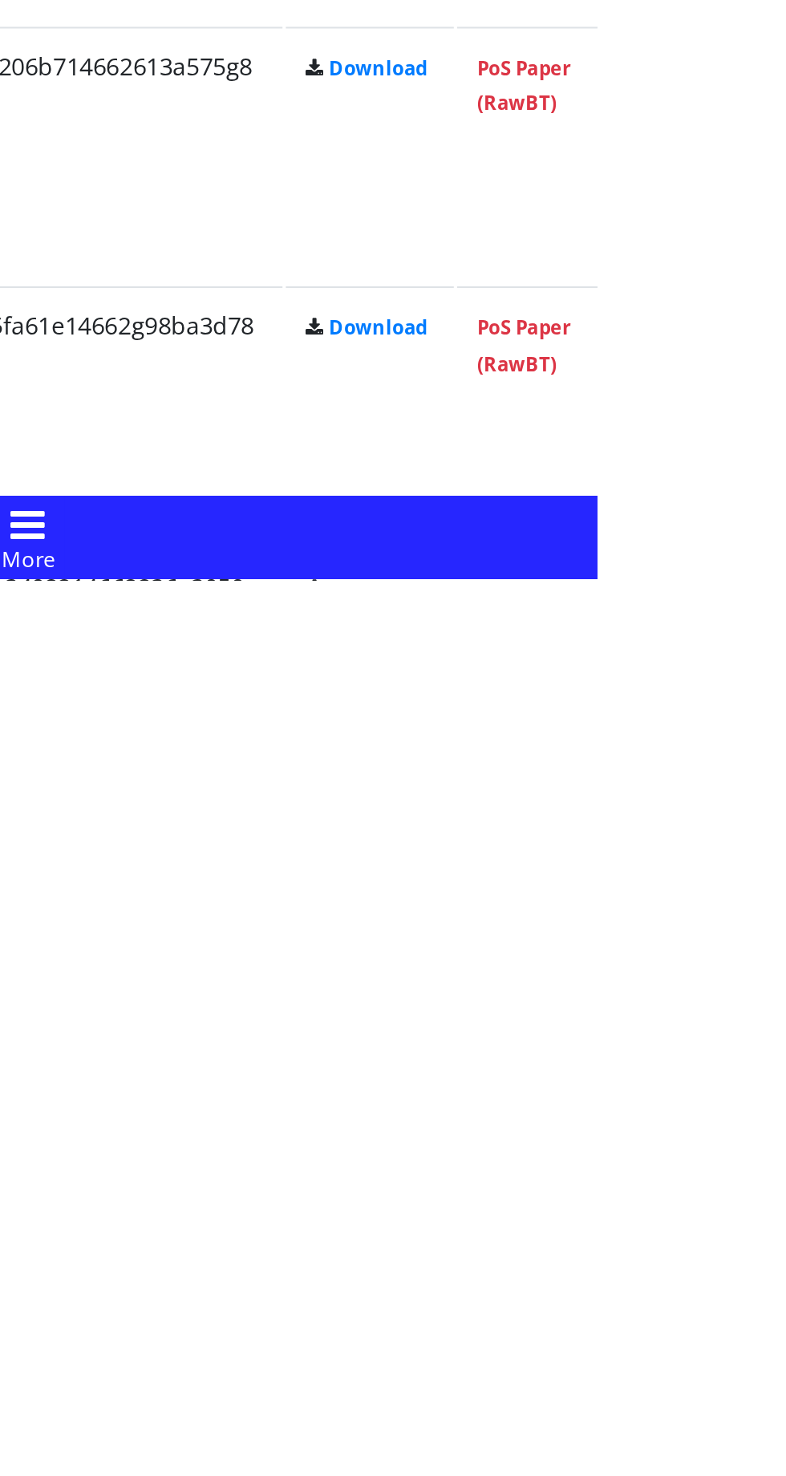
click at [773, 1475] on link "PoS Paper (RawBT)" at bounding box center [750, 1488] width 45 height 30
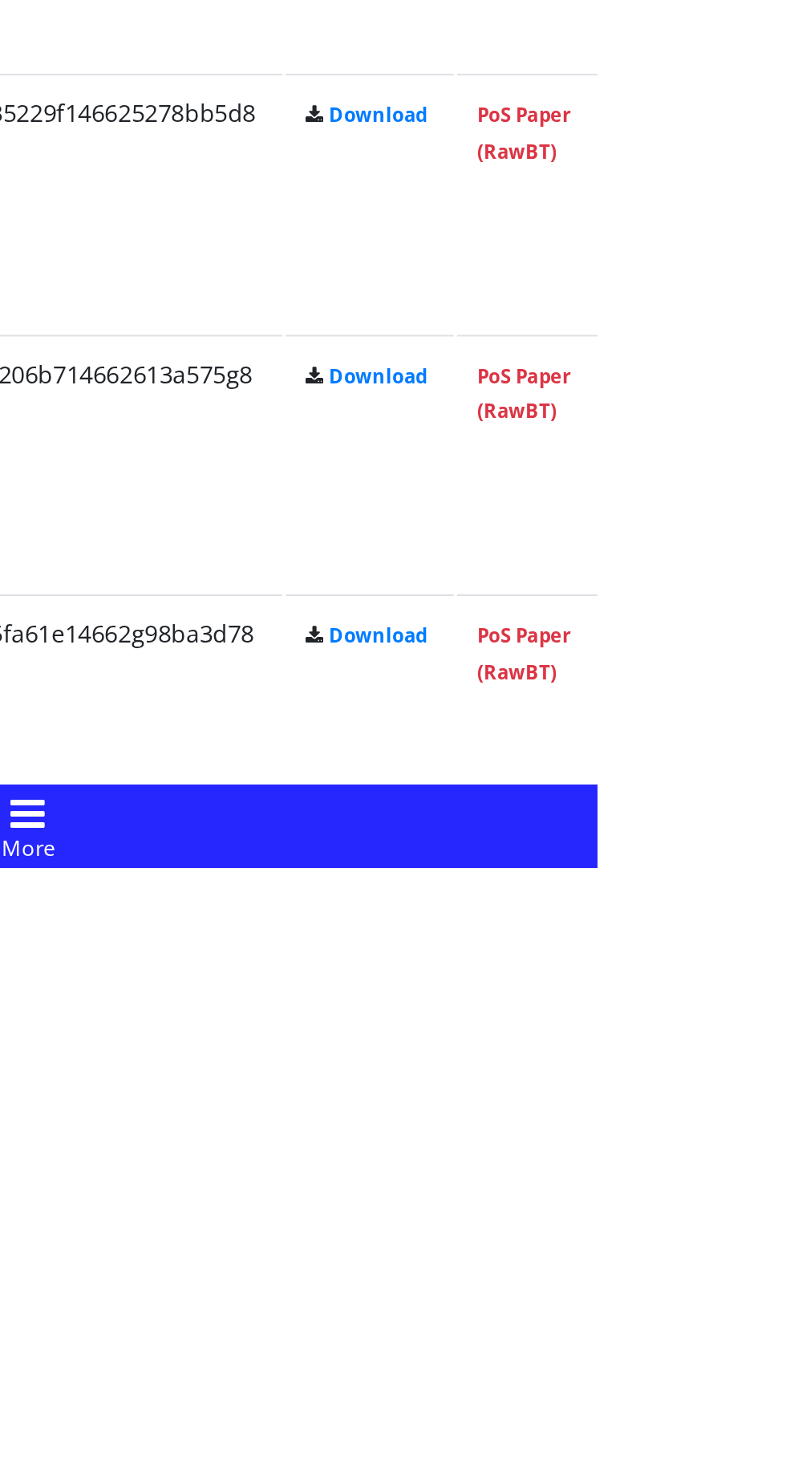
click at [773, 1475] on link "PoS Paper (RawBT)" at bounding box center [750, 1498] width 45 height 30
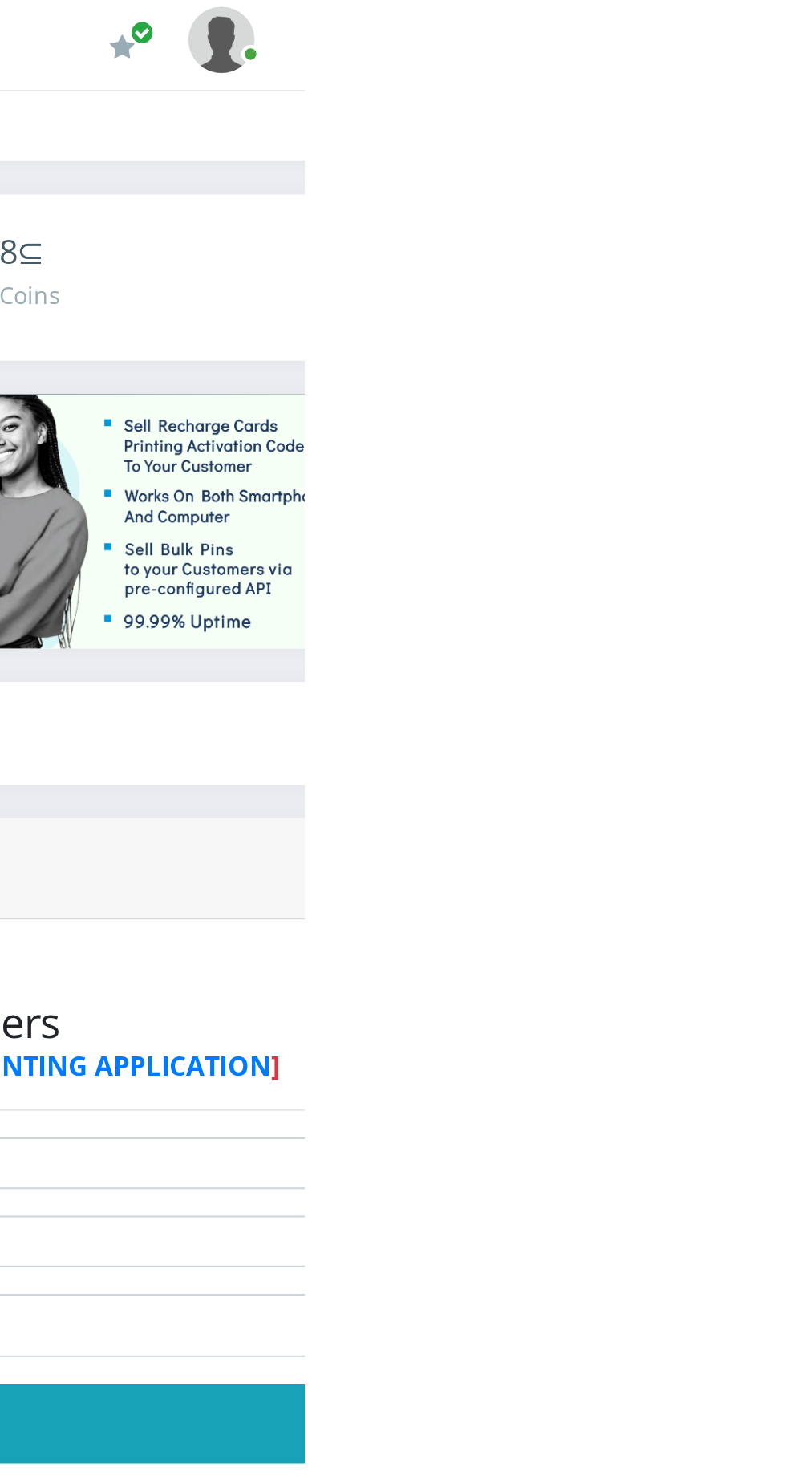
scroll to position [0, 0]
